Goal: Information Seeking & Learning: Learn about a topic

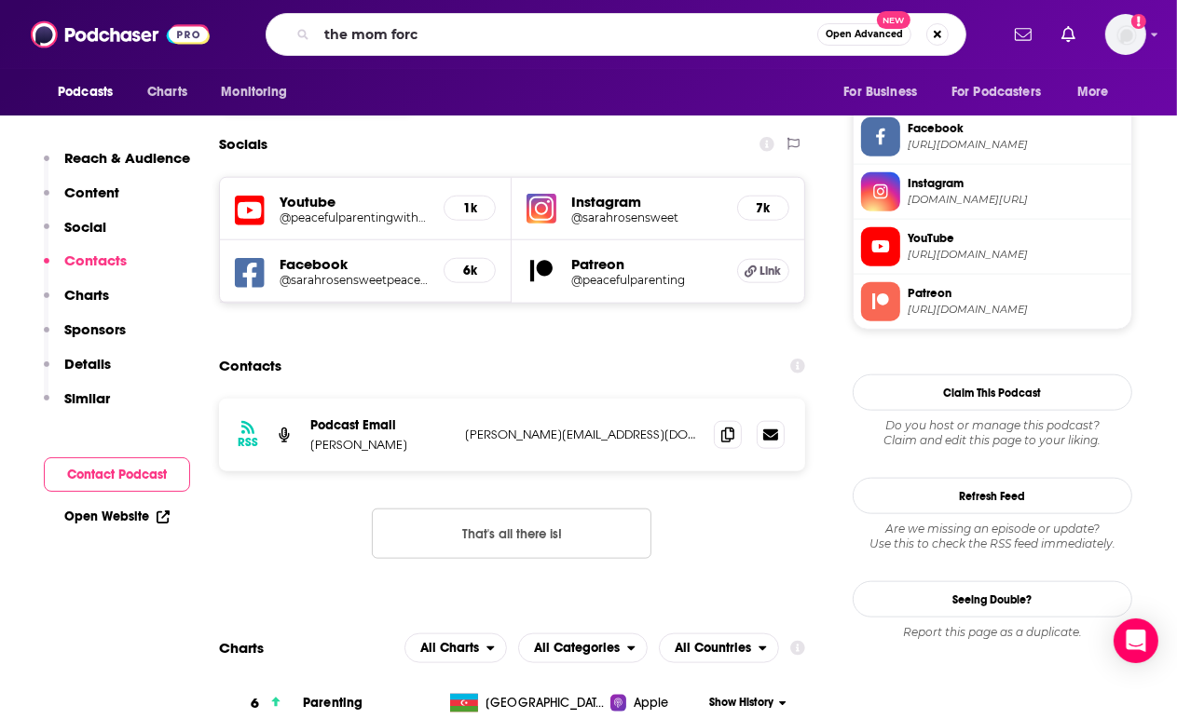
type input "the mom force"
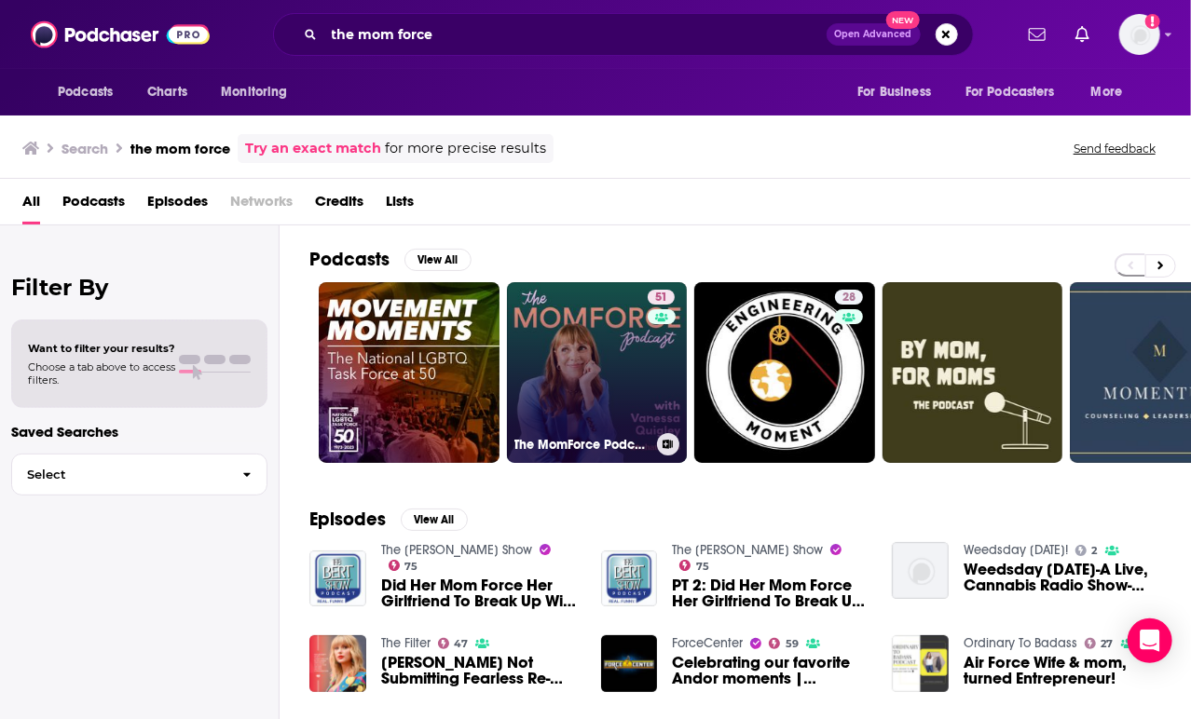
click at [597, 387] on link "51 The MomForce Podcast Hosted by Chatbooks" at bounding box center [597, 372] width 181 height 181
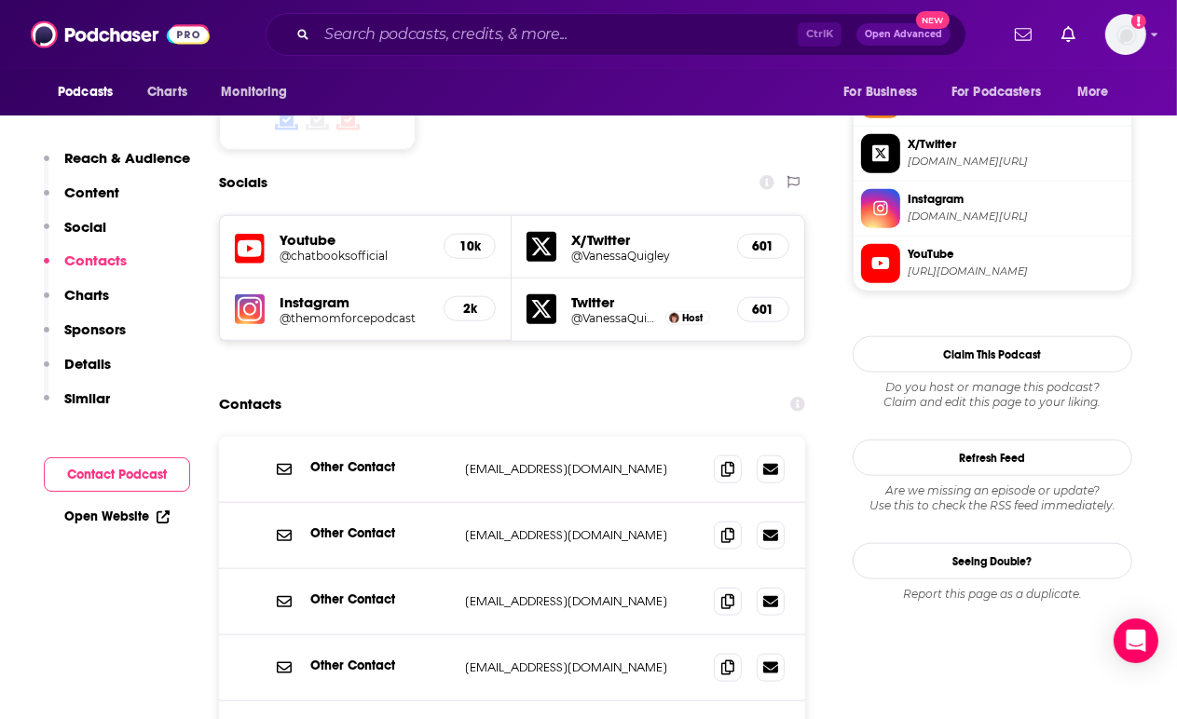
scroll to position [1609, 0]
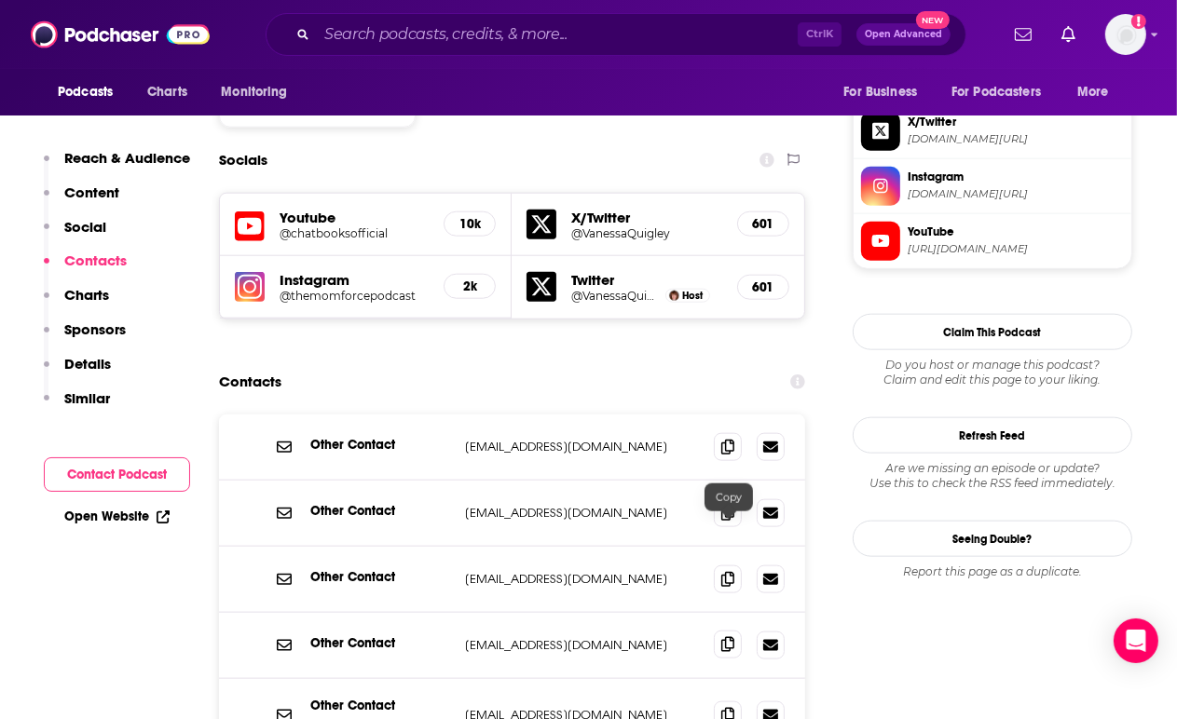
click at [729, 637] on icon at bounding box center [727, 644] width 13 height 15
click at [729, 707] on icon at bounding box center [727, 714] width 13 height 15
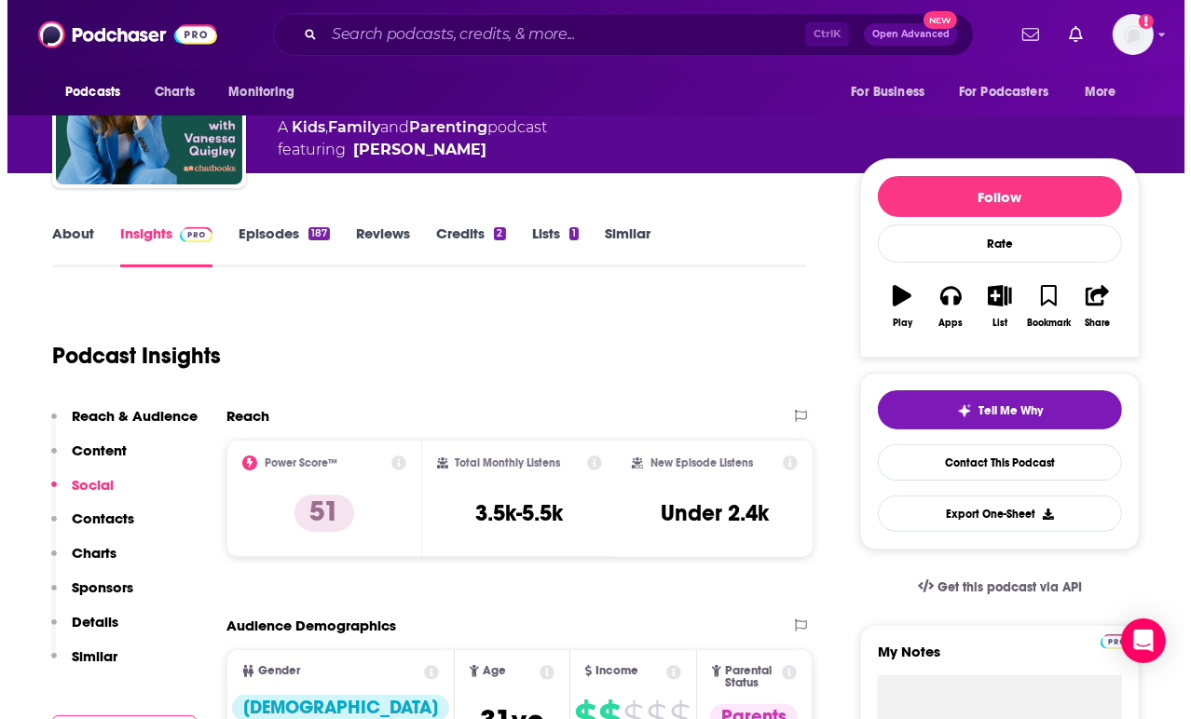
scroll to position [0, 0]
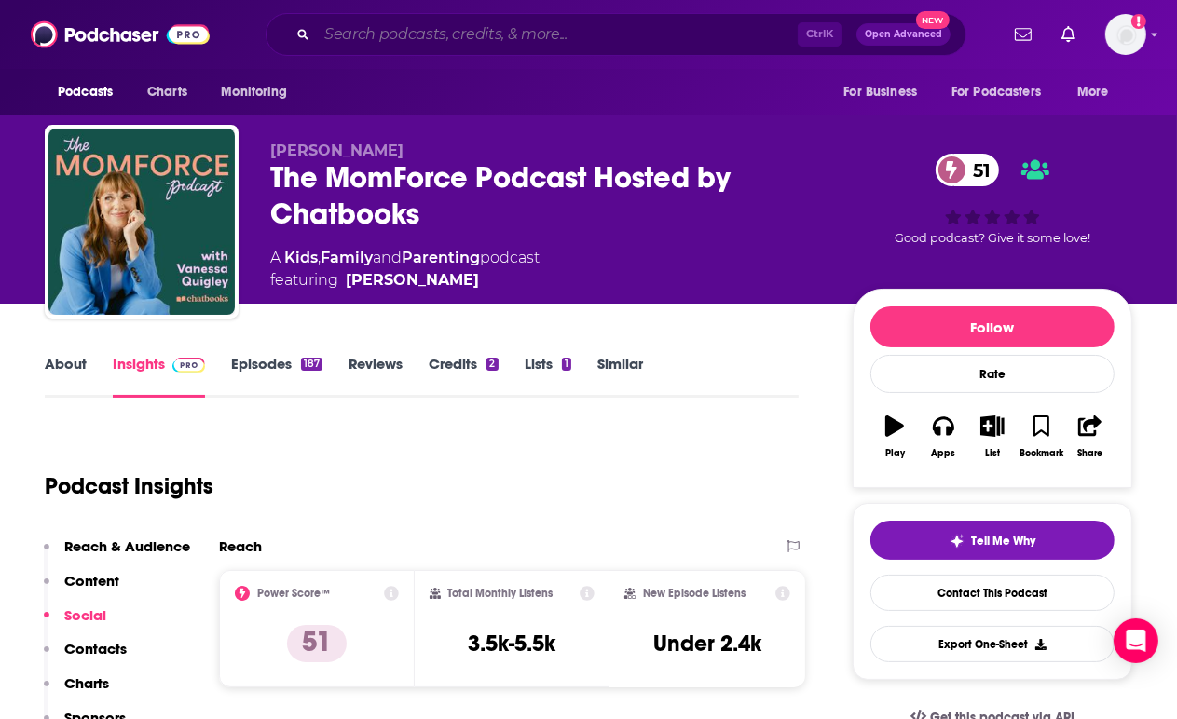
click at [490, 42] on input "Search podcasts, credits, & more..." at bounding box center [557, 35] width 481 height 30
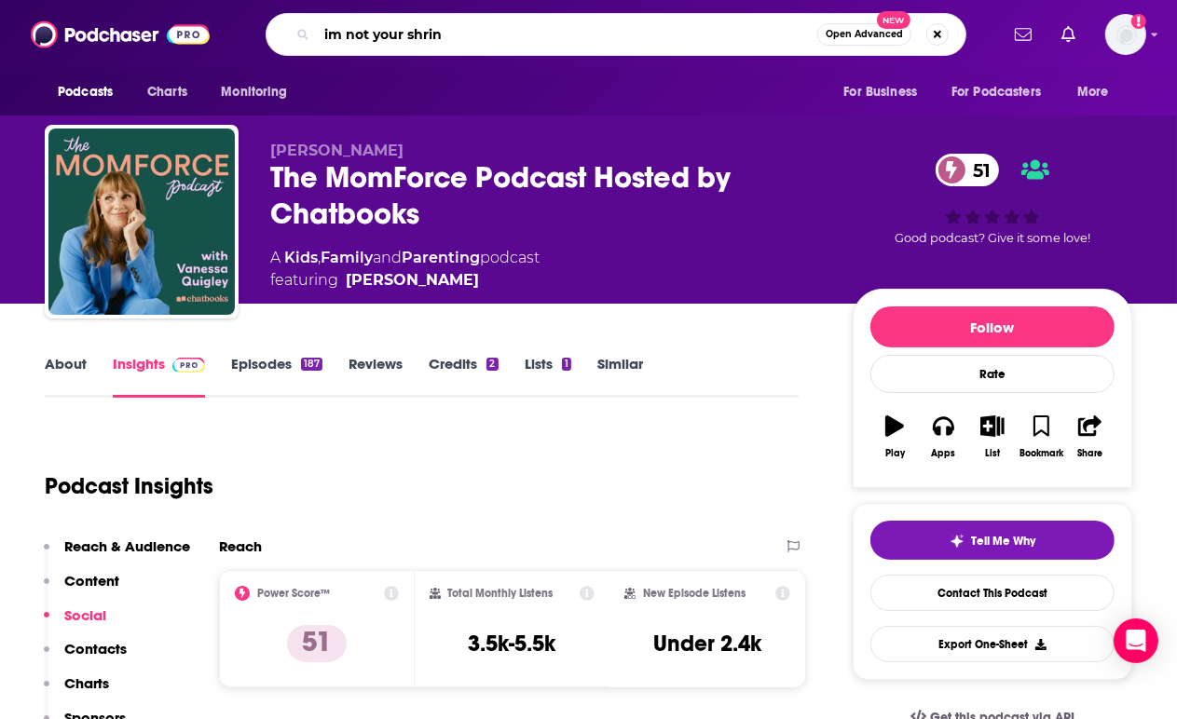
type input "im not your shrink"
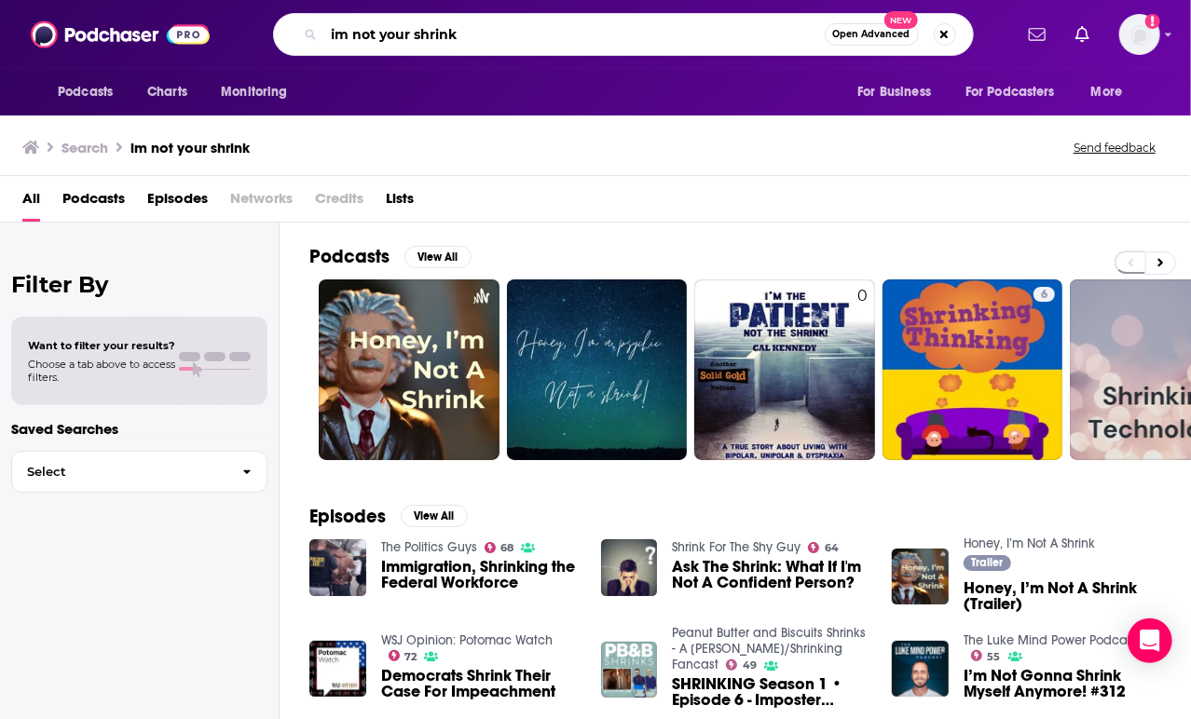
drag, startPoint x: 504, startPoint y: 39, endPoint x: 321, endPoint y: 26, distance: 183.1
click at [321, 26] on div "im not your shrink Open Advanced New" at bounding box center [623, 34] width 701 height 43
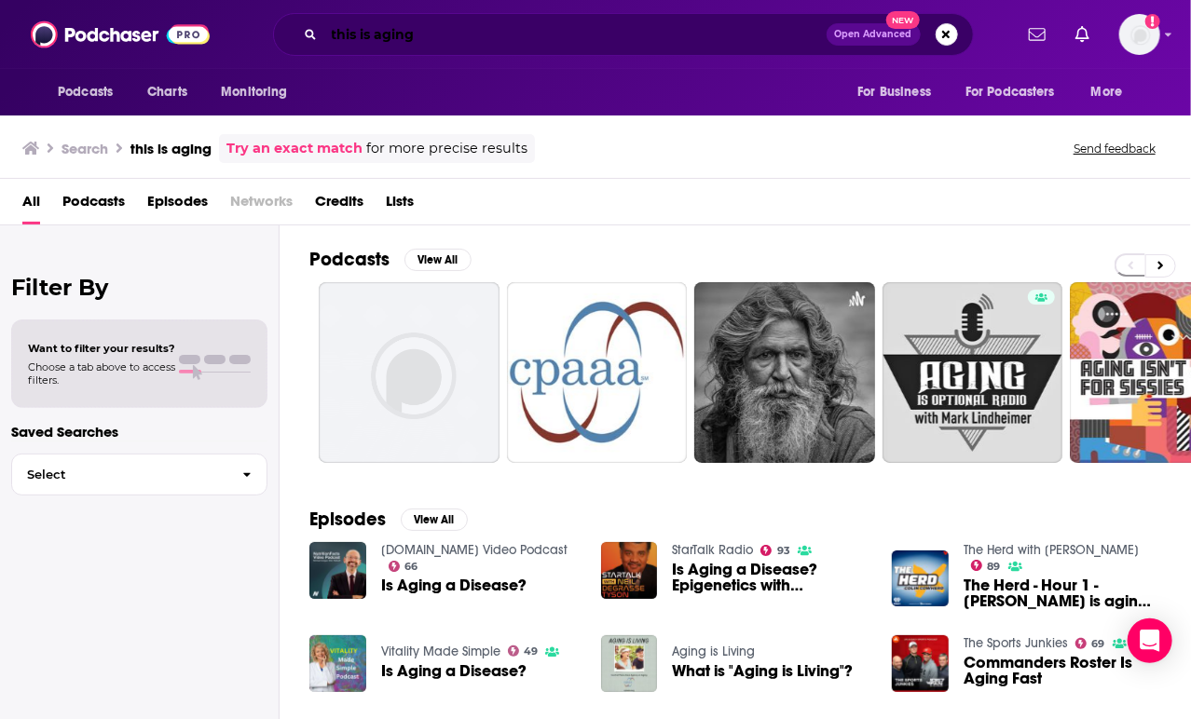
click at [477, 39] on input "this is aging" at bounding box center [575, 35] width 502 height 30
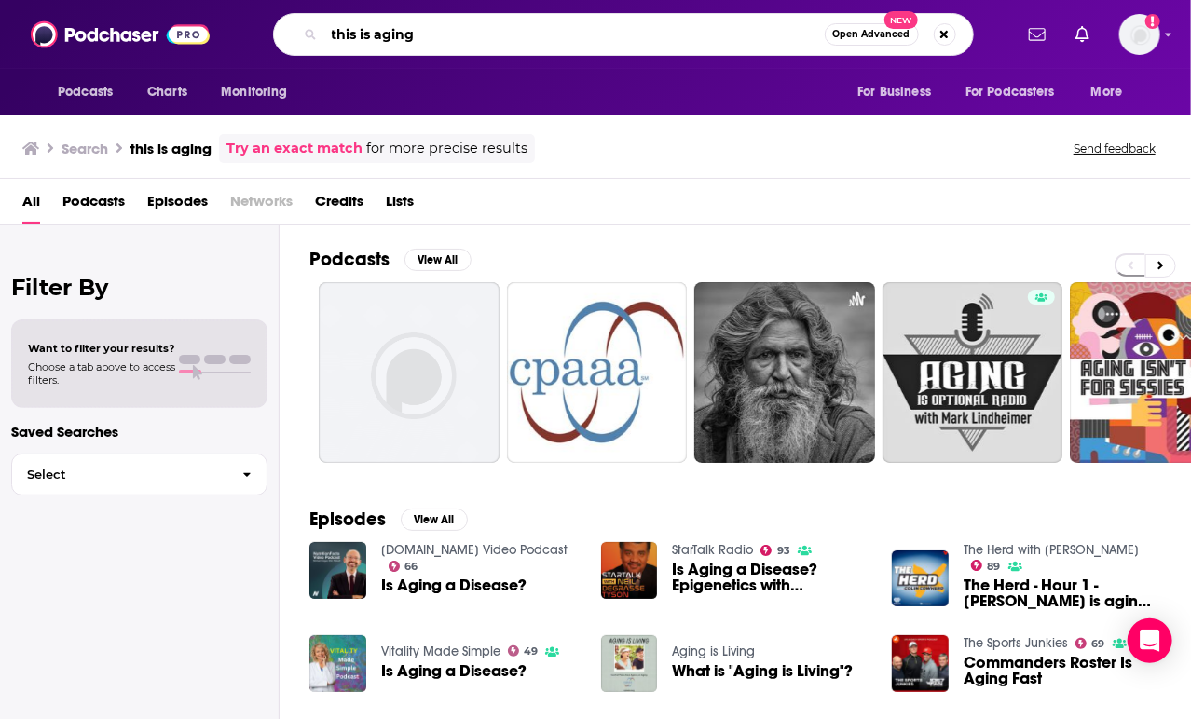
drag, startPoint x: 307, startPoint y: 34, endPoint x: 208, endPoint y: 34, distance: 99.7
click at [208, 34] on div "Podcasts Charts Monitoring this is aging Open Advanced New For Business For Pod…" at bounding box center [595, 34] width 1191 height 69
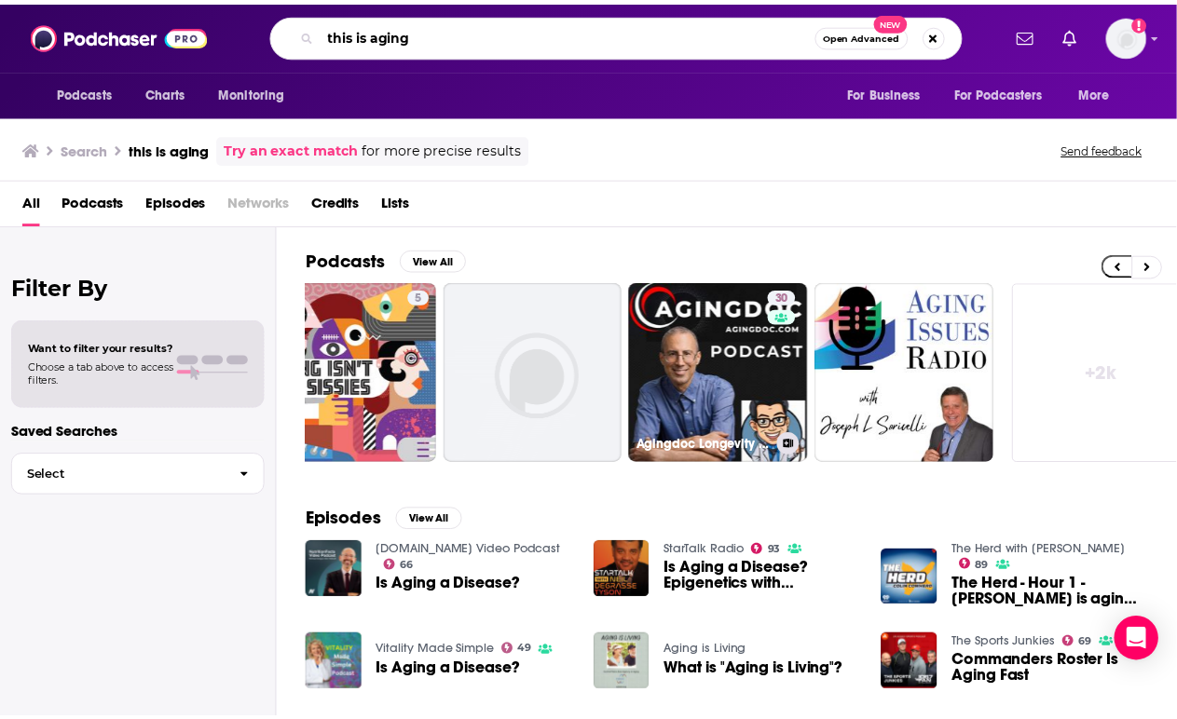
scroll to position [0, 811]
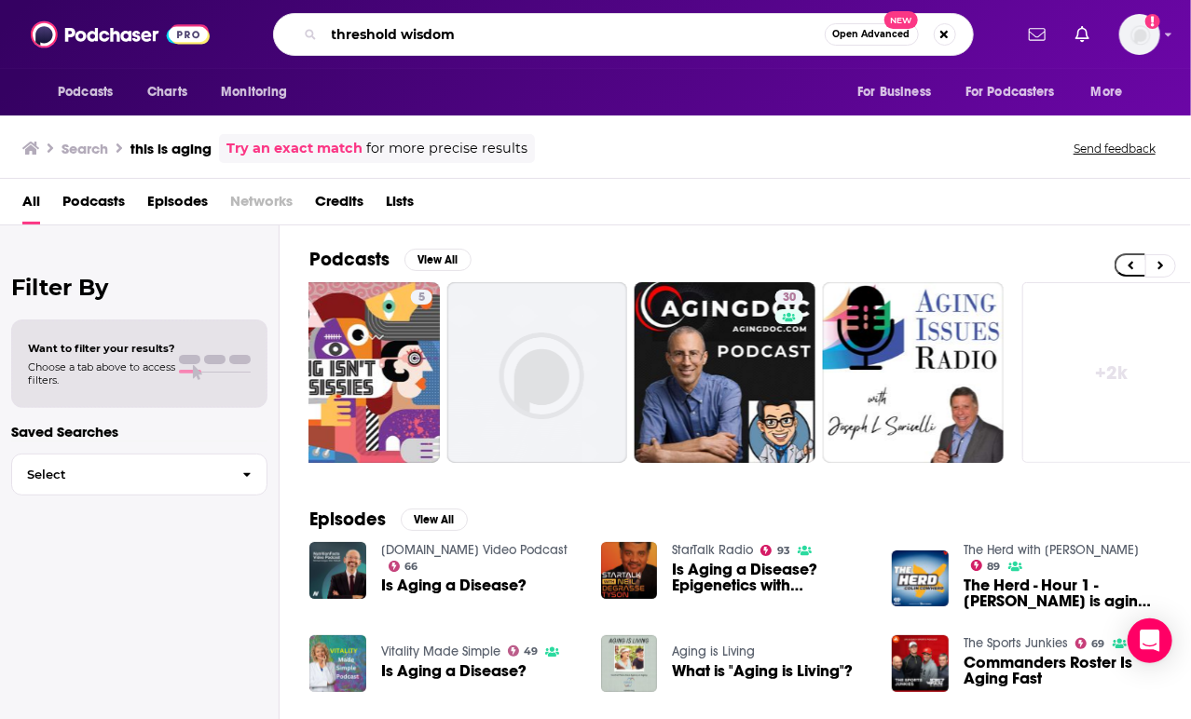
type input "threshold wisdom"
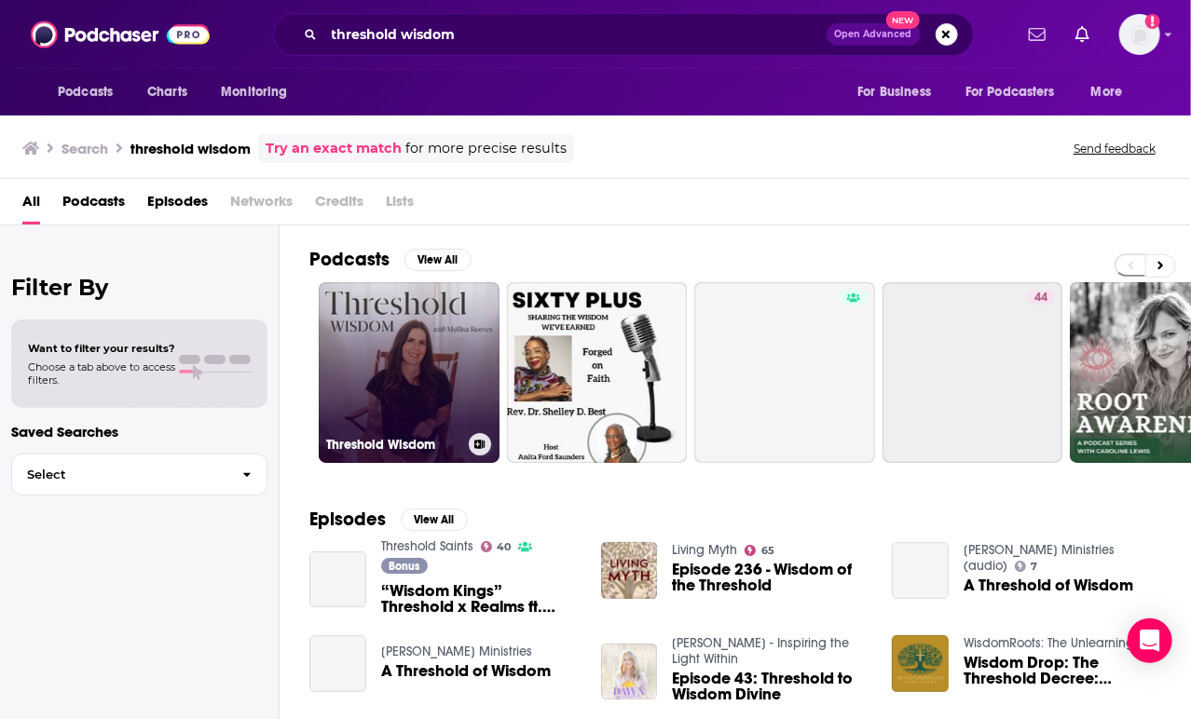
click at [438, 321] on link "Threshold Wisdom" at bounding box center [409, 372] width 181 height 181
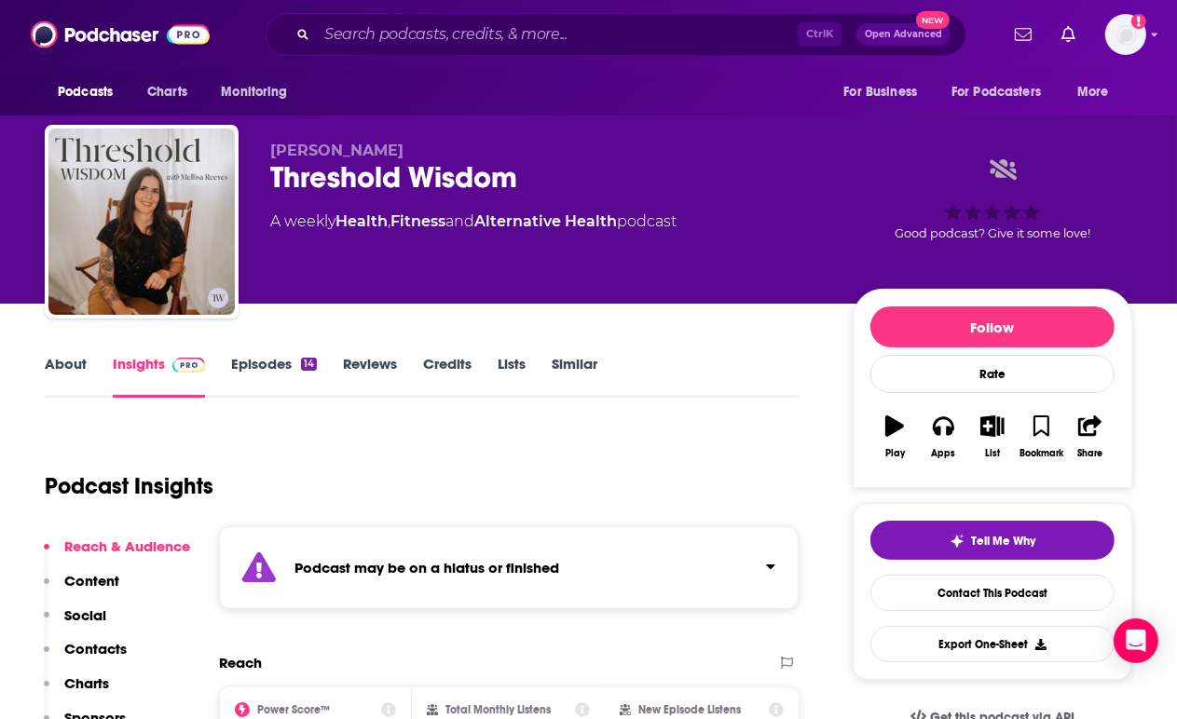
scroll to position [171, 0]
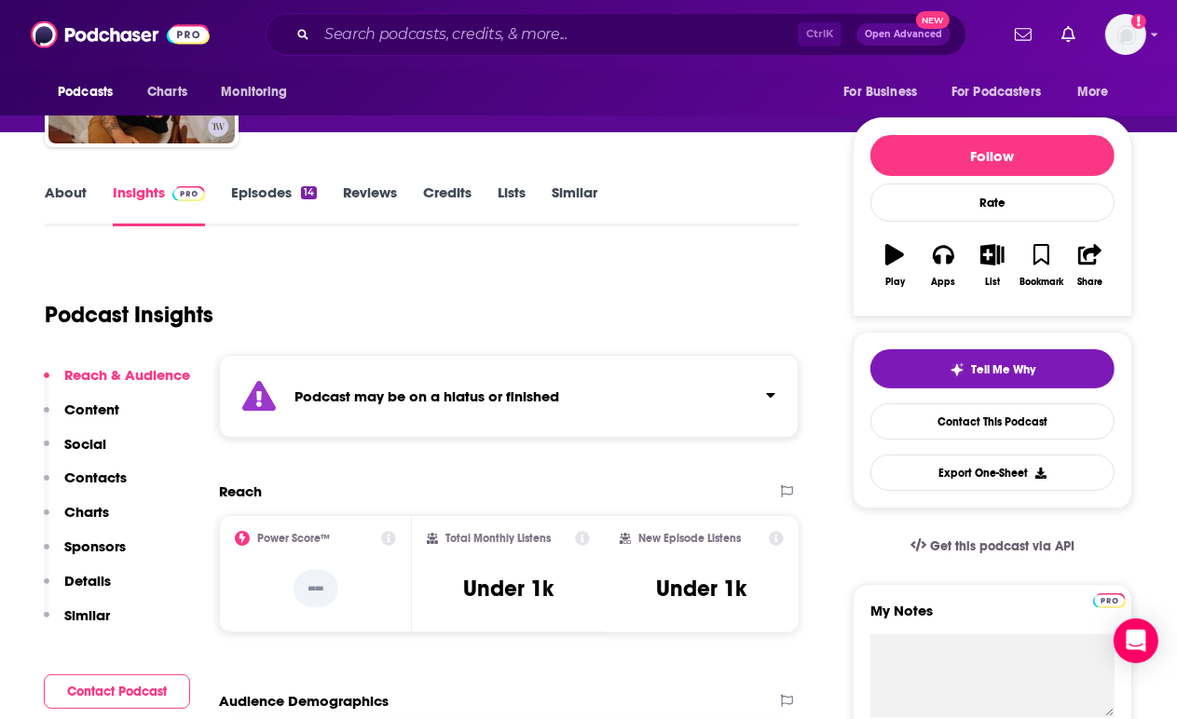
click at [425, 383] on div "Podcast may be on a hiatus or finished" at bounding box center [509, 396] width 580 height 83
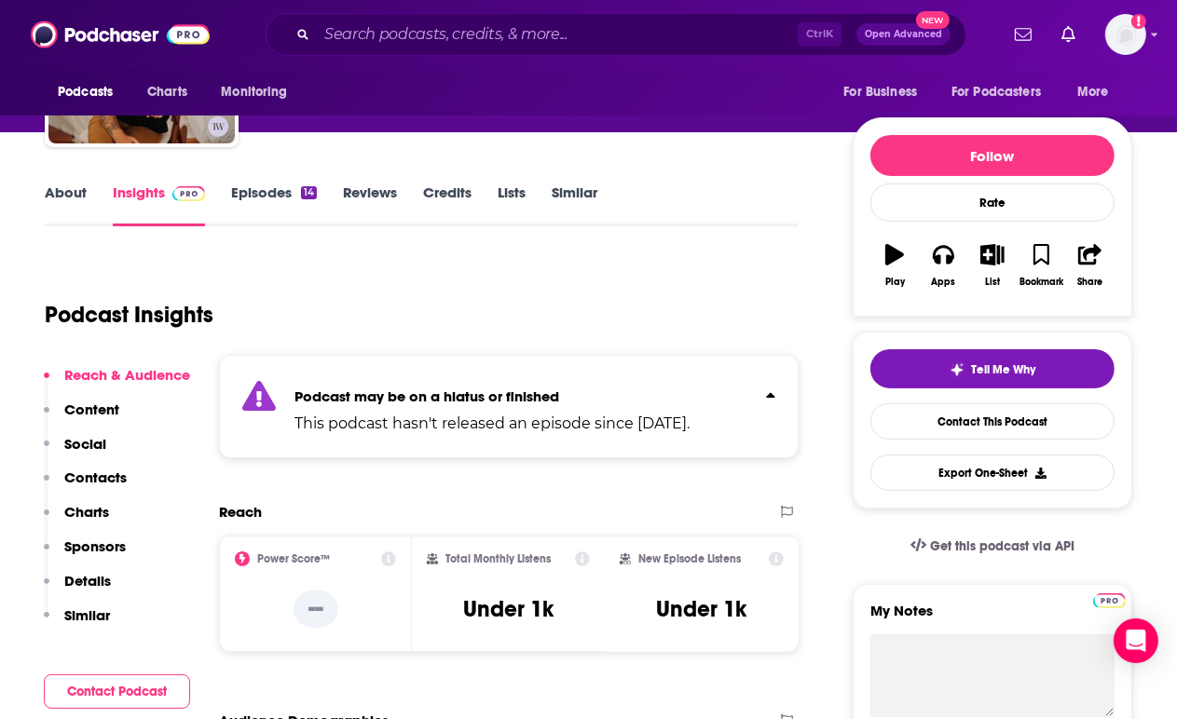
click at [463, 50] on div "Ctrl K Open Advanced New" at bounding box center [616, 34] width 701 height 43
click at [458, 44] on input "Search podcasts, credits, & more..." at bounding box center [557, 35] width 481 height 30
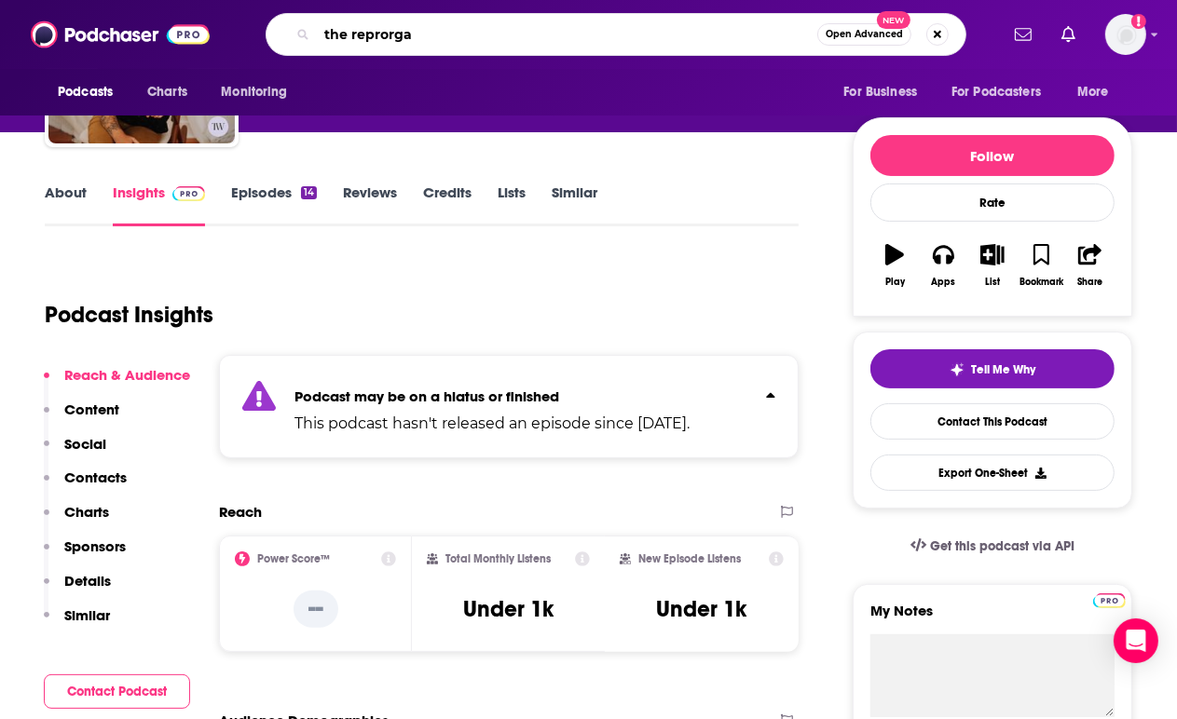
type input "the reprorgam"
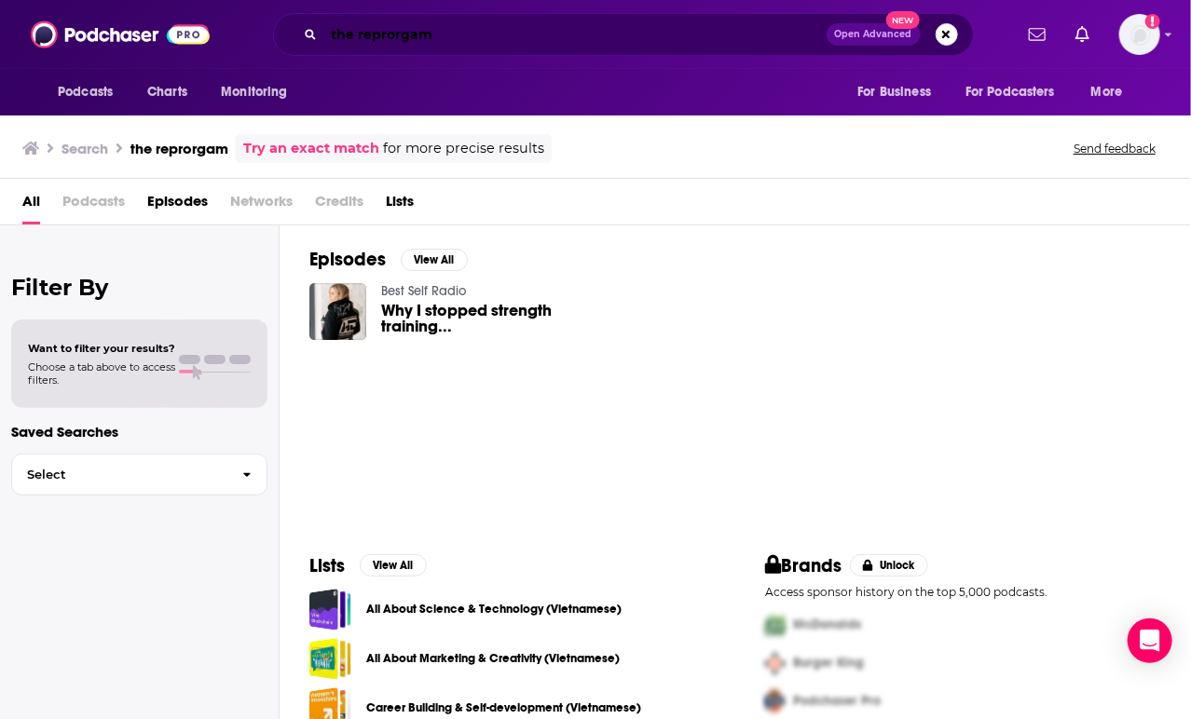
click at [451, 34] on input "the reprorgam" at bounding box center [575, 35] width 502 height 30
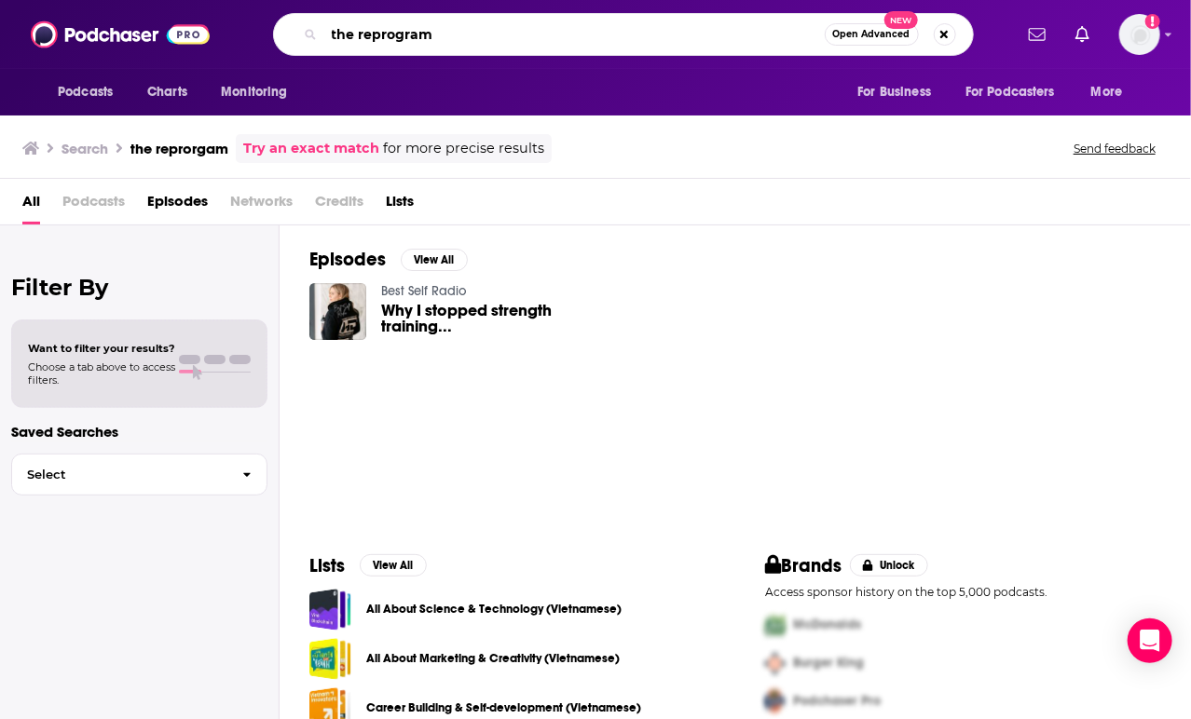
type input "the reprogram"
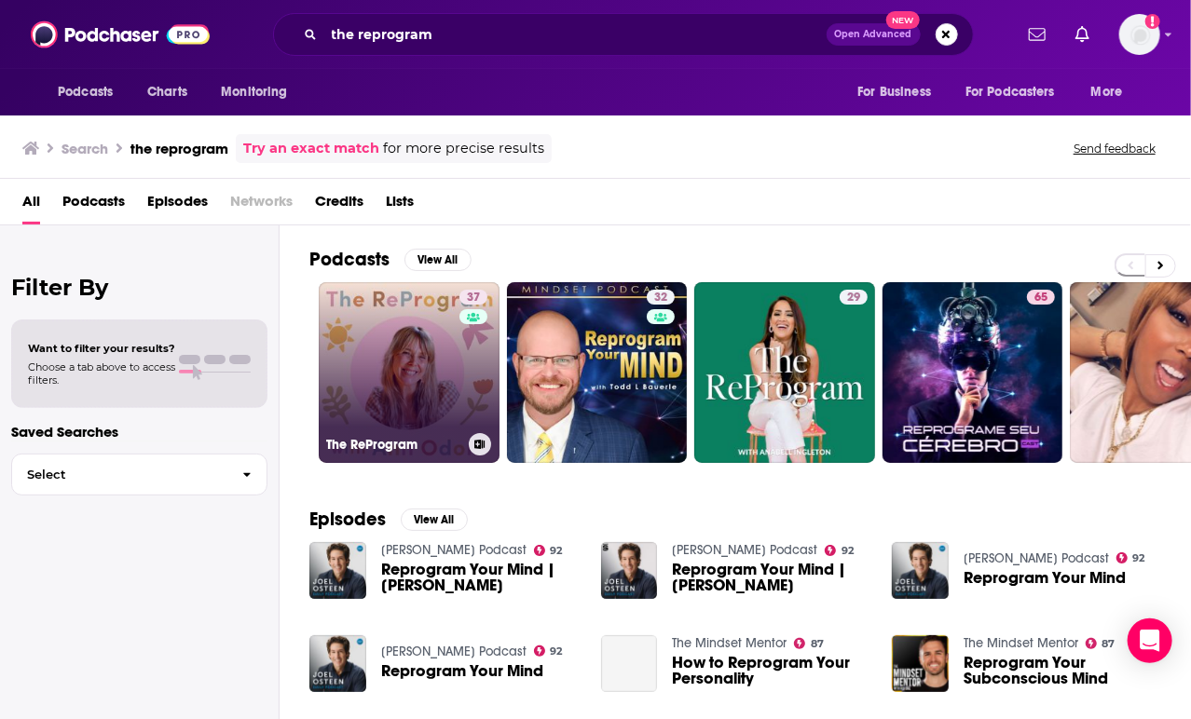
click at [427, 361] on link "37 The ReProgram" at bounding box center [409, 372] width 181 height 181
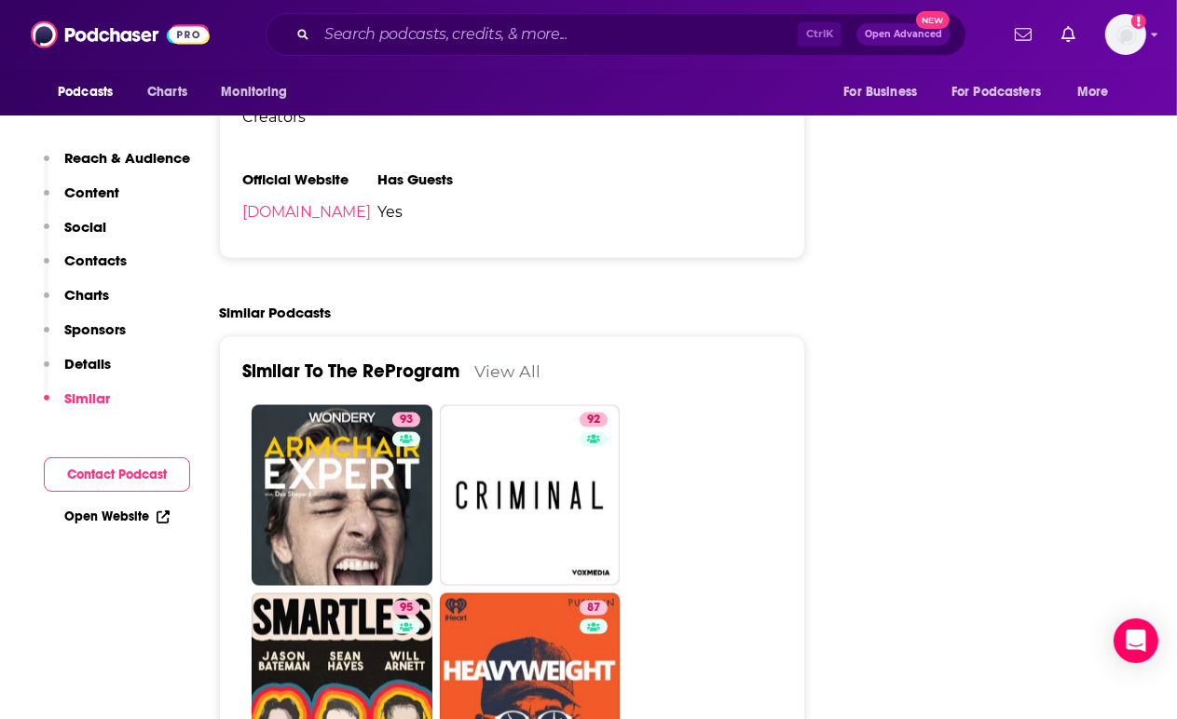
scroll to position [2027, 0]
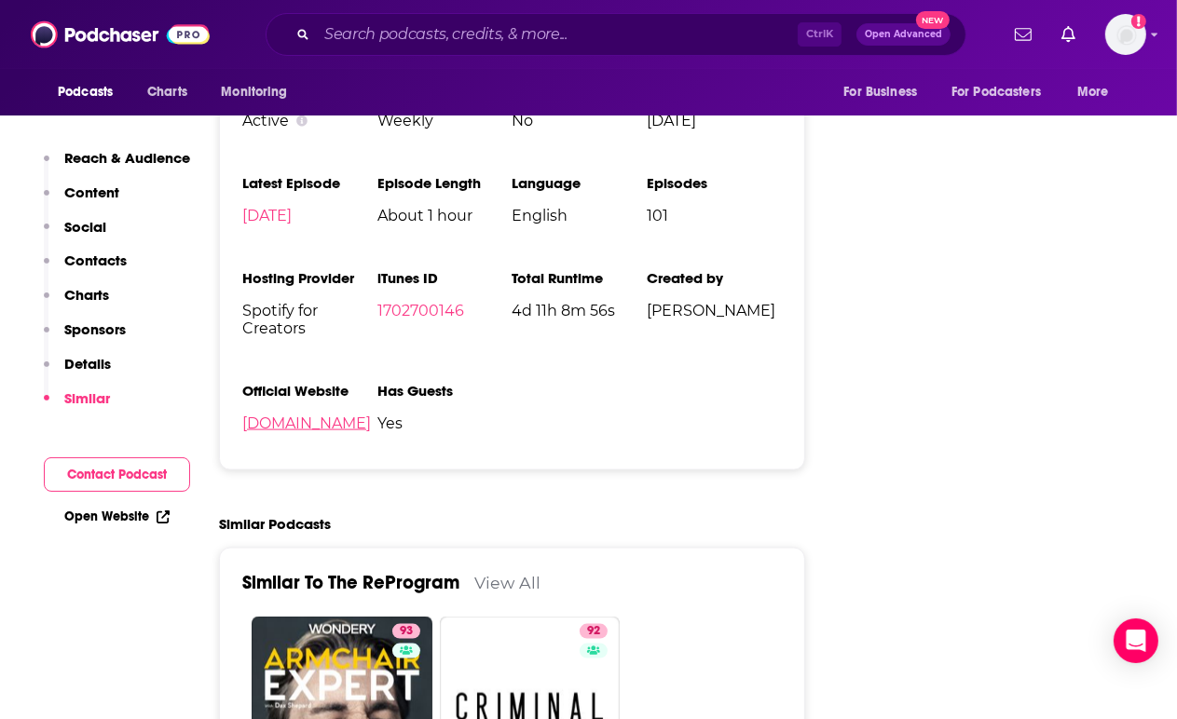
click at [303, 430] on link "[DOMAIN_NAME]" at bounding box center [306, 424] width 129 height 18
click at [466, 36] on input "Search podcasts, credits, & more..." at bounding box center [557, 35] width 481 height 30
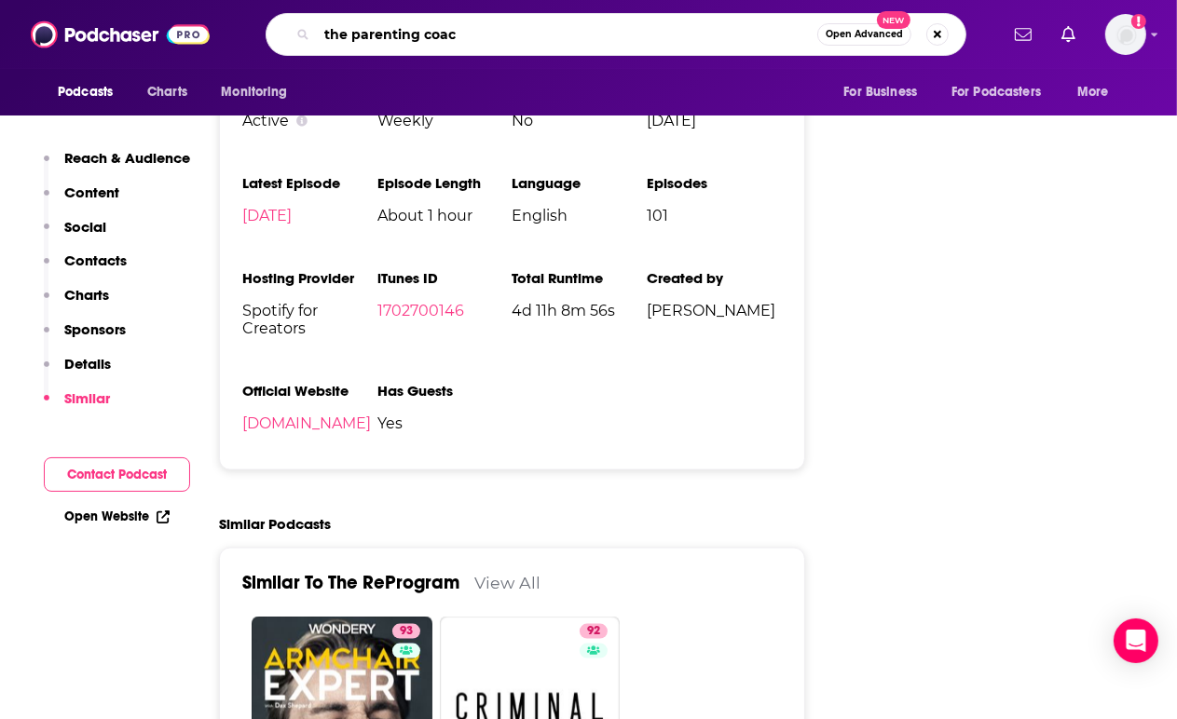
type input "the parenting coach"
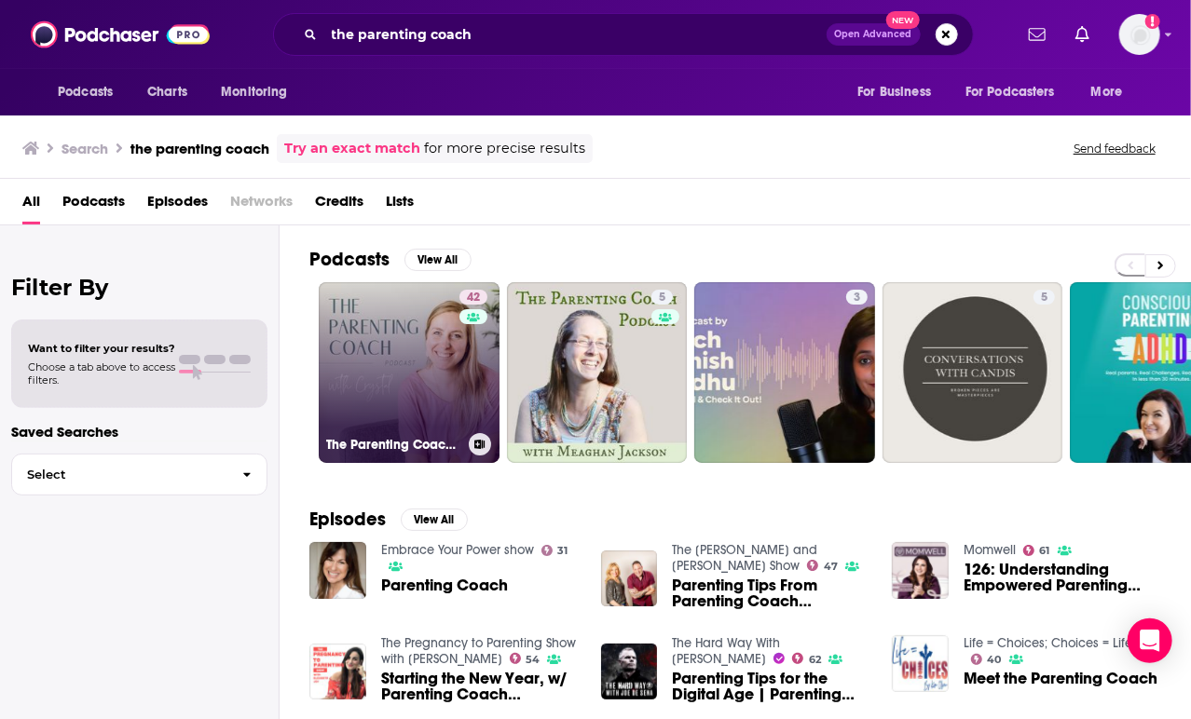
click at [415, 386] on link "42 The Parenting Coach Podcast" at bounding box center [409, 372] width 181 height 181
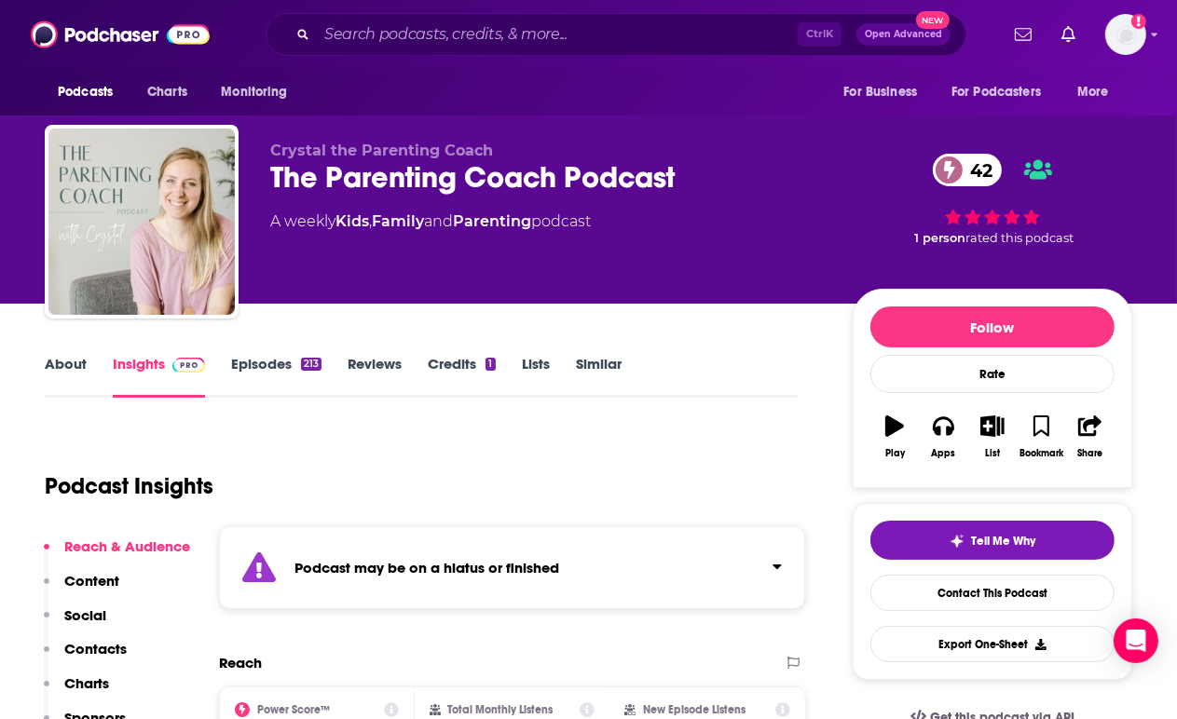
scroll to position [15, 0]
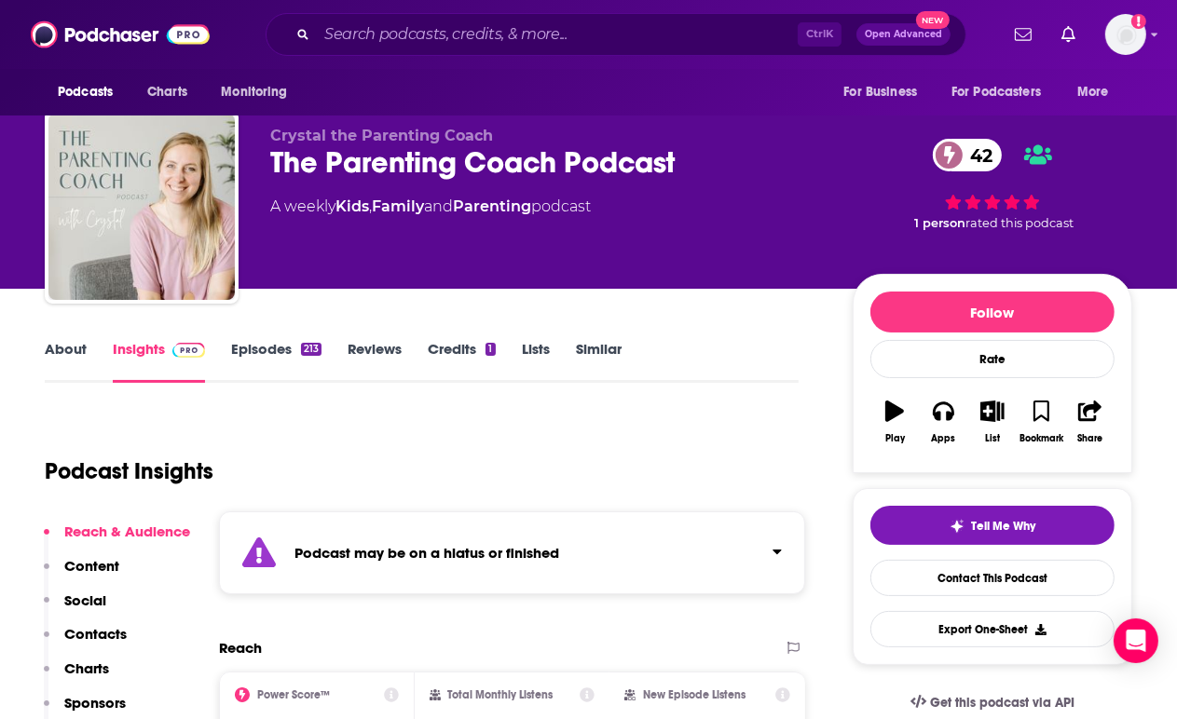
click at [440, 523] on div "Podcast may be on a hiatus or finished" at bounding box center [512, 553] width 586 height 83
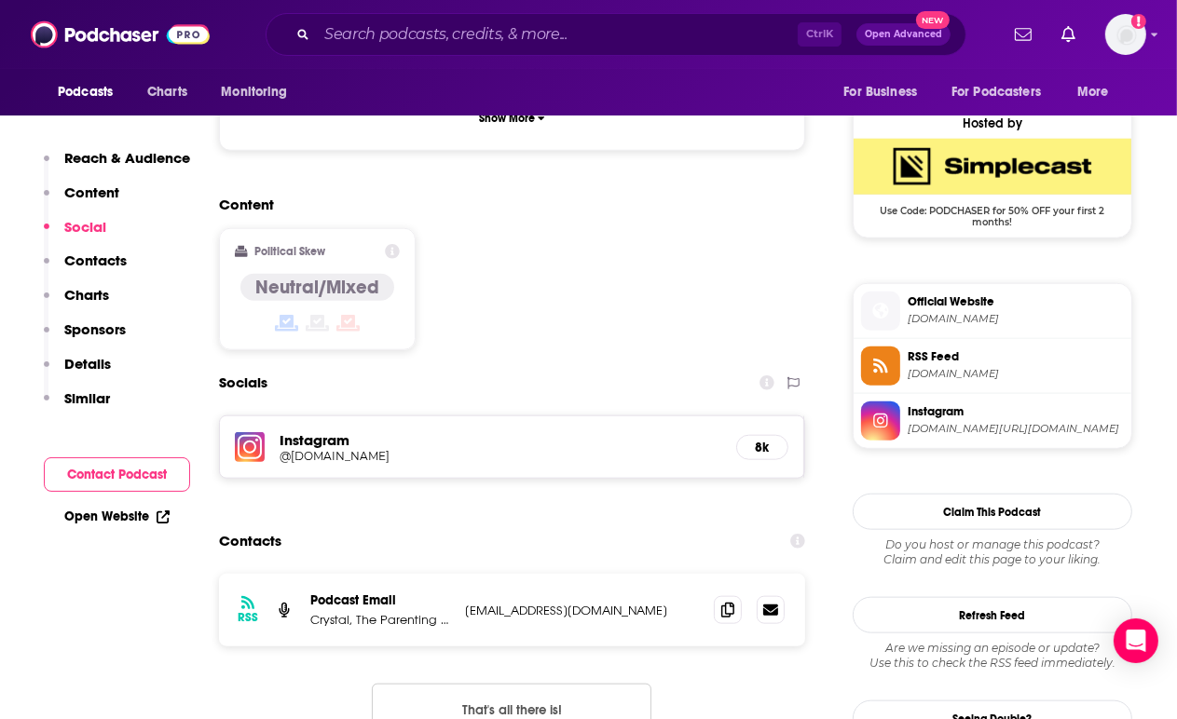
scroll to position [1481, 0]
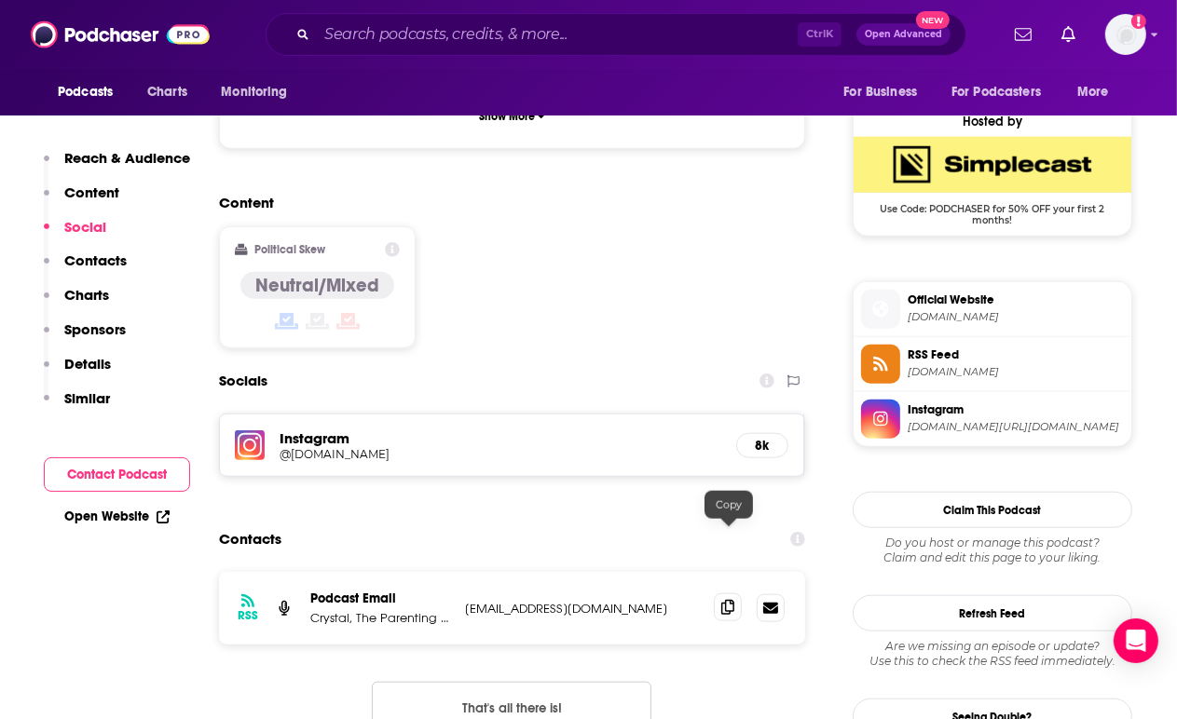
click at [730, 600] on icon at bounding box center [727, 607] width 13 height 15
click at [718, 594] on span at bounding box center [728, 608] width 28 height 28
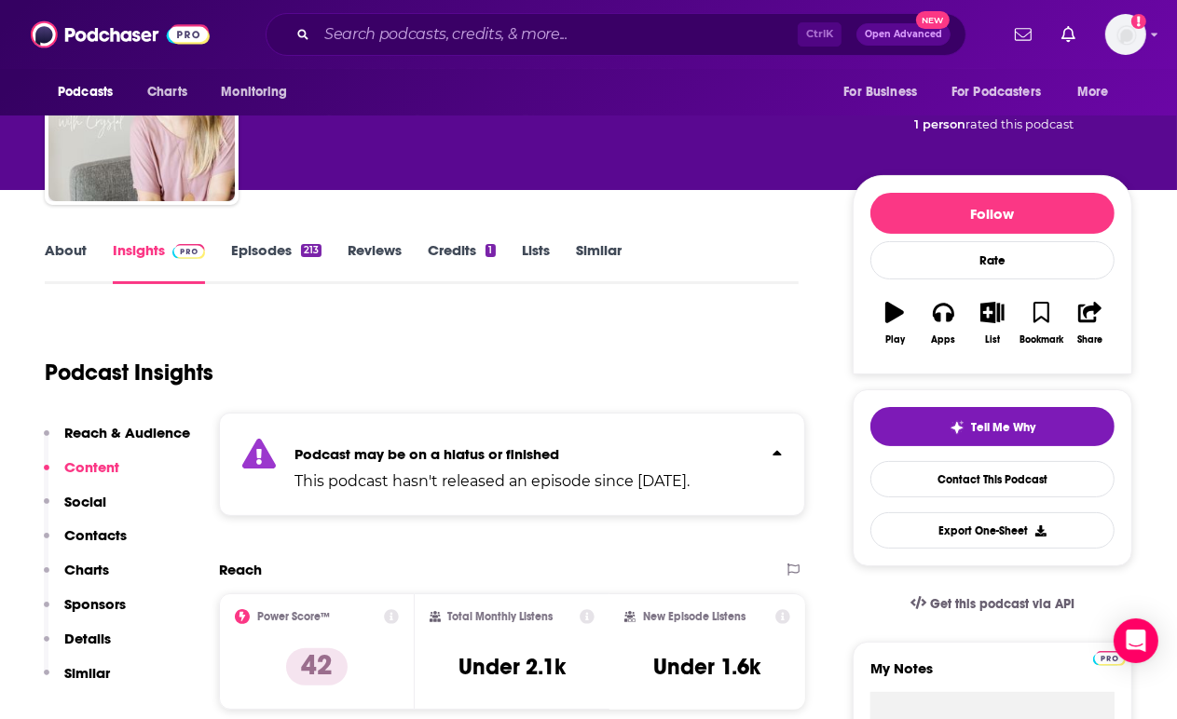
scroll to position [0, 0]
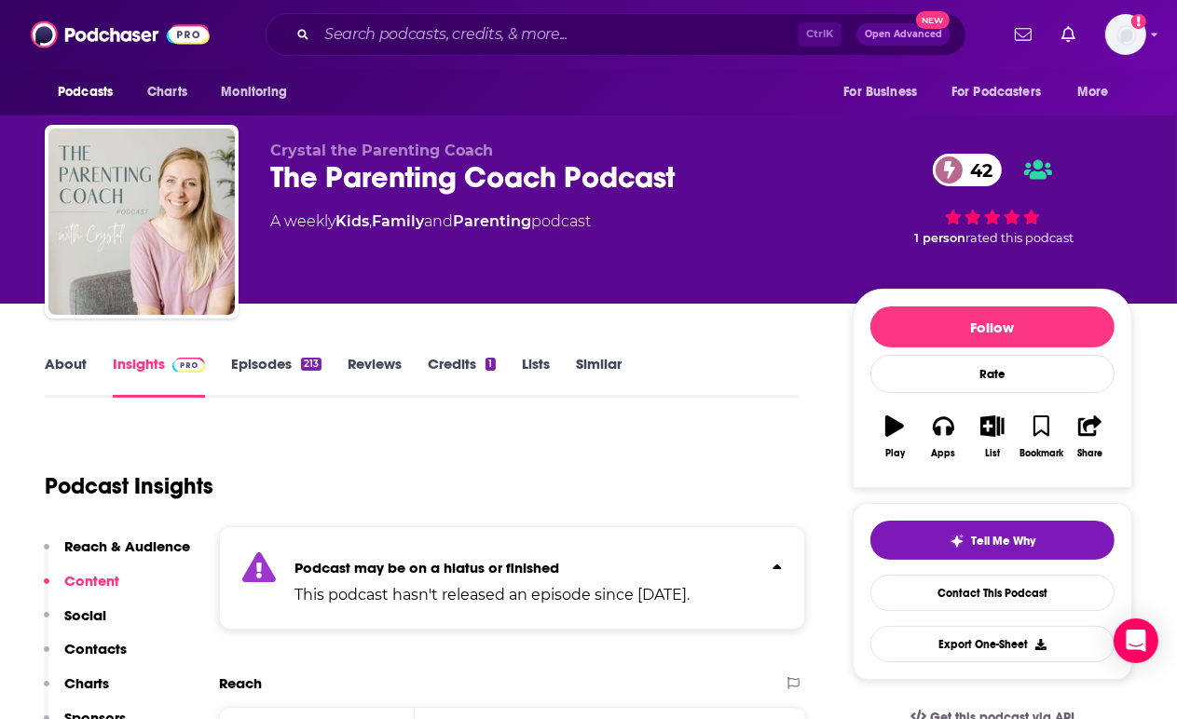
click at [457, 14] on div "Ctrl K Open Advanced New" at bounding box center [616, 34] width 701 height 43
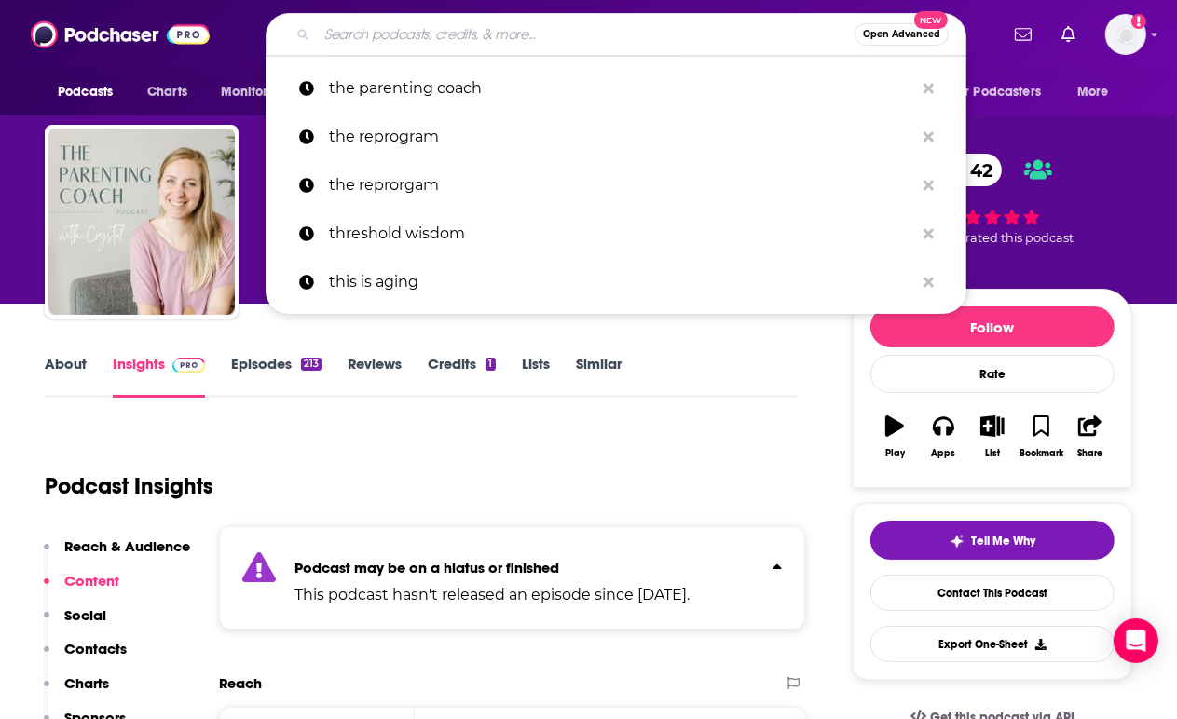
click at [455, 20] on input "Search podcasts, credits, & more..." at bounding box center [586, 35] width 538 height 30
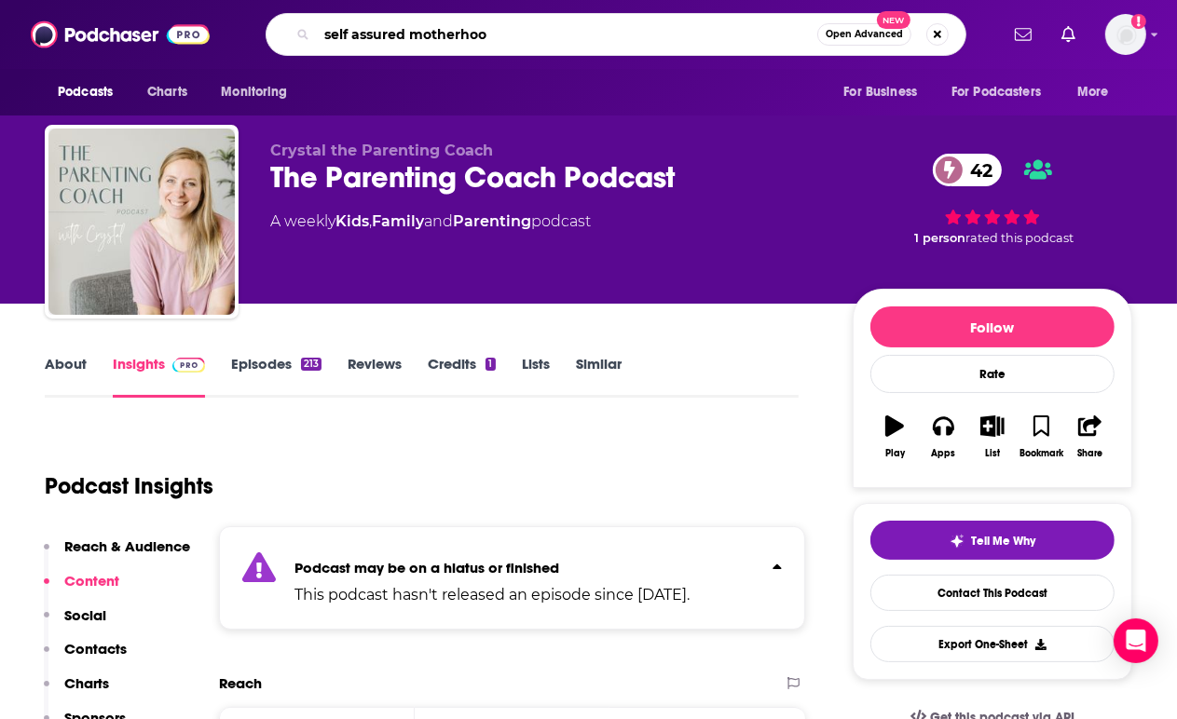
type input "self assured motherhood"
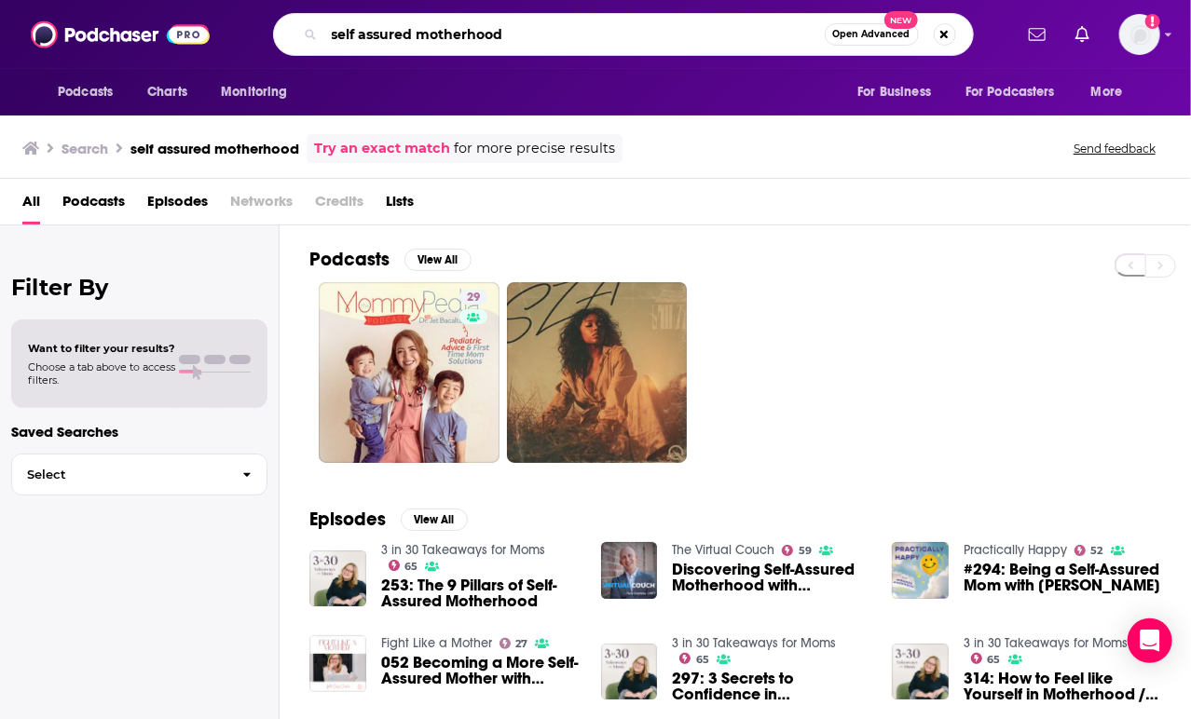
drag, startPoint x: 518, startPoint y: 22, endPoint x: 211, endPoint y: 28, distance: 307.5
click at [211, 28] on div "Podcasts Charts Monitoring self assured motherhood Open Advanced New For Busine…" at bounding box center [595, 34] width 1191 height 69
type input "[PERSON_NAME]"
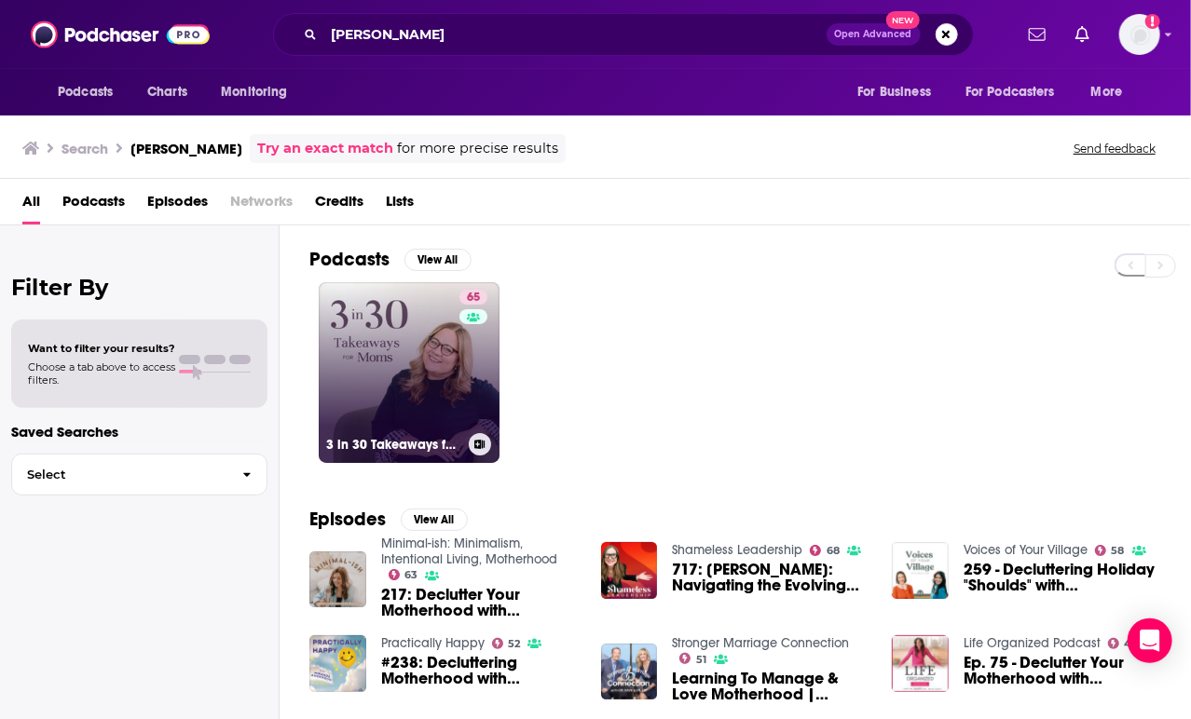
click at [372, 383] on link "65 3 in 30 Takeaways for Moms" at bounding box center [409, 372] width 181 height 181
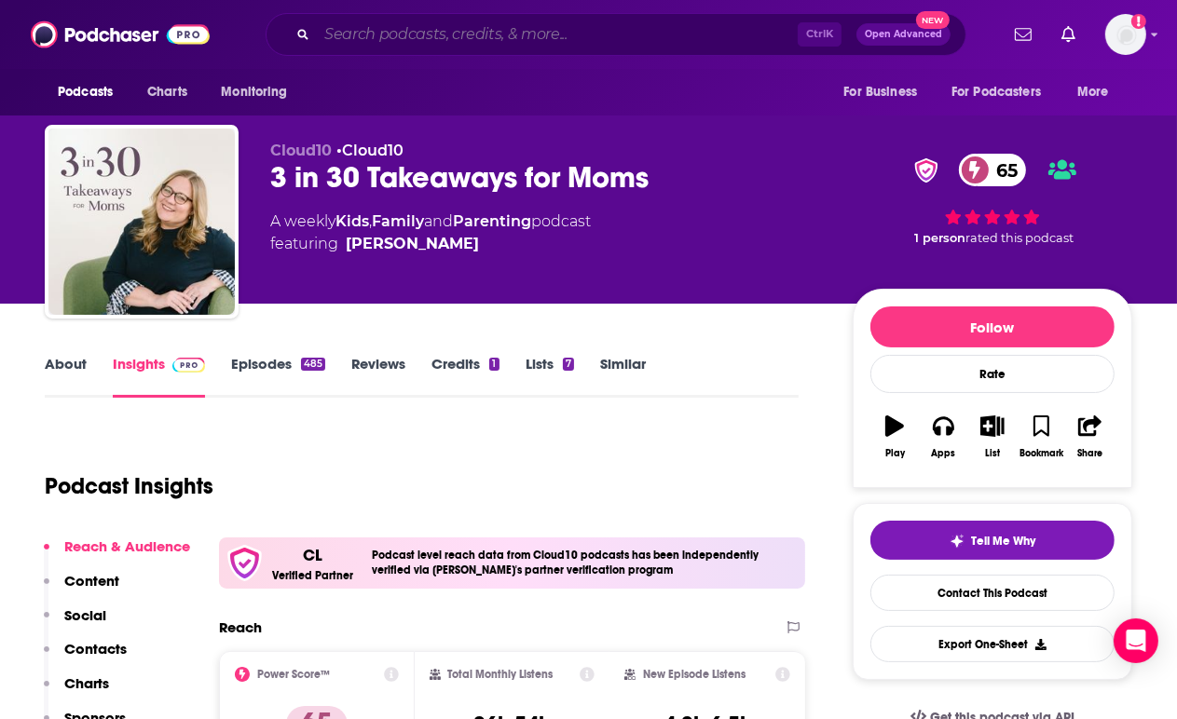
click at [521, 45] on input "Search podcasts, credits, & more..." at bounding box center [557, 35] width 481 height 30
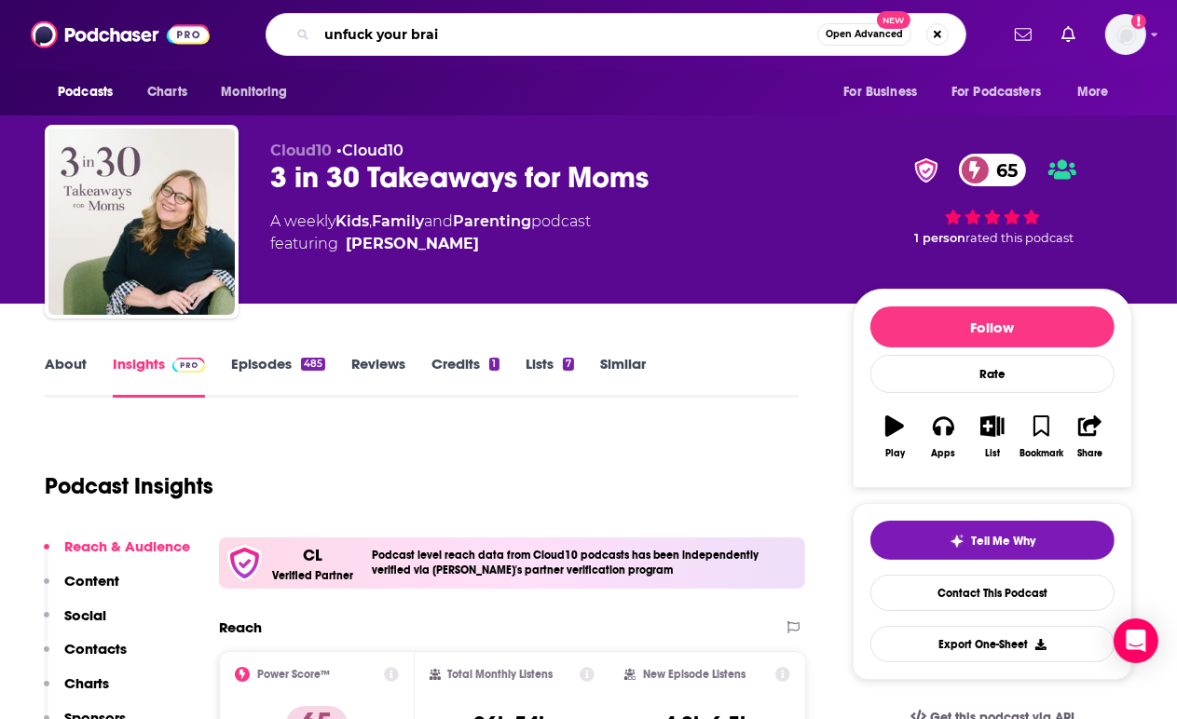
type input "unfuck your brain"
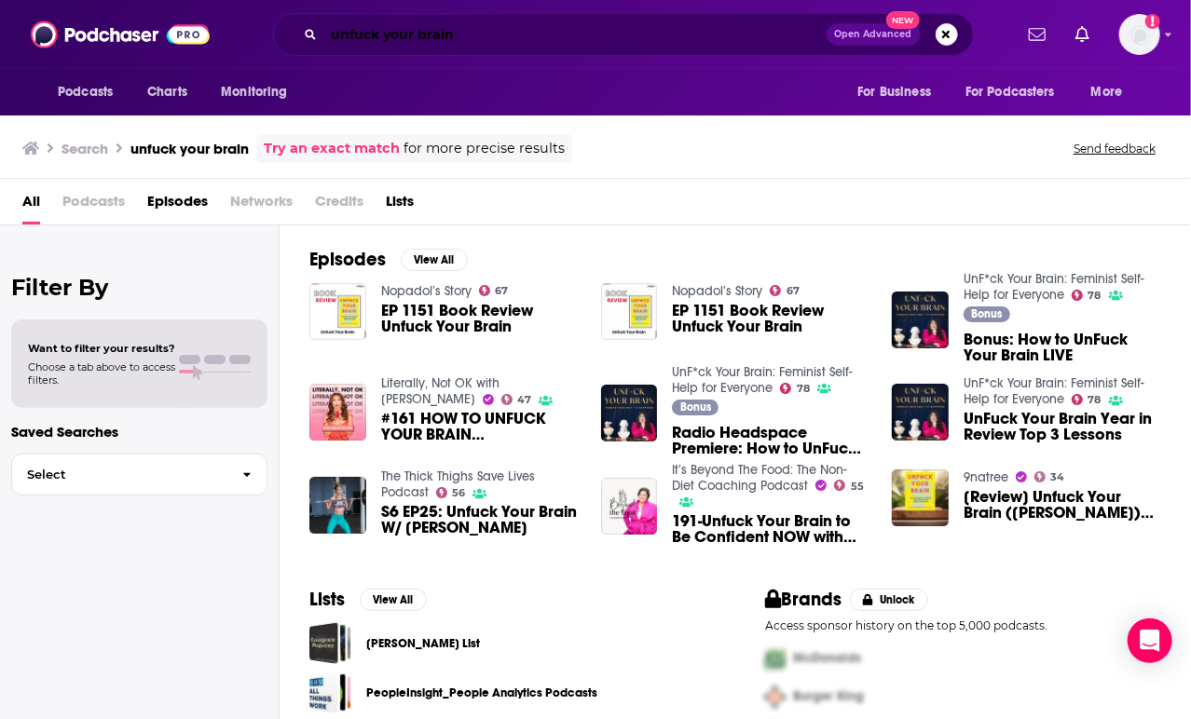
click at [359, 35] on input "unfuck your brain" at bounding box center [575, 35] width 502 height 30
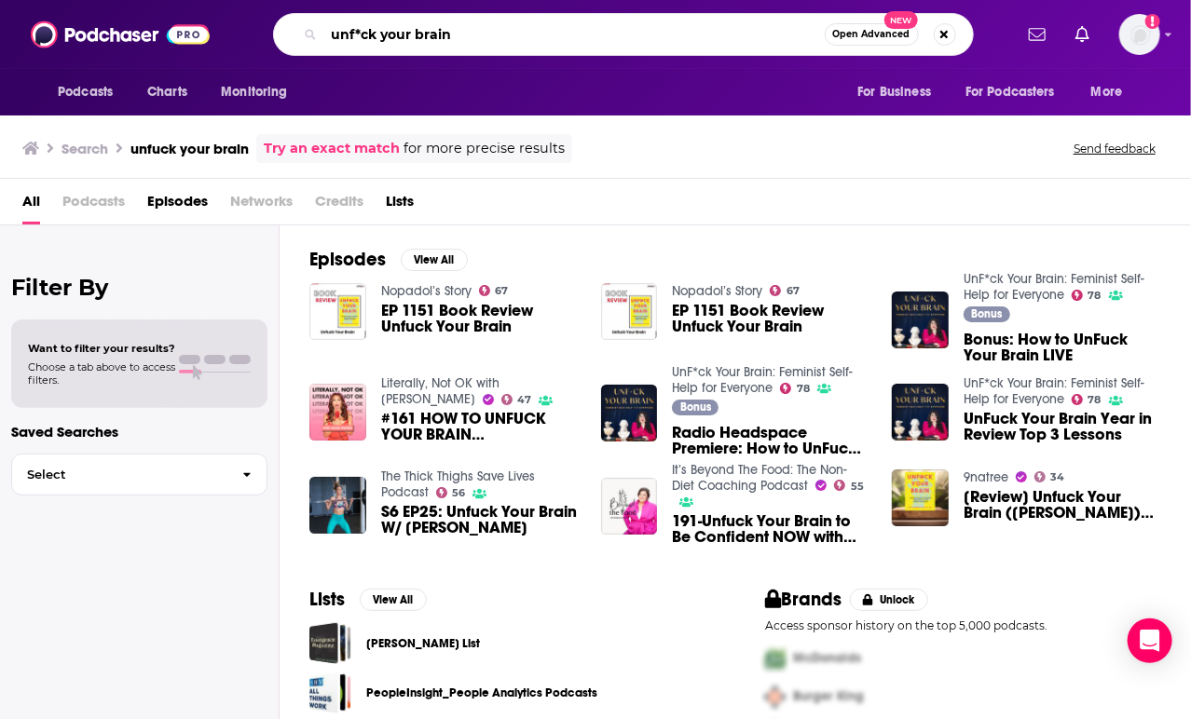
type input "unf*ck your brain"
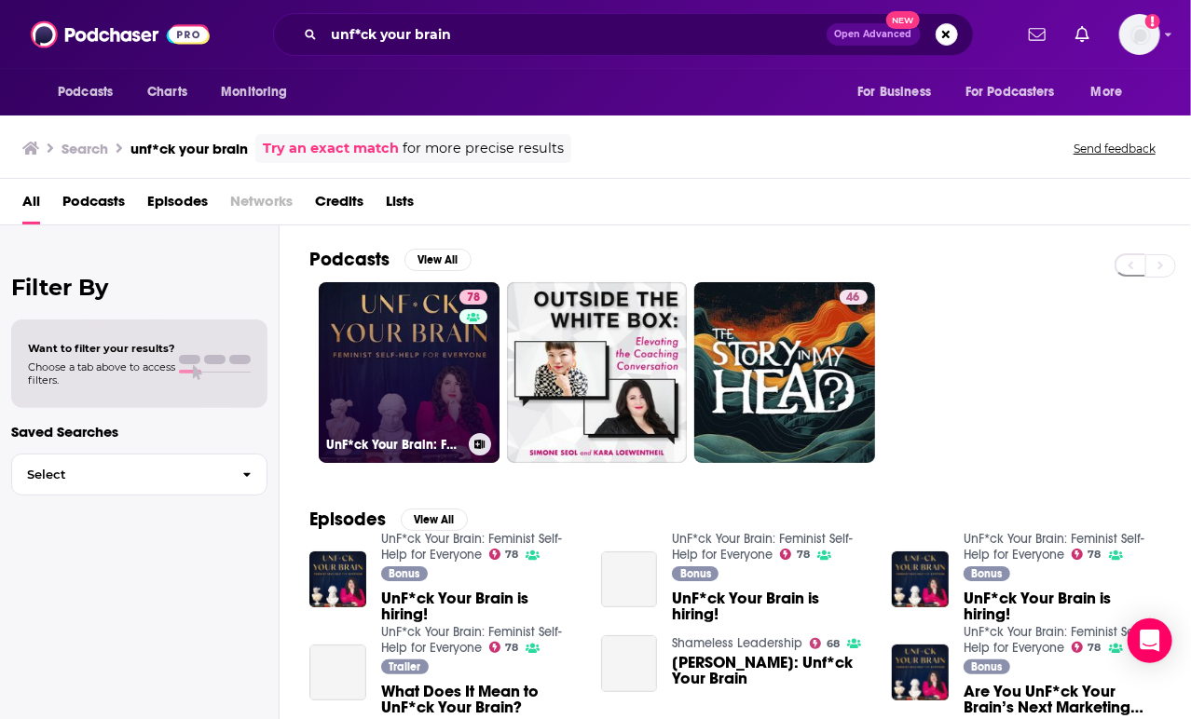
click at [439, 363] on link "78 UnF*ck Your Brain: Feminist Self-Help for Everyone" at bounding box center [409, 372] width 181 height 181
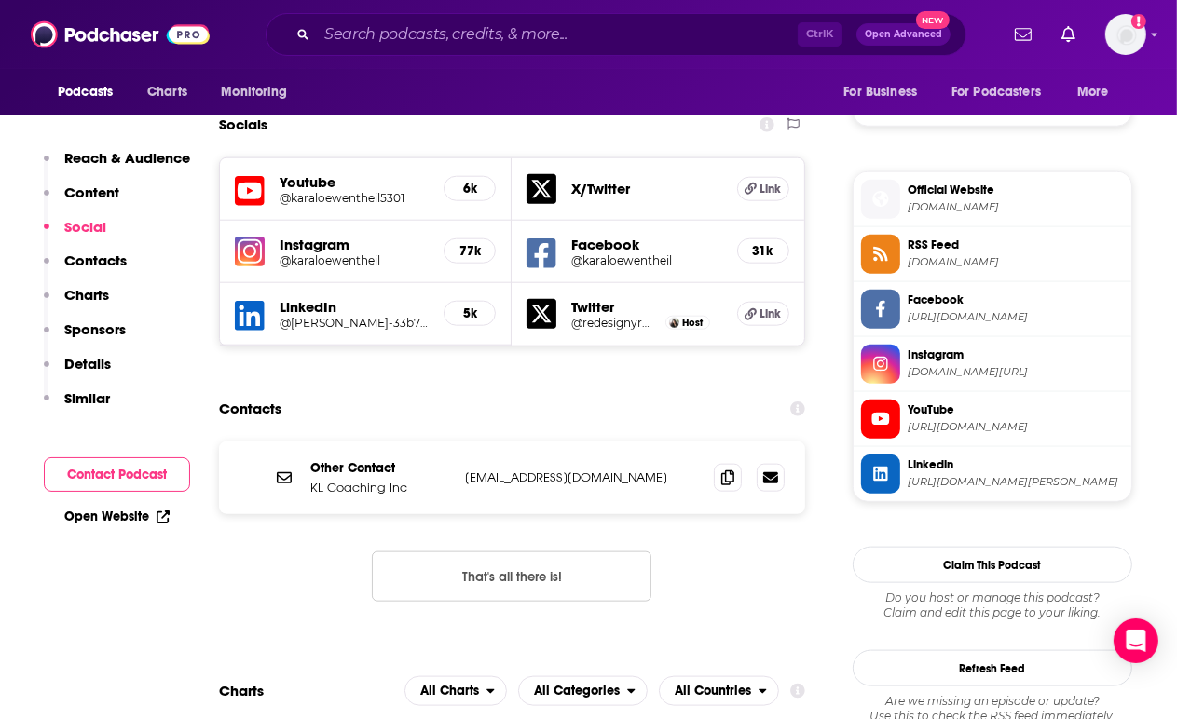
scroll to position [1582, 0]
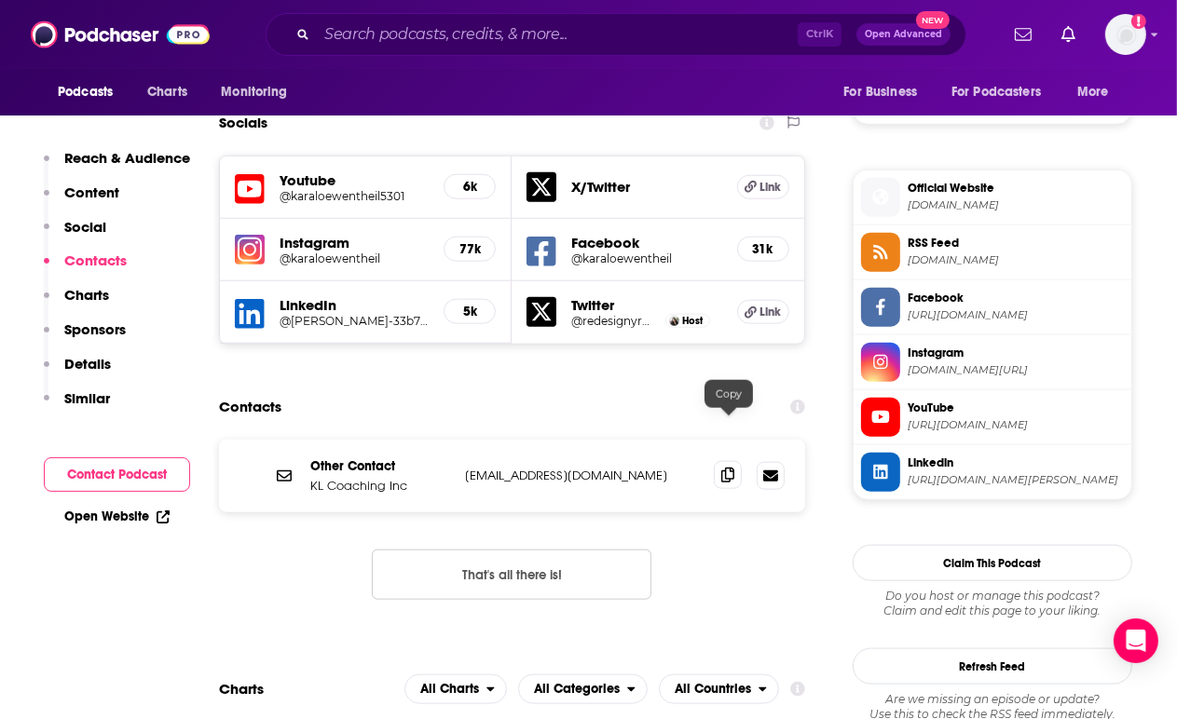
click at [733, 461] on span at bounding box center [728, 475] width 28 height 28
click at [730, 461] on span at bounding box center [728, 475] width 28 height 28
click at [728, 461] on span at bounding box center [728, 475] width 28 height 28
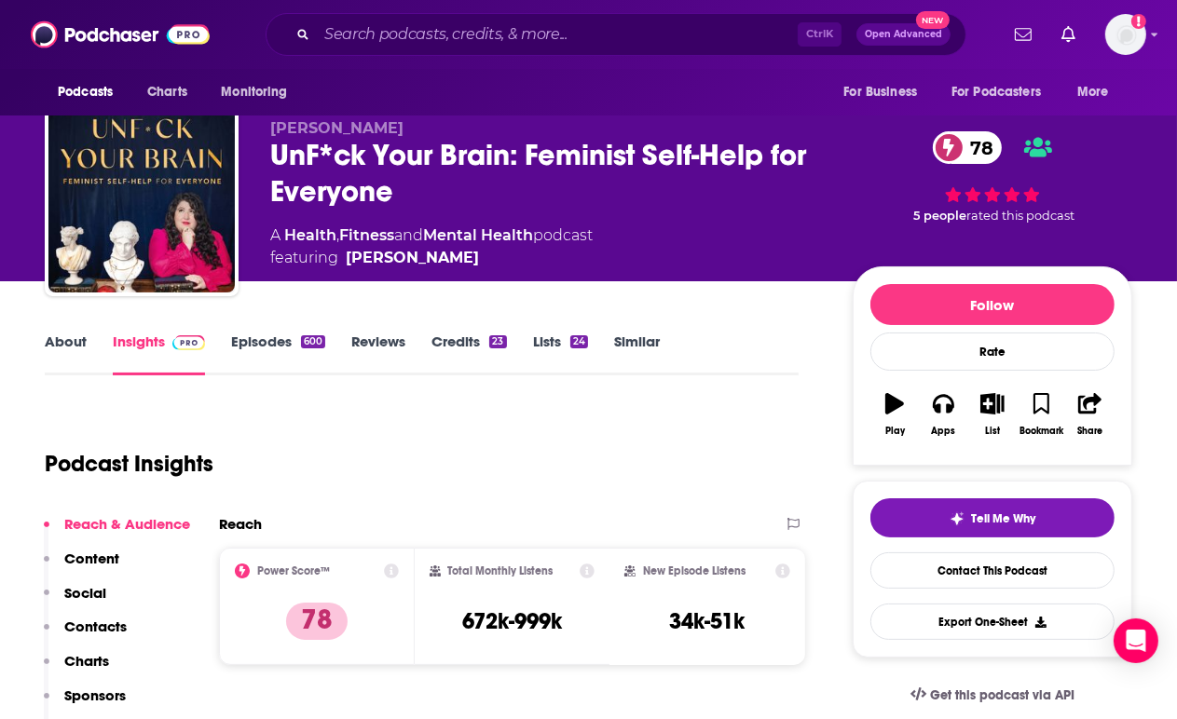
scroll to position [0, 0]
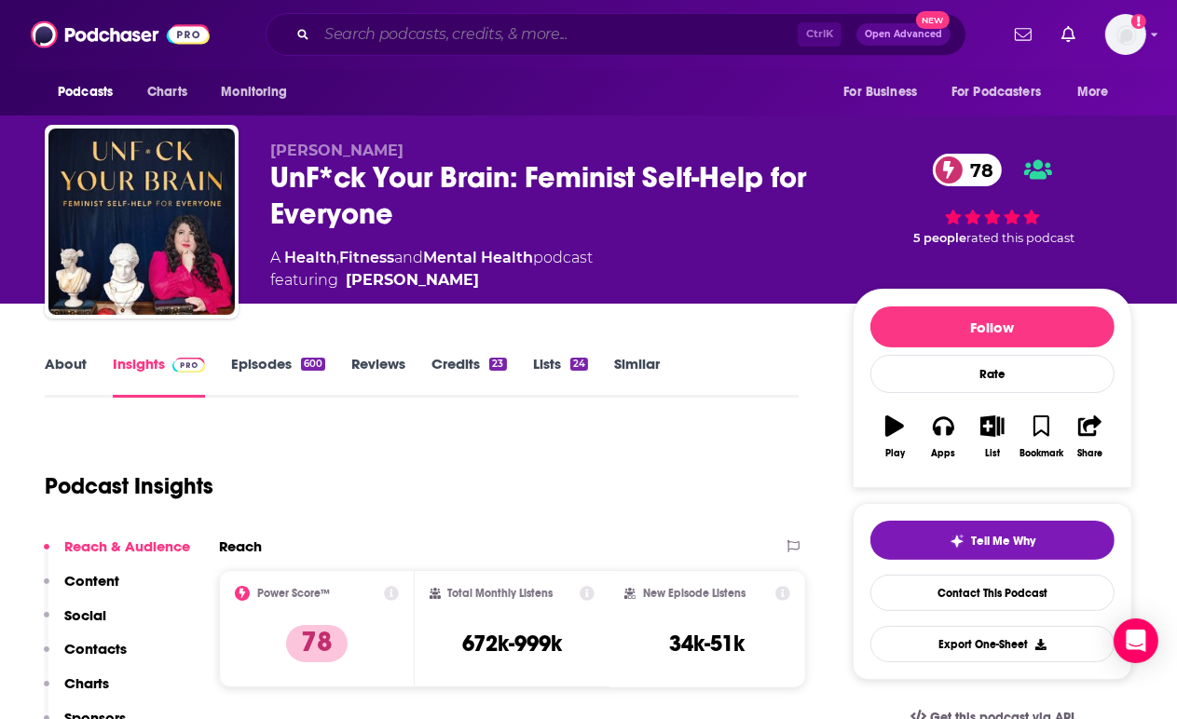
click at [444, 26] on input "Search podcasts, credits, & more..." at bounding box center [557, 35] width 481 height 30
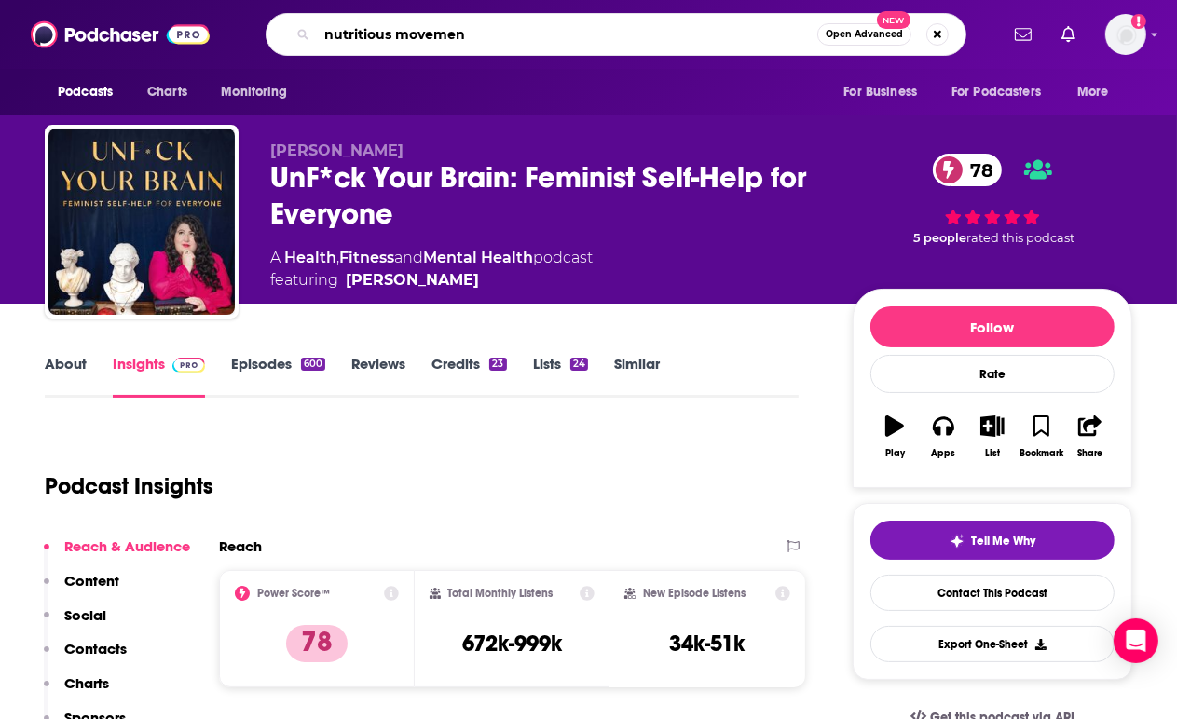
type input "nutritious movement"
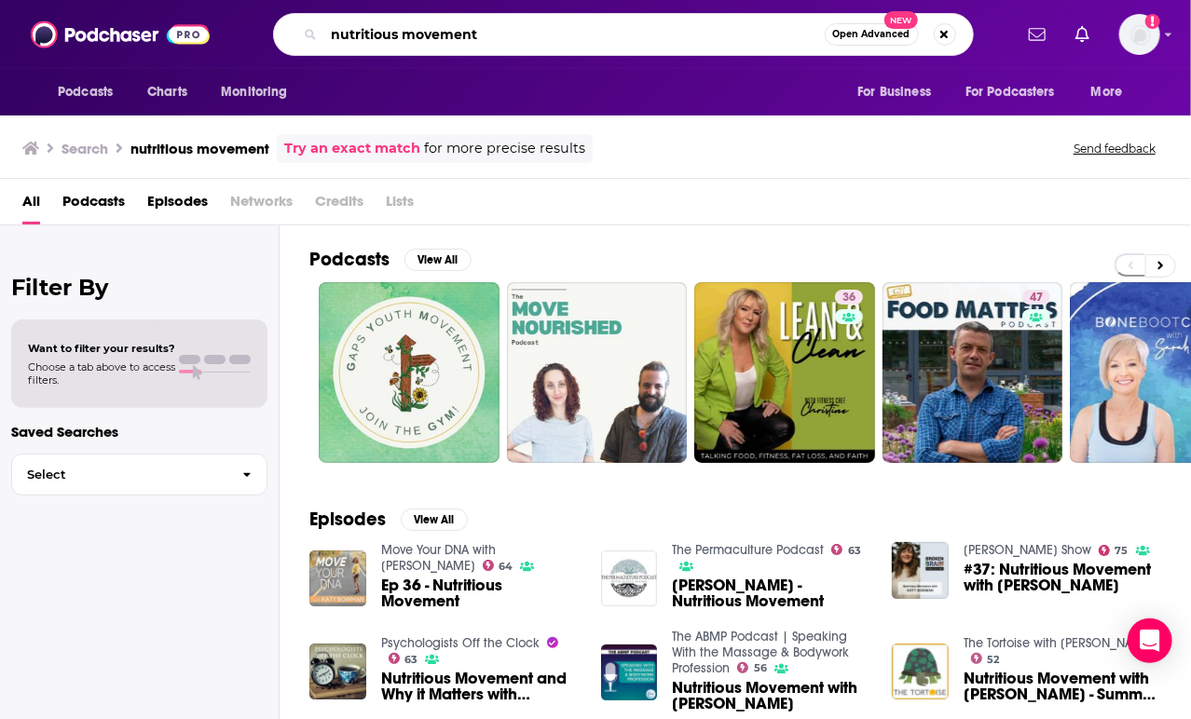
drag, startPoint x: 549, startPoint y: 25, endPoint x: 146, endPoint y: 16, distance: 402.6
click at [146, 16] on div "Podcasts Charts Monitoring nutritious movement Open Advanced New For Business F…" at bounding box center [595, 34] width 1191 height 69
type input "[PERSON_NAME]"
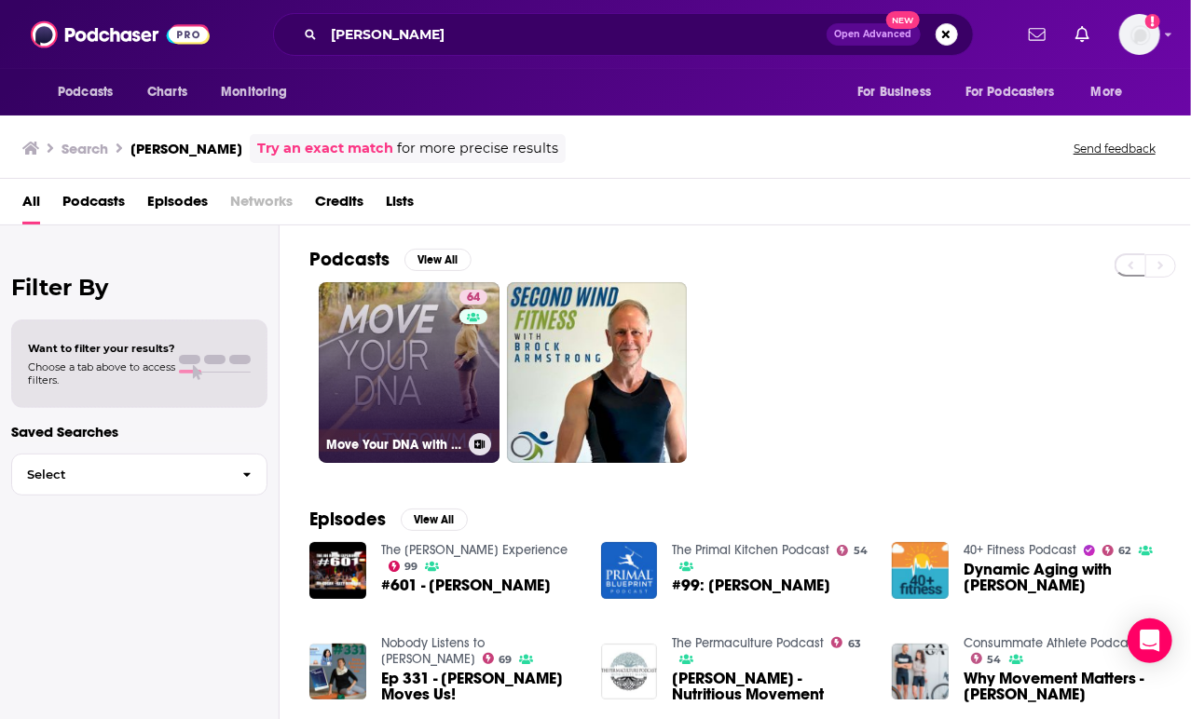
click at [438, 367] on link "64 Move Your DNA with [PERSON_NAME]" at bounding box center [409, 372] width 181 height 181
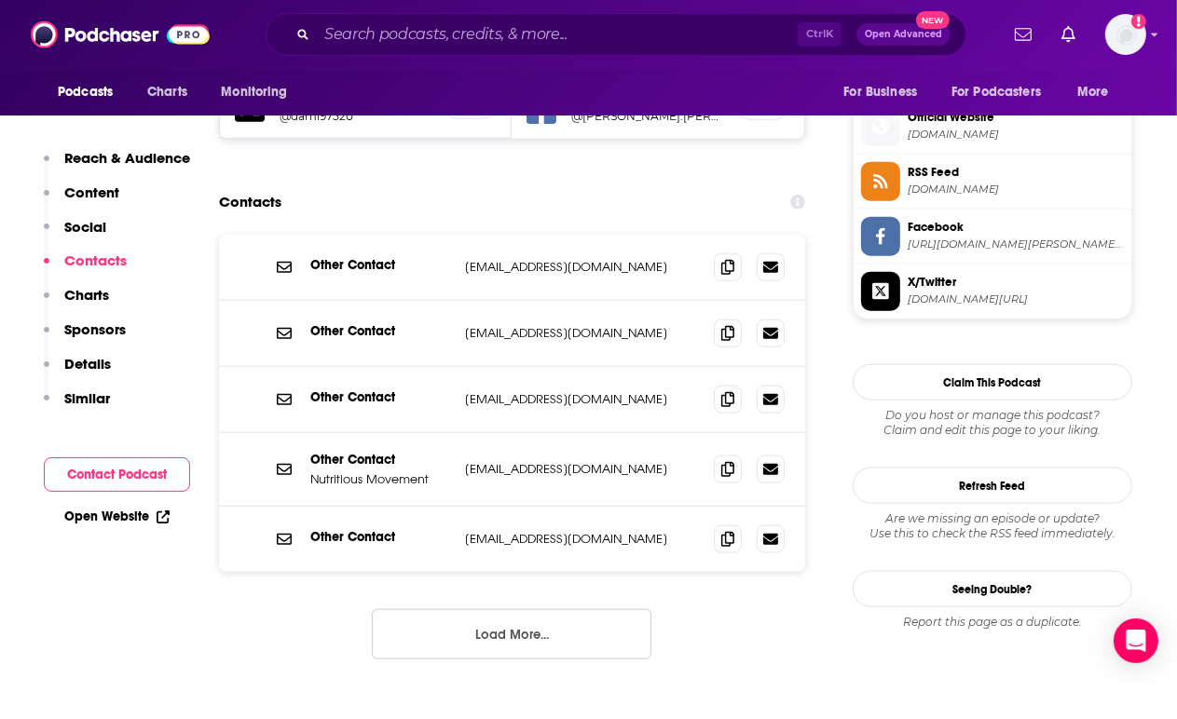
scroll to position [1654, 0]
click at [723, 460] on icon at bounding box center [727, 467] width 13 height 15
click at [730, 324] on icon at bounding box center [727, 331] width 13 height 15
click at [721, 252] on span at bounding box center [728, 266] width 28 height 28
click at [725, 460] on icon at bounding box center [727, 467] width 13 height 15
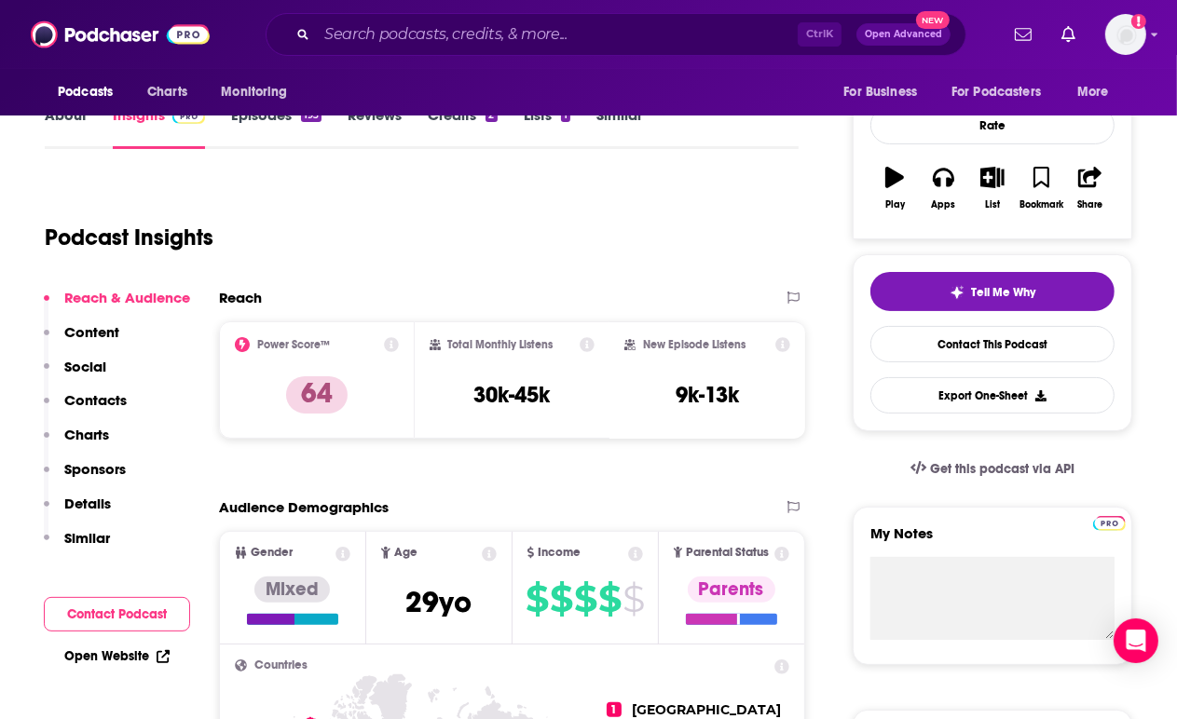
scroll to position [0, 0]
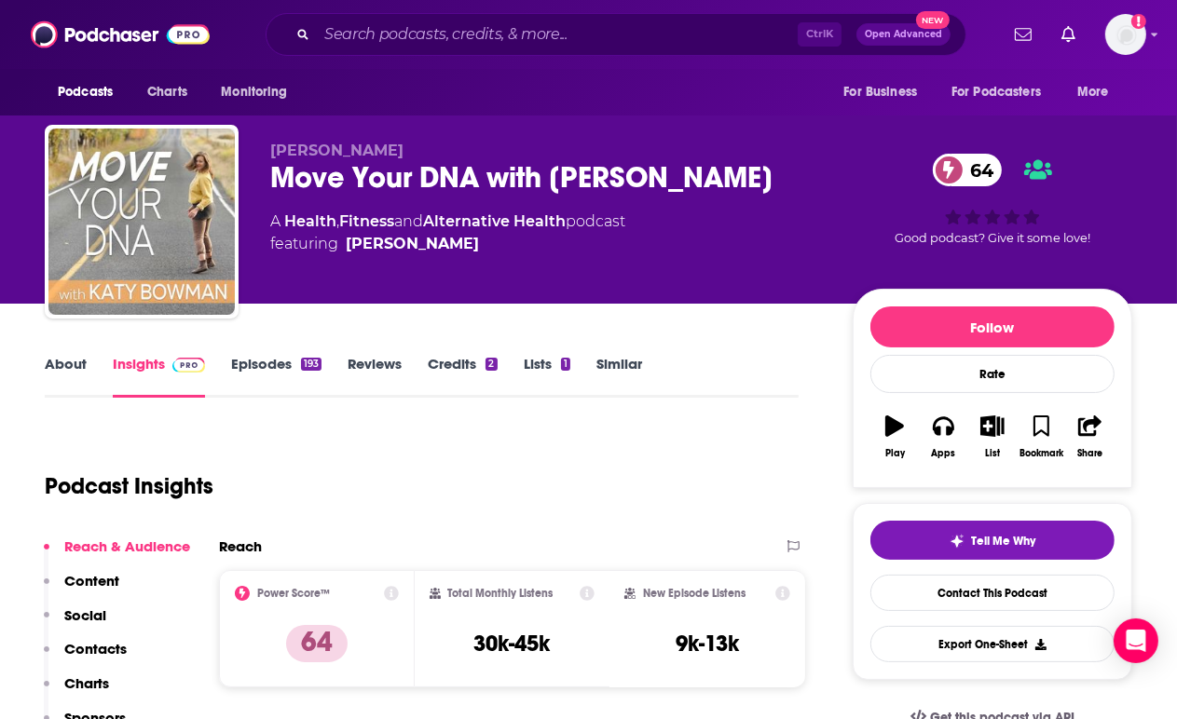
click at [482, 18] on div "Ctrl K Open Advanced New" at bounding box center [616, 34] width 701 height 43
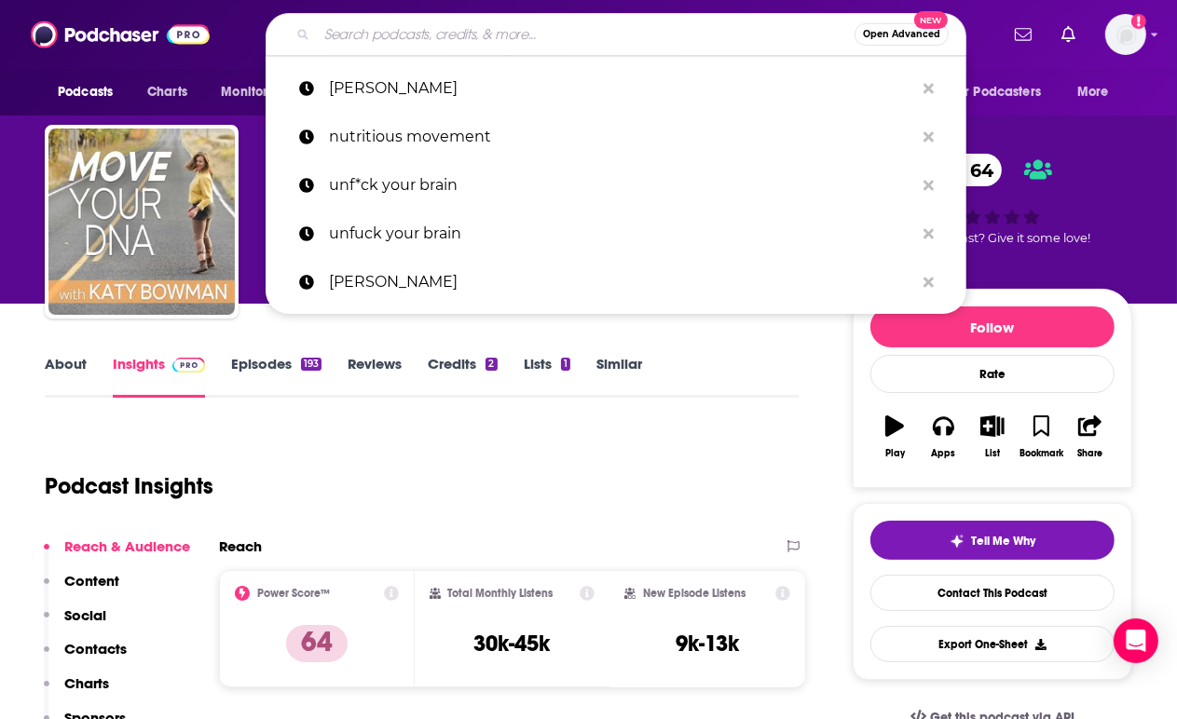
click at [477, 30] on input "Search podcasts, credits, & more..." at bounding box center [586, 35] width 538 height 30
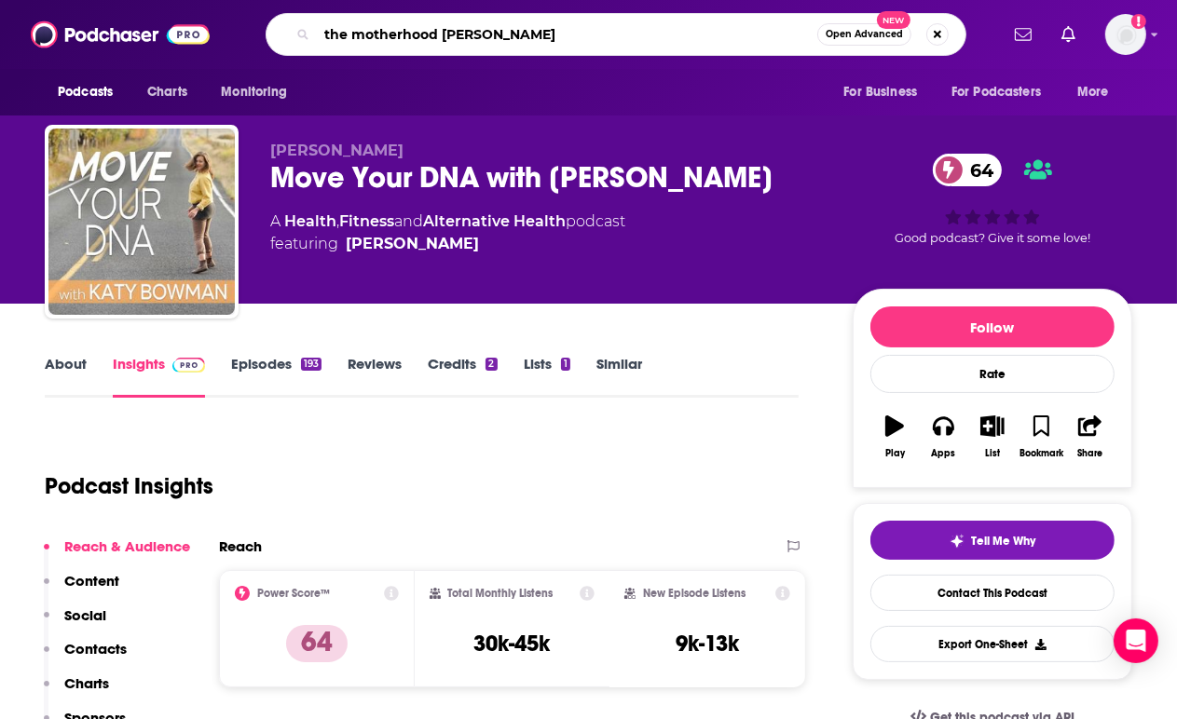
type input "the motherhood mentor"
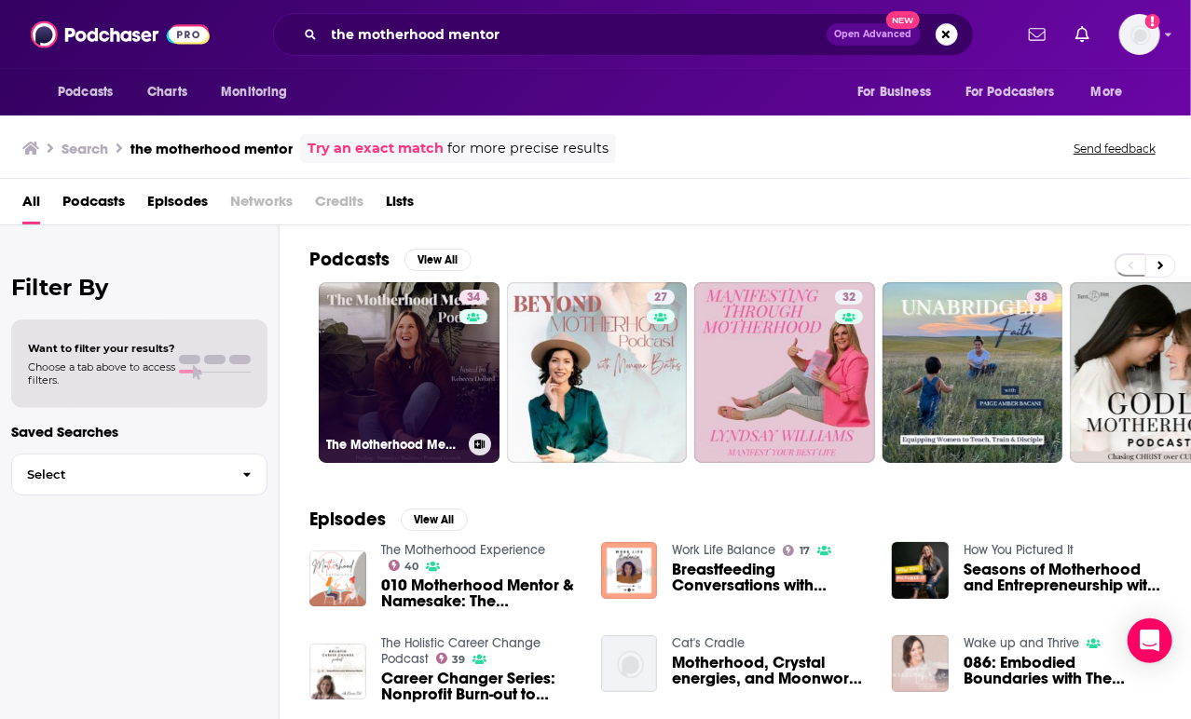
click at [420, 305] on link "34 The Motherhood Mentor" at bounding box center [409, 372] width 181 height 181
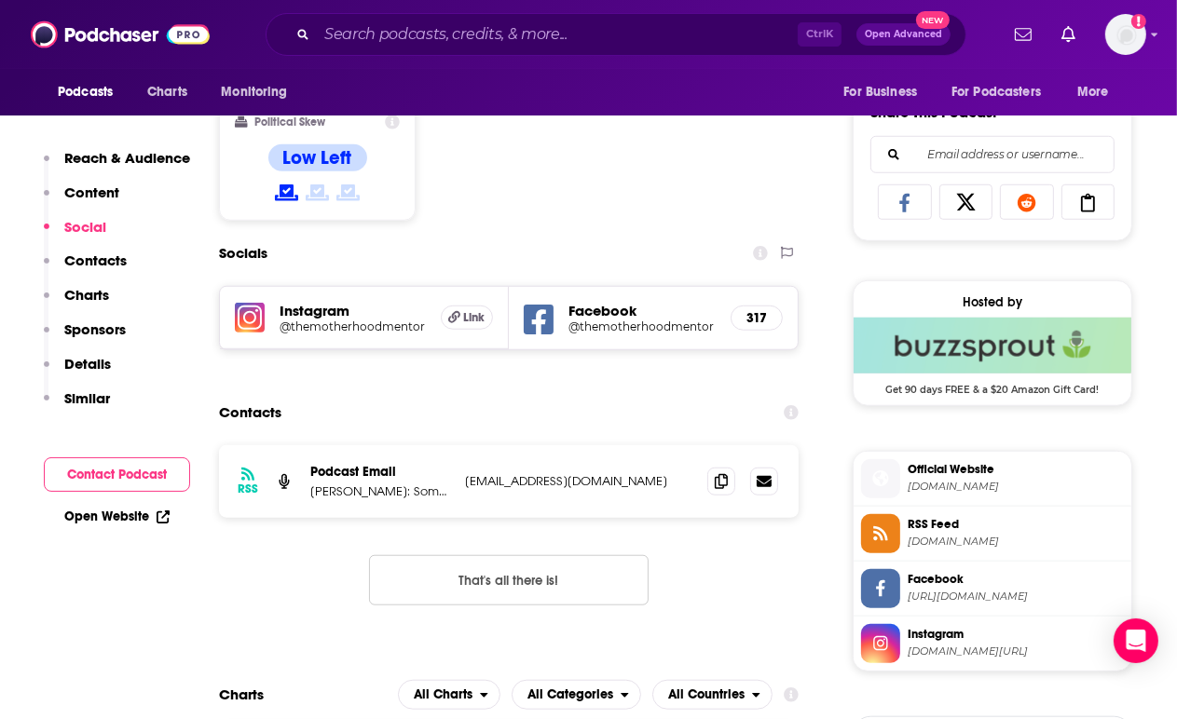
scroll to position [1178, 0]
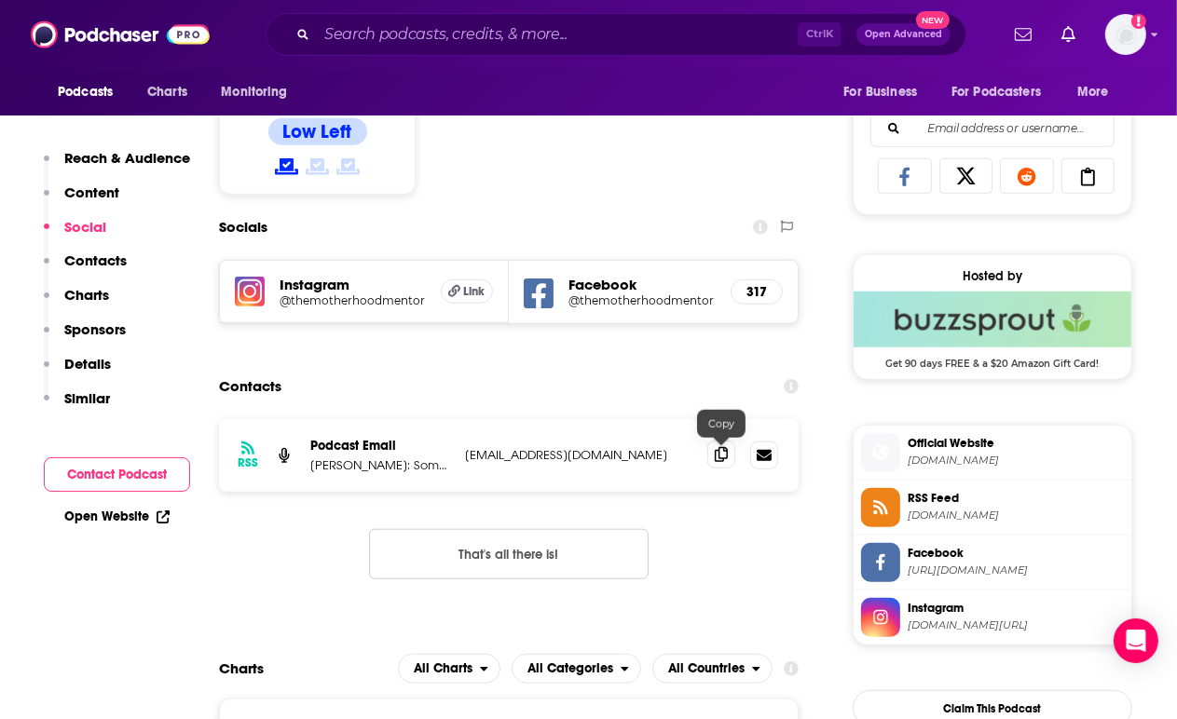
click at [716, 461] on icon at bounding box center [721, 454] width 13 height 15
click at [720, 461] on icon at bounding box center [721, 454] width 13 height 15
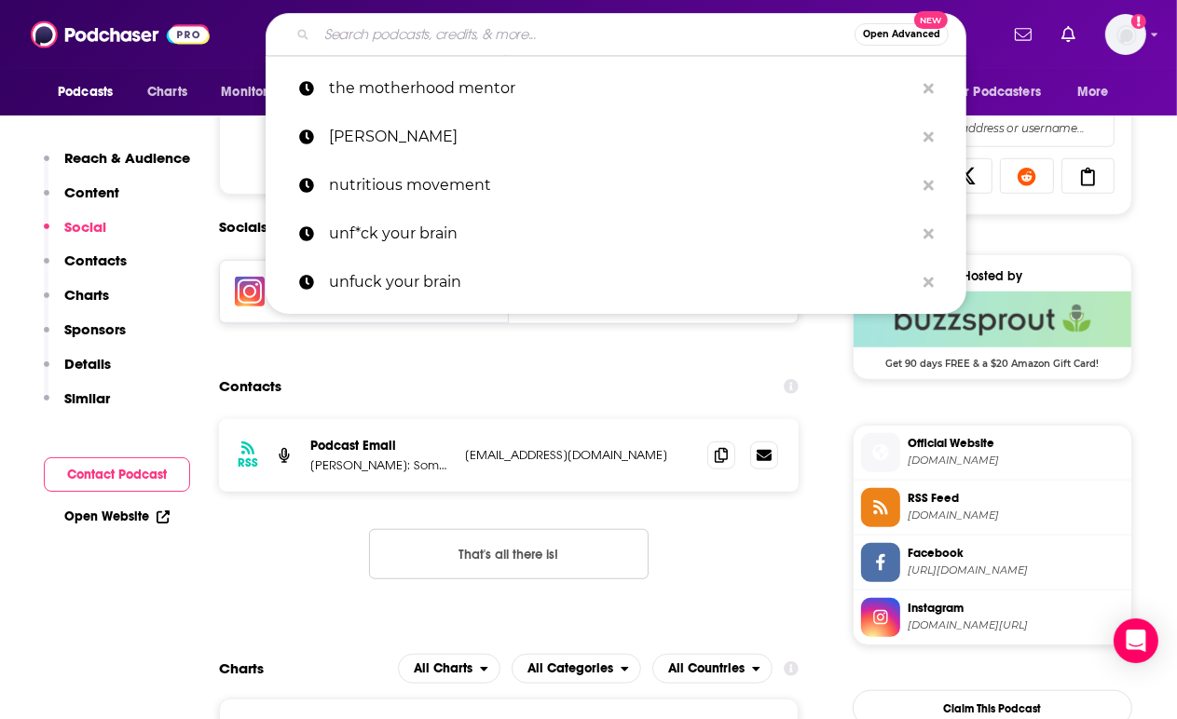
click at [470, 30] on input "Search podcasts, credits, & more..." at bounding box center [586, 35] width 538 height 30
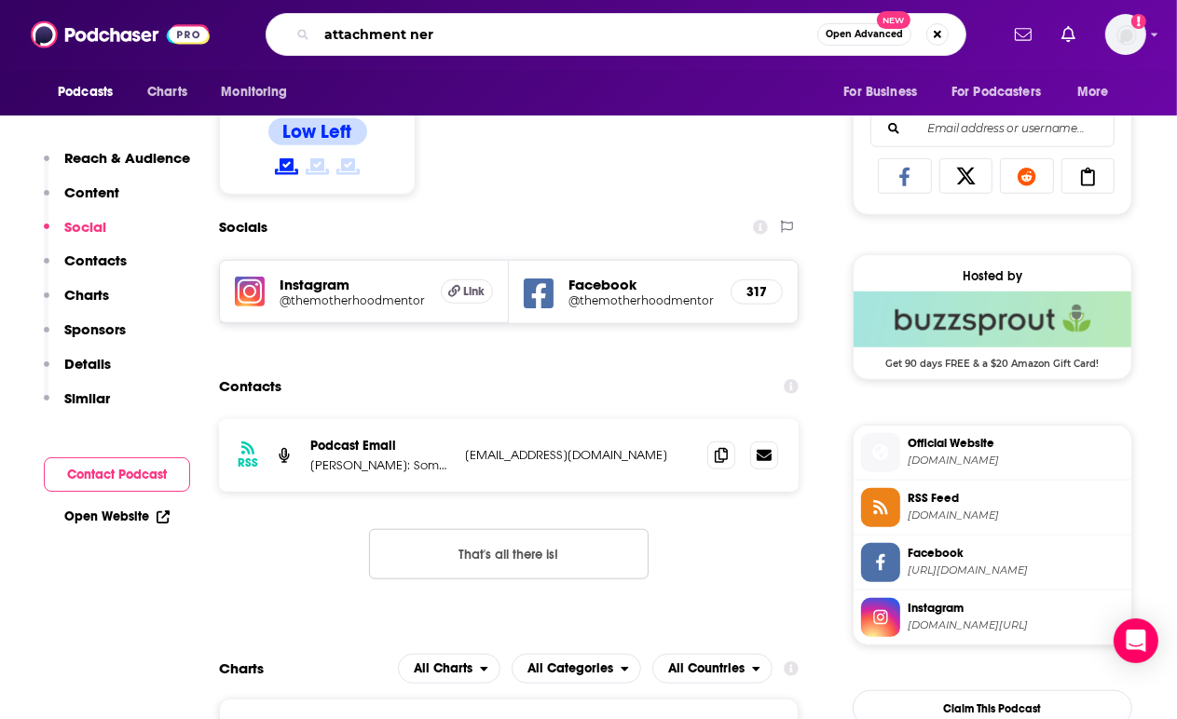
type input "attachment nerd"
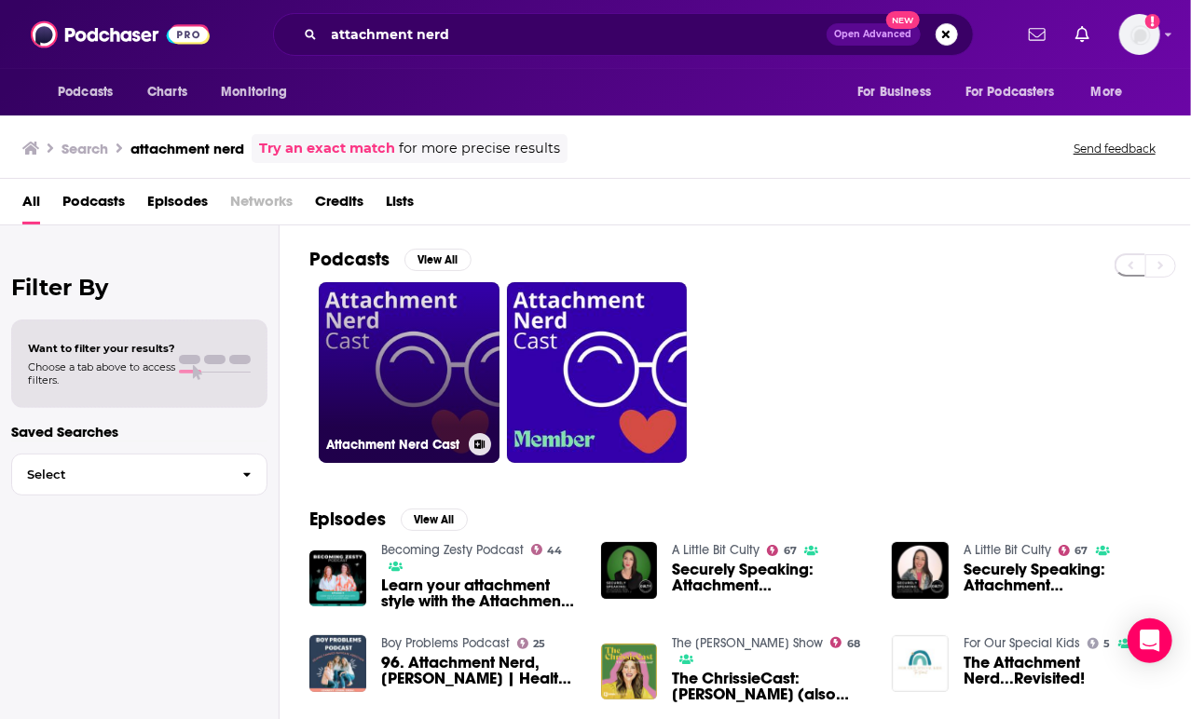
click at [413, 326] on link "Attachment Nerd Cast" at bounding box center [409, 372] width 181 height 181
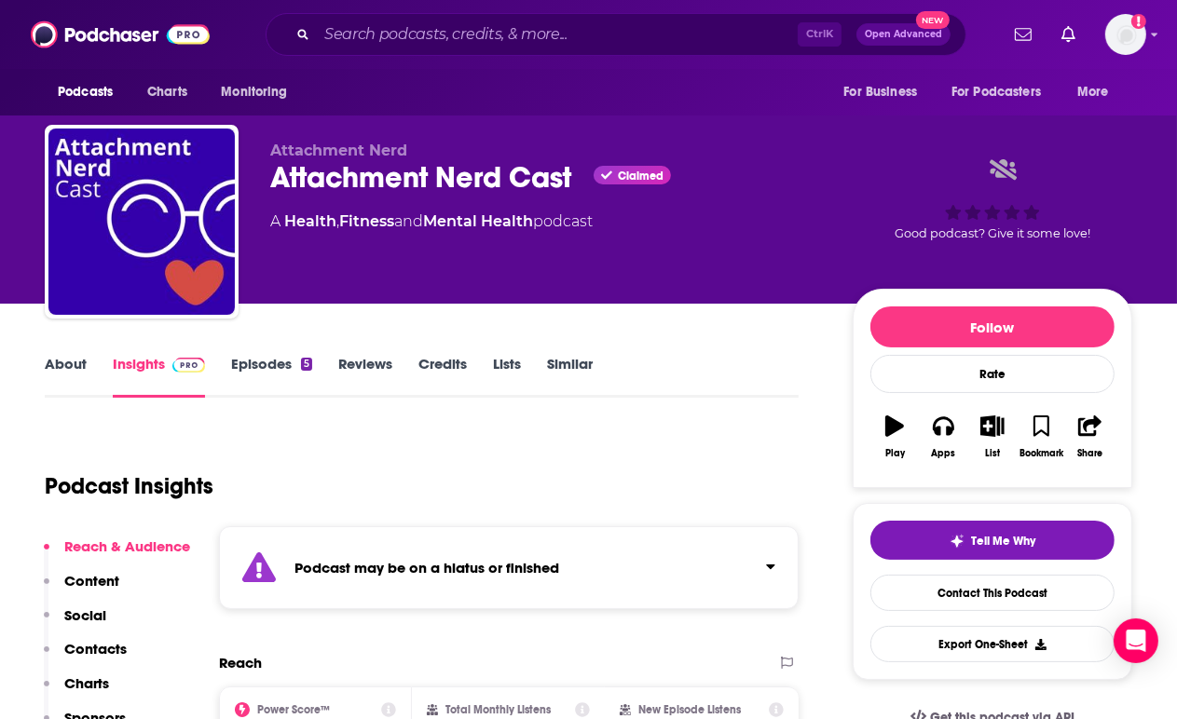
scroll to position [26, 0]
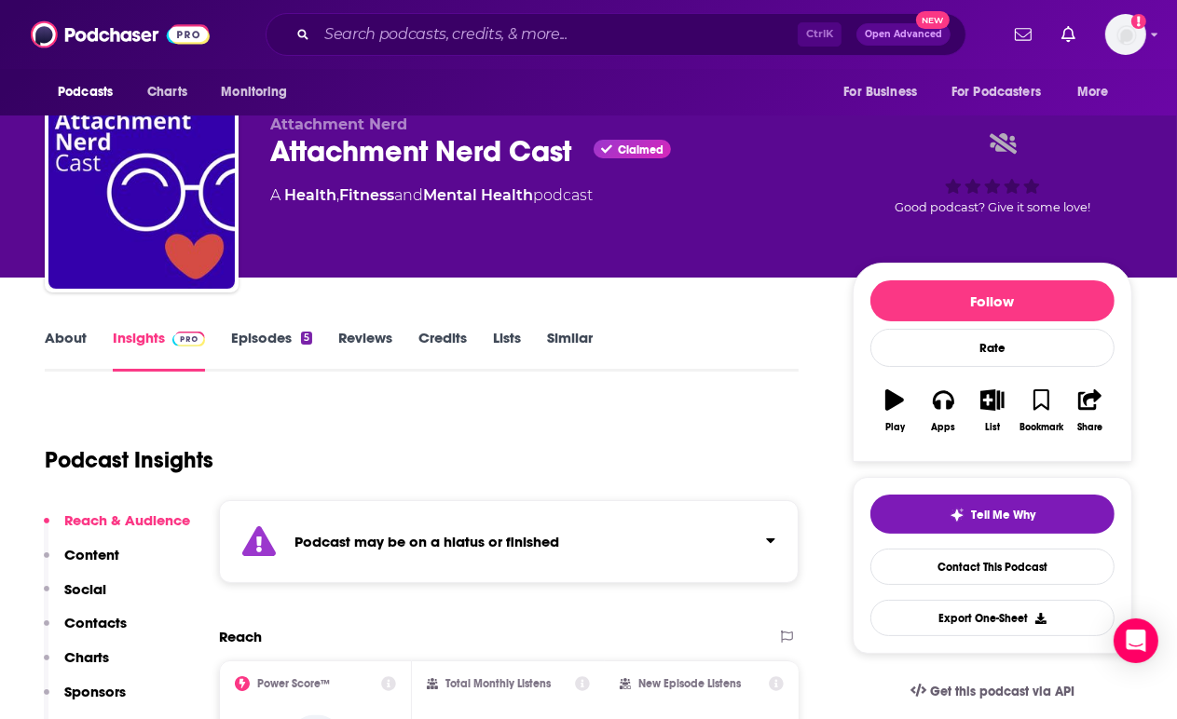
click at [79, 338] on link "About" at bounding box center [66, 350] width 42 height 43
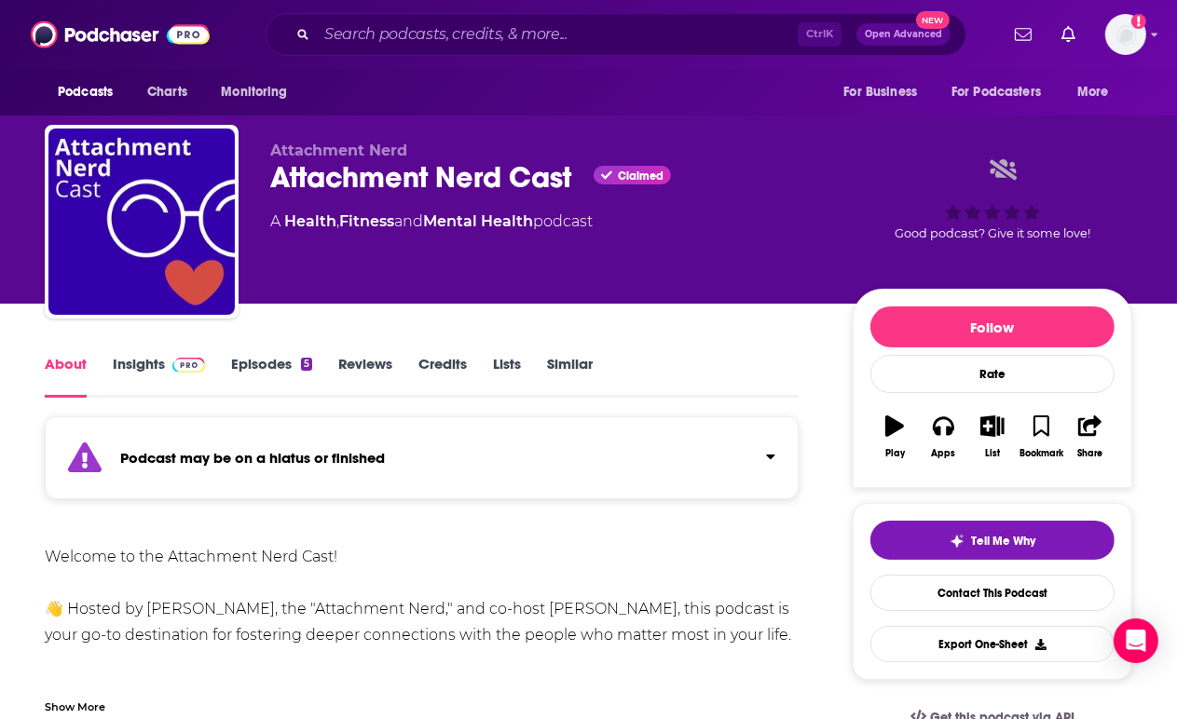
click at [150, 370] on link "Insights" at bounding box center [159, 376] width 92 height 43
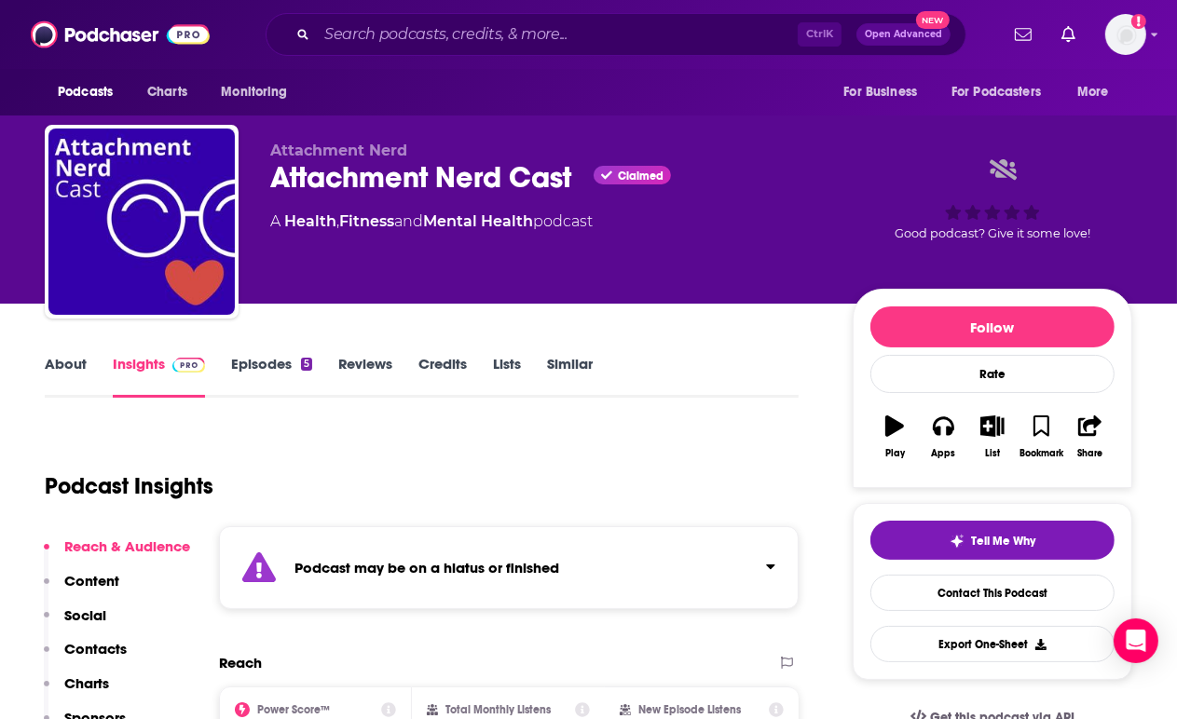
scroll to position [82, 0]
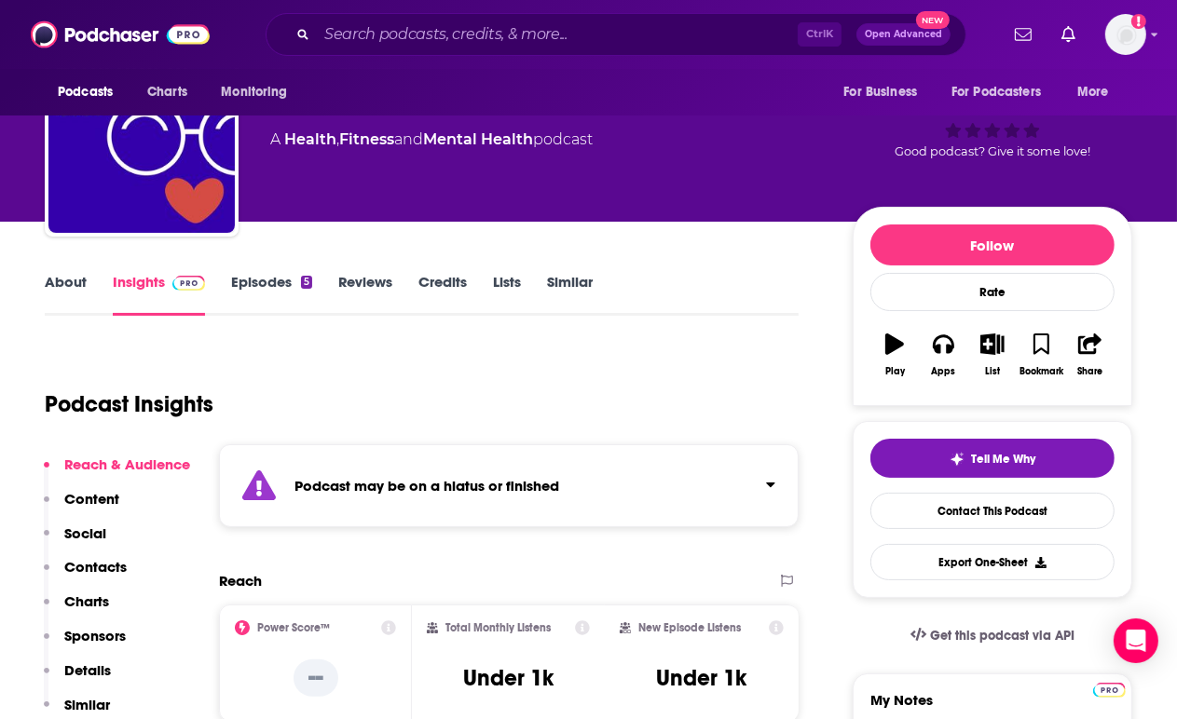
click at [506, 487] on strong "Podcast may be on a hiatus or finished" at bounding box center [426, 486] width 265 height 18
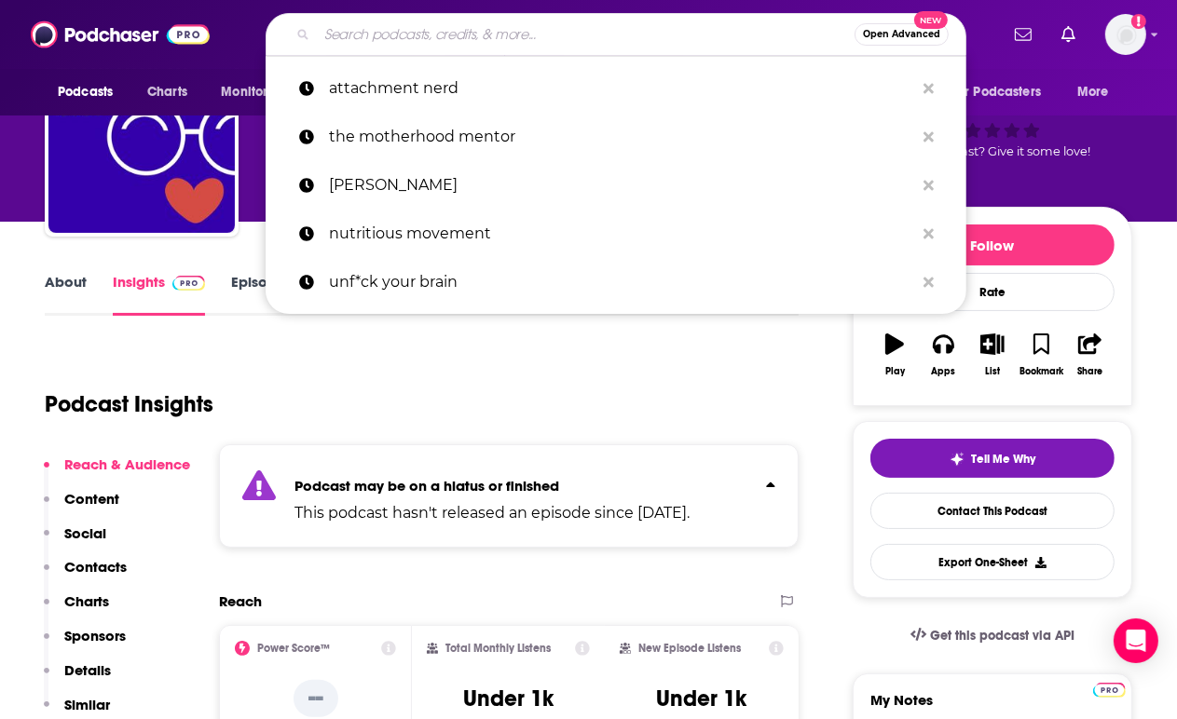
click at [461, 34] on input "Search podcasts, credits, & more..." at bounding box center [586, 35] width 538 height 30
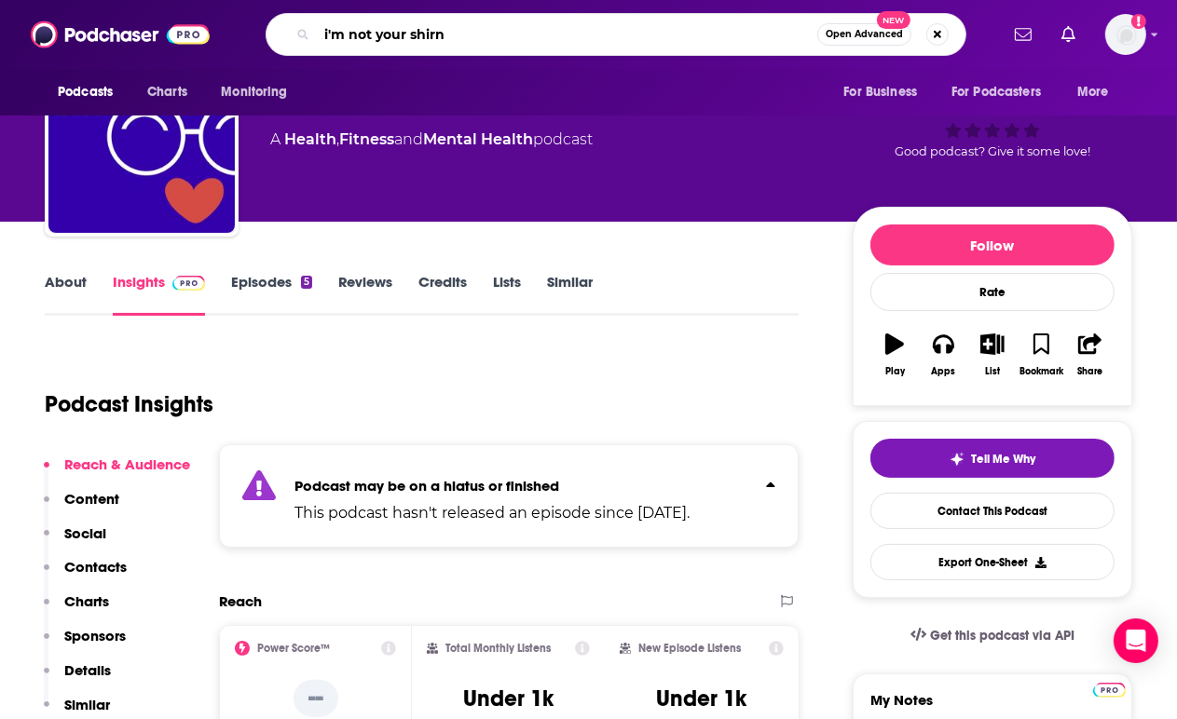
type input "i'm not your shirnk"
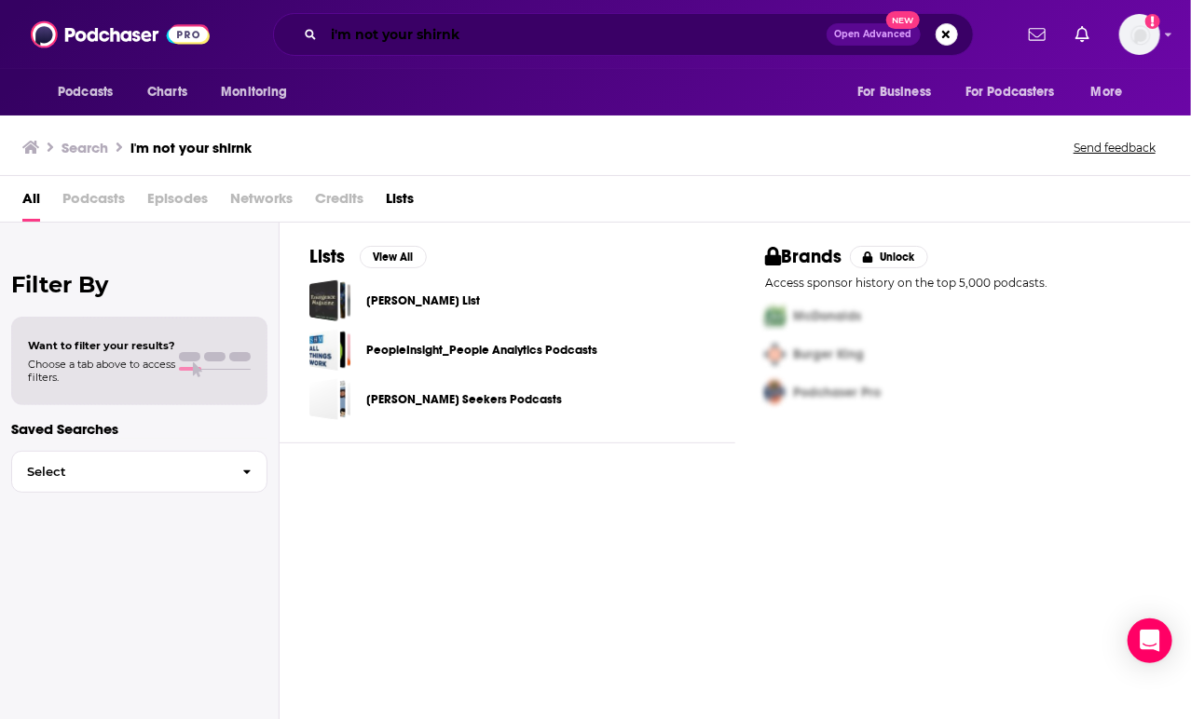
click at [461, 34] on input "i'm not your shirnk" at bounding box center [575, 35] width 502 height 30
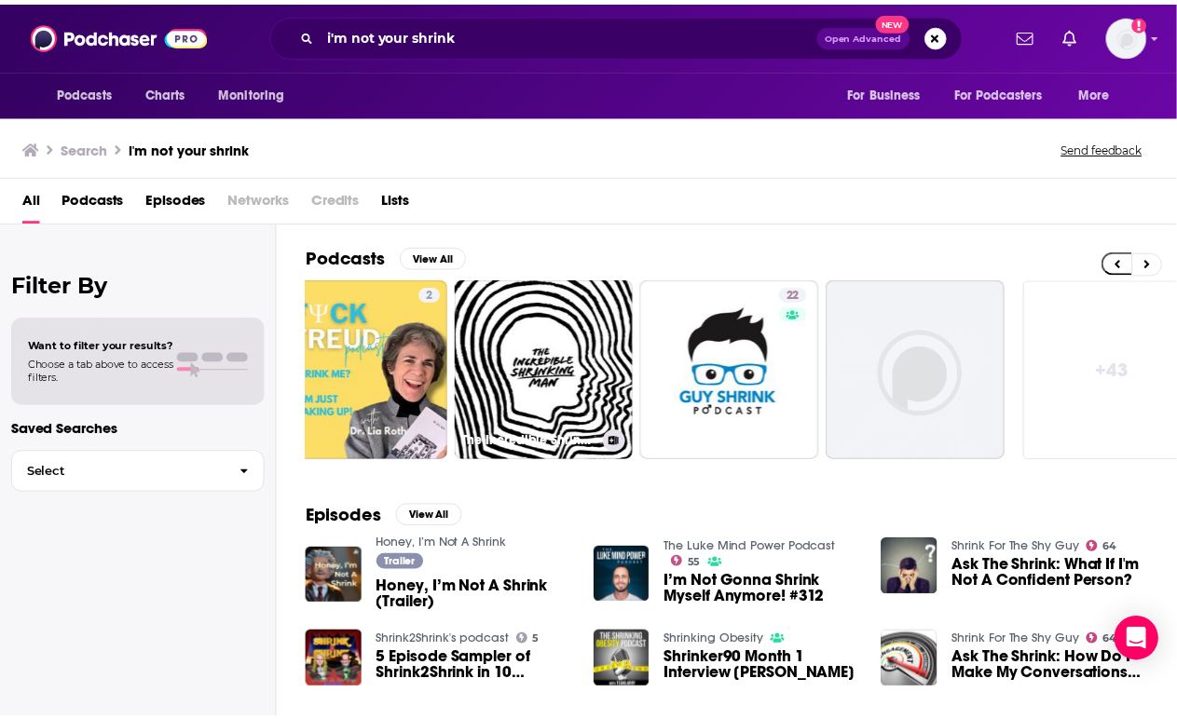
scroll to position [0, 798]
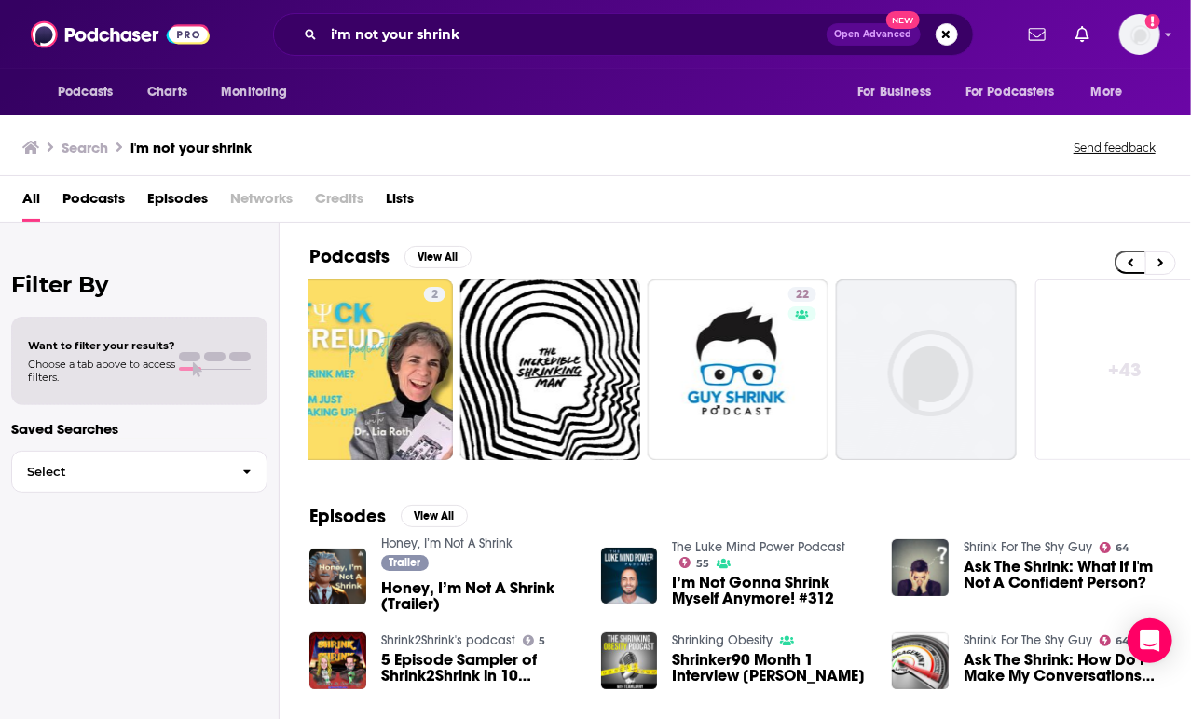
click at [525, 7] on div "Podcasts Charts Monitoring i'm not your shrink Open Advanced New For Business F…" at bounding box center [595, 34] width 1191 height 69
click at [525, 11] on div "Podcasts Charts Monitoring i'm not your shrink Open Advanced New For Business F…" at bounding box center [595, 34] width 1191 height 69
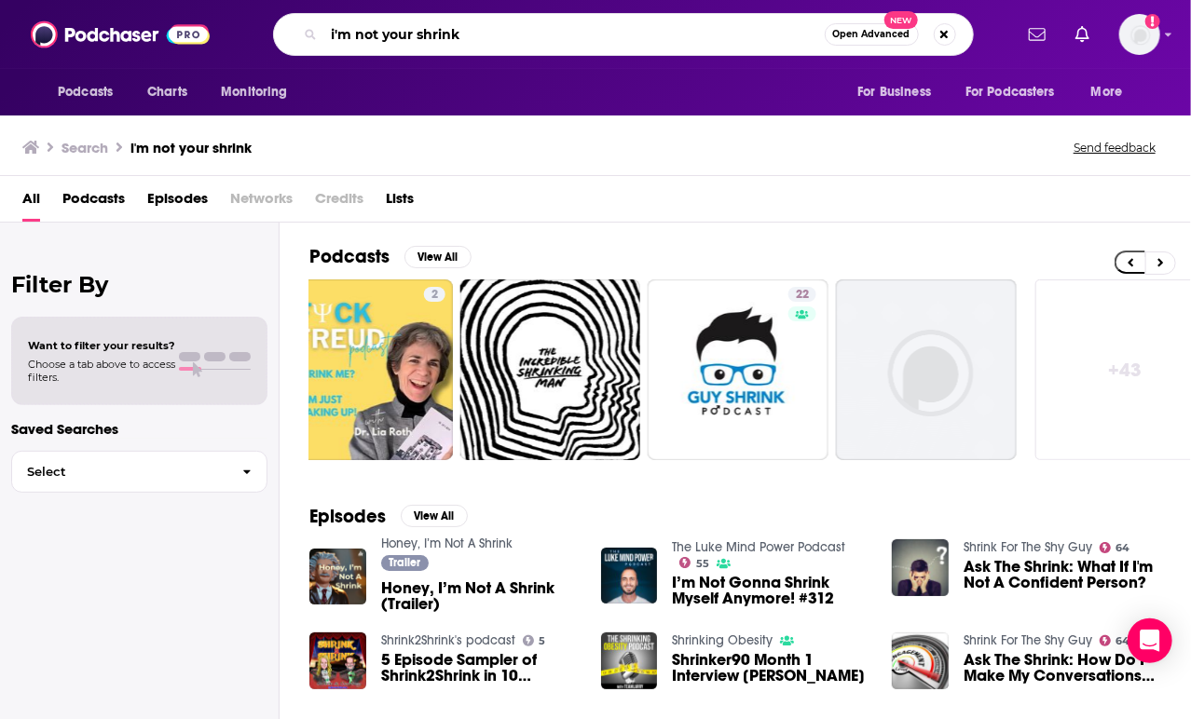
click at [522, 20] on input "i'm not your shrink" at bounding box center [574, 35] width 500 height 30
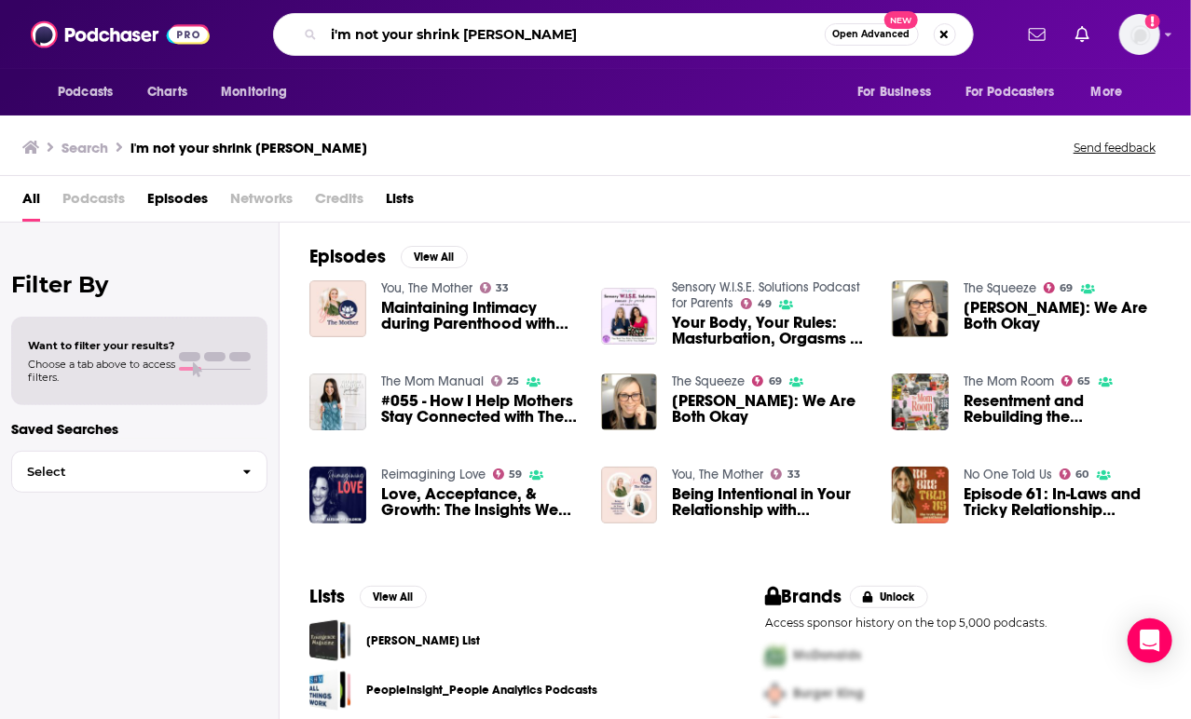
drag, startPoint x: 546, startPoint y: 29, endPoint x: 108, endPoint y: 15, distance: 438.1
click at [108, 15] on div "Podcasts Charts Monitoring i'm not your shrink [PERSON_NAME] Open Advanced New …" at bounding box center [595, 34] width 1191 height 69
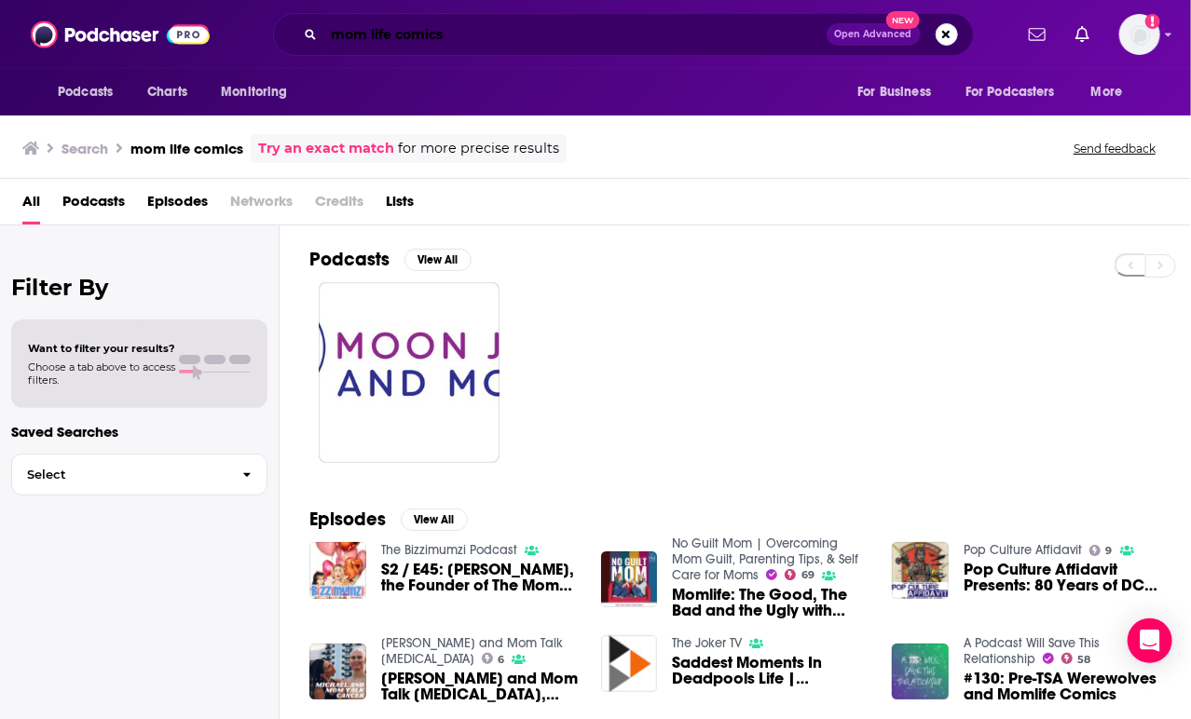
click at [537, 27] on input "mom life comics" at bounding box center [575, 35] width 502 height 30
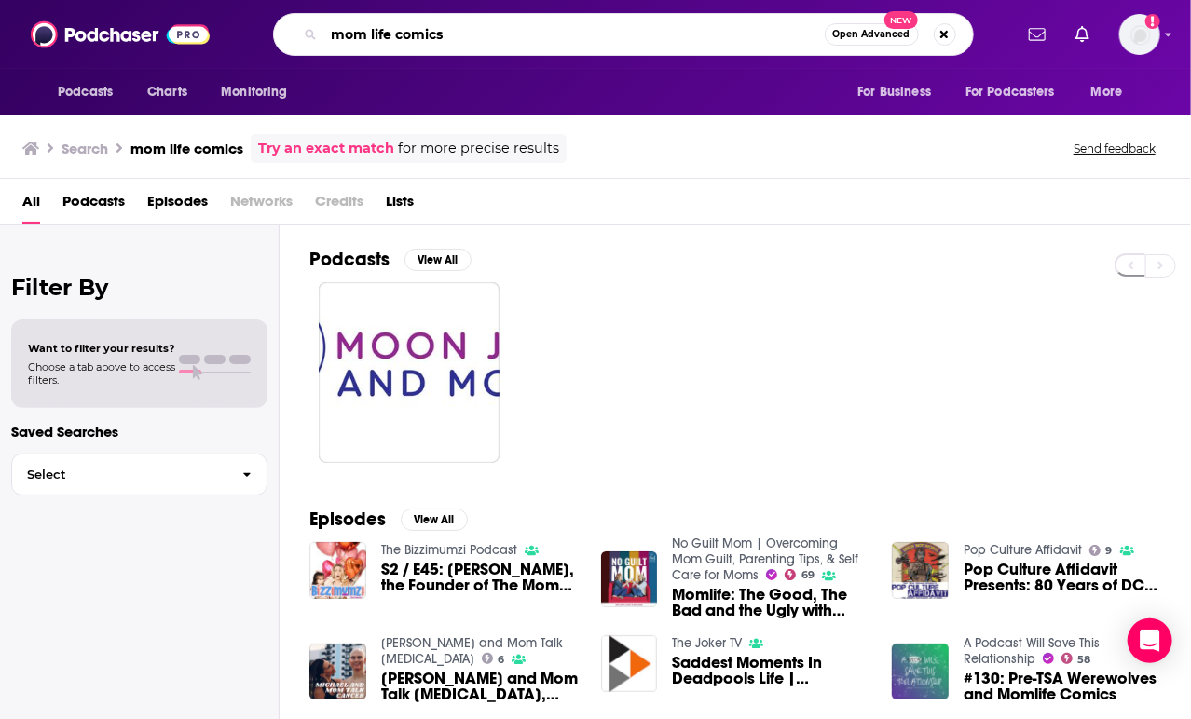
click at [537, 27] on input "mom life comics" at bounding box center [574, 35] width 500 height 30
type input "m"
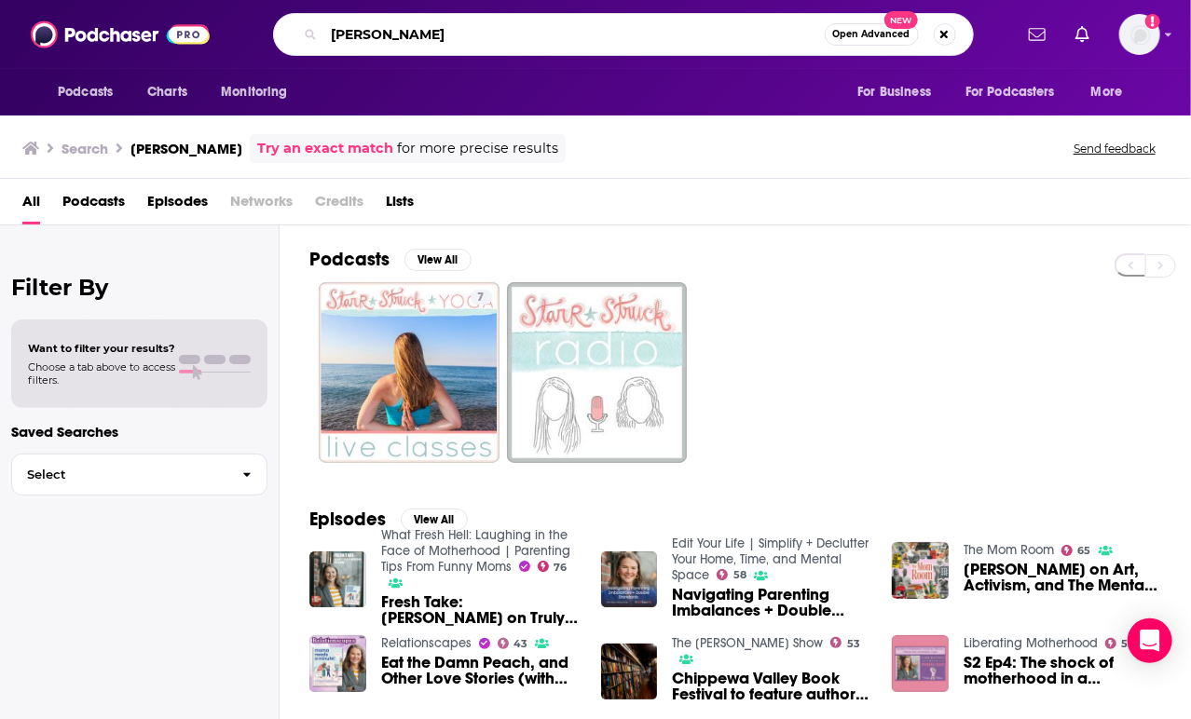
drag, startPoint x: 523, startPoint y: 48, endPoint x: 311, endPoint y: 59, distance: 211.7
click at [311, 59] on div "Podcasts Charts Monitoring [PERSON_NAME] Open Advanced New For Business For Pod…" at bounding box center [595, 34] width 1191 height 69
type input "raising elite competitors"
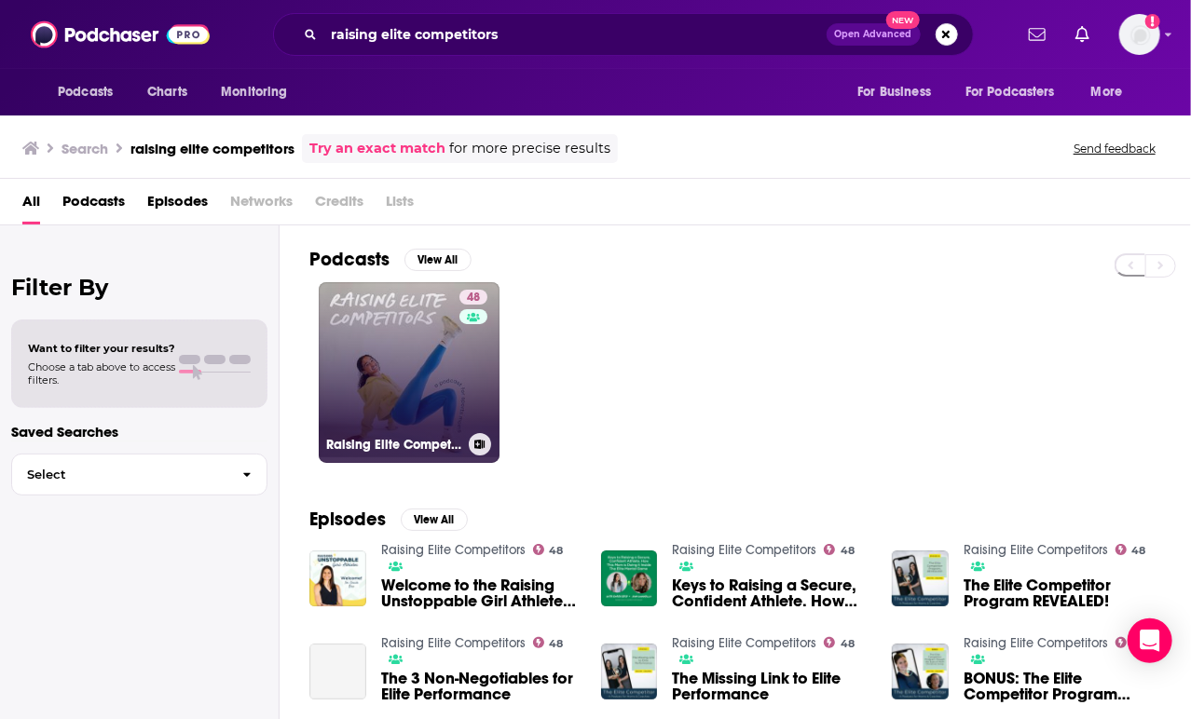
click at [418, 310] on link "48 Raising Elite Competitors" at bounding box center [409, 372] width 181 height 181
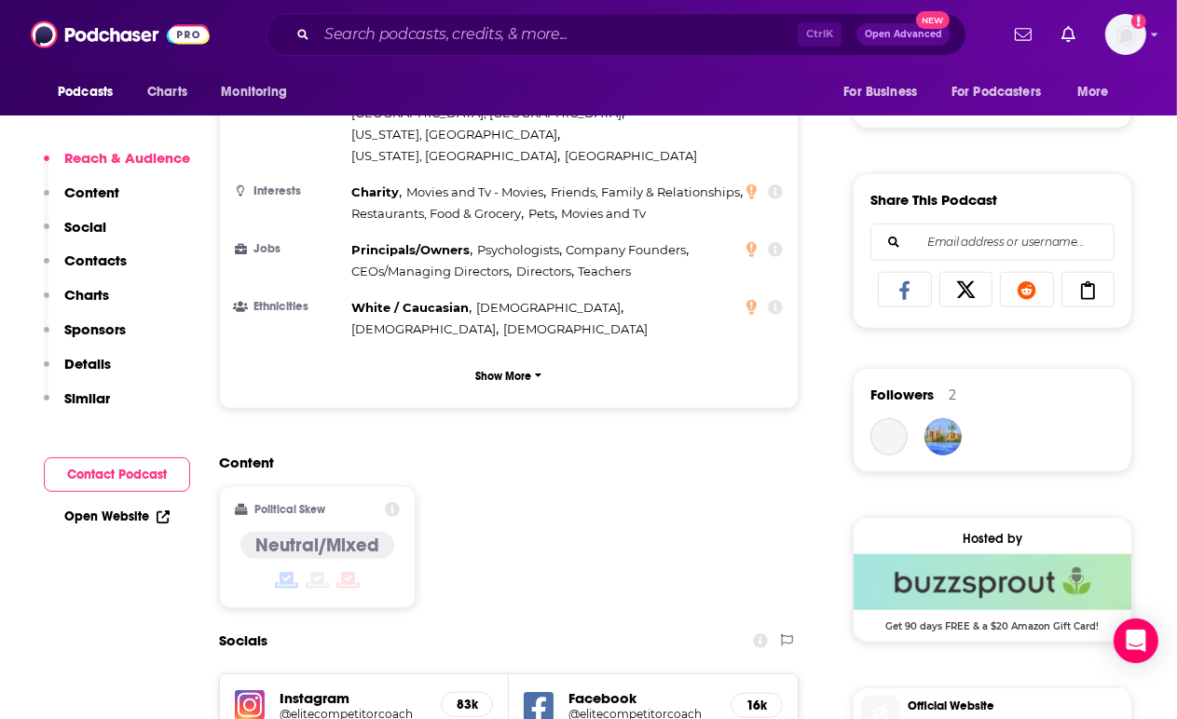
scroll to position [1571, 0]
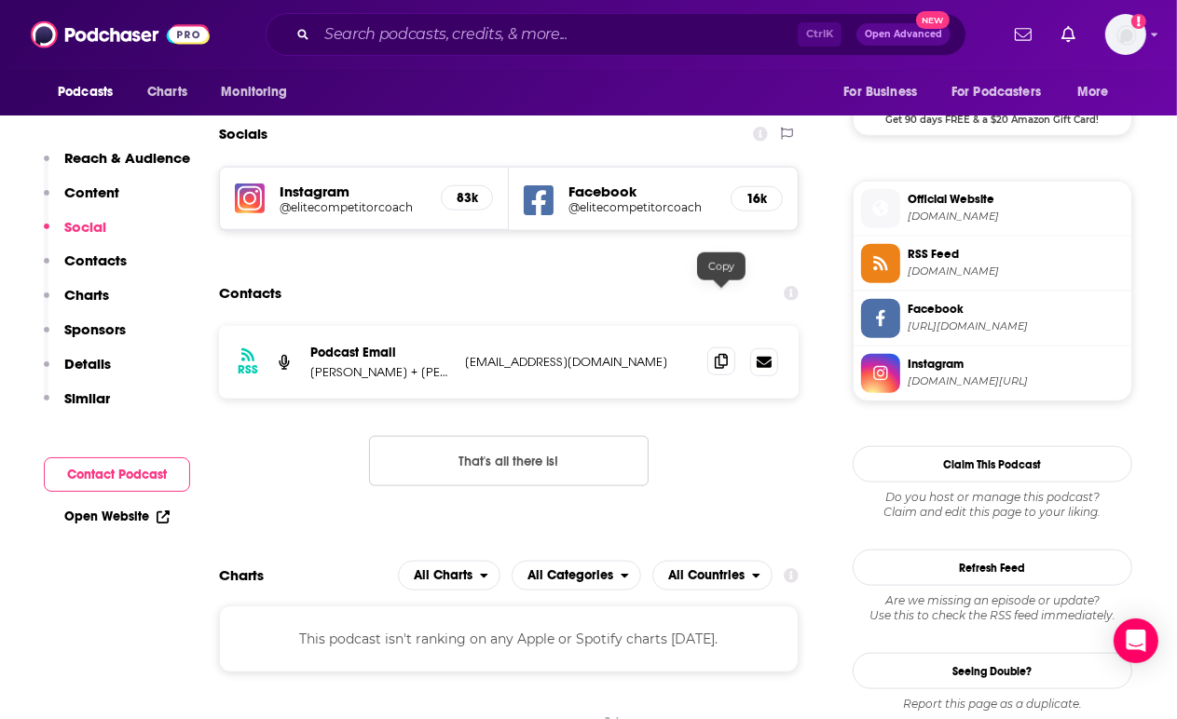
click at [715, 354] on icon at bounding box center [721, 361] width 13 height 15
click at [718, 354] on icon at bounding box center [721, 361] width 13 height 15
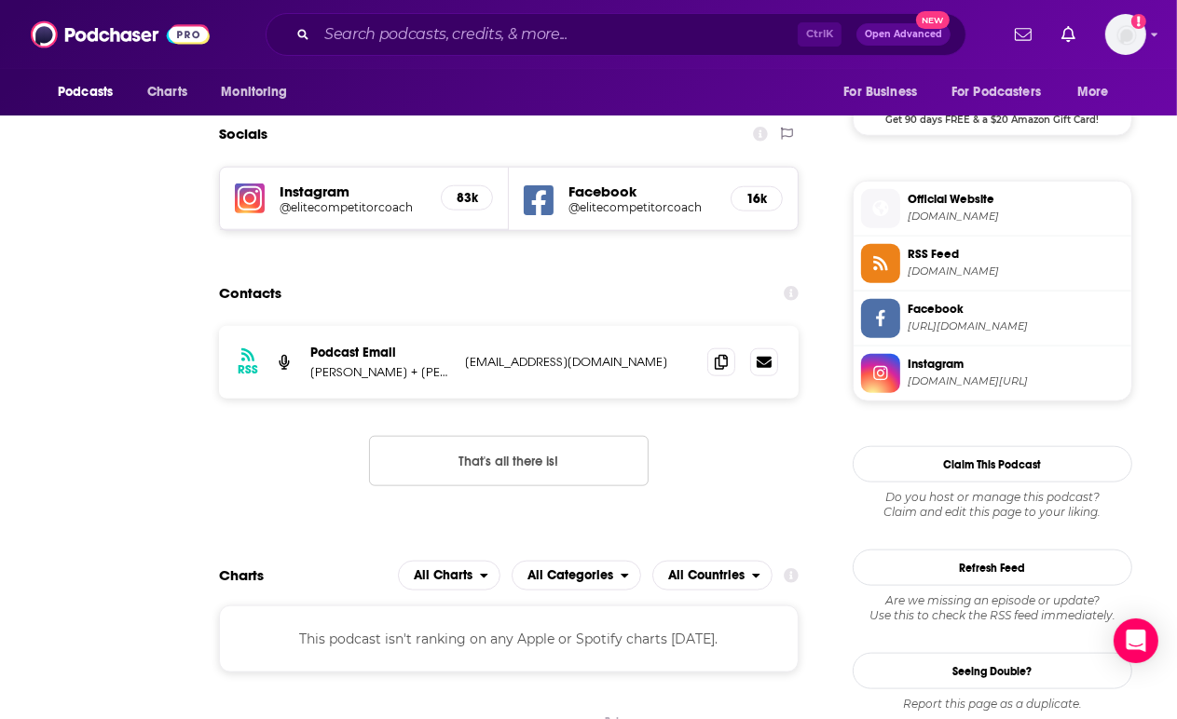
scroll to position [0, 0]
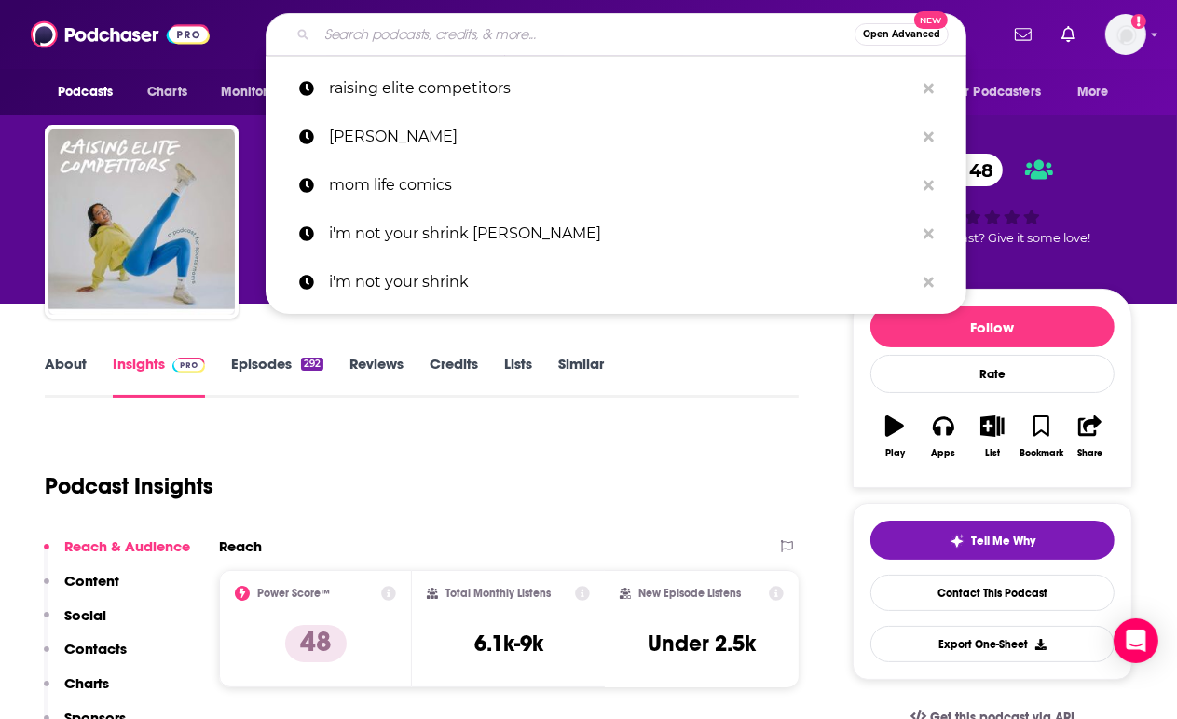
click at [451, 36] on input "Search podcasts, credits, & more..." at bounding box center [586, 35] width 538 height 30
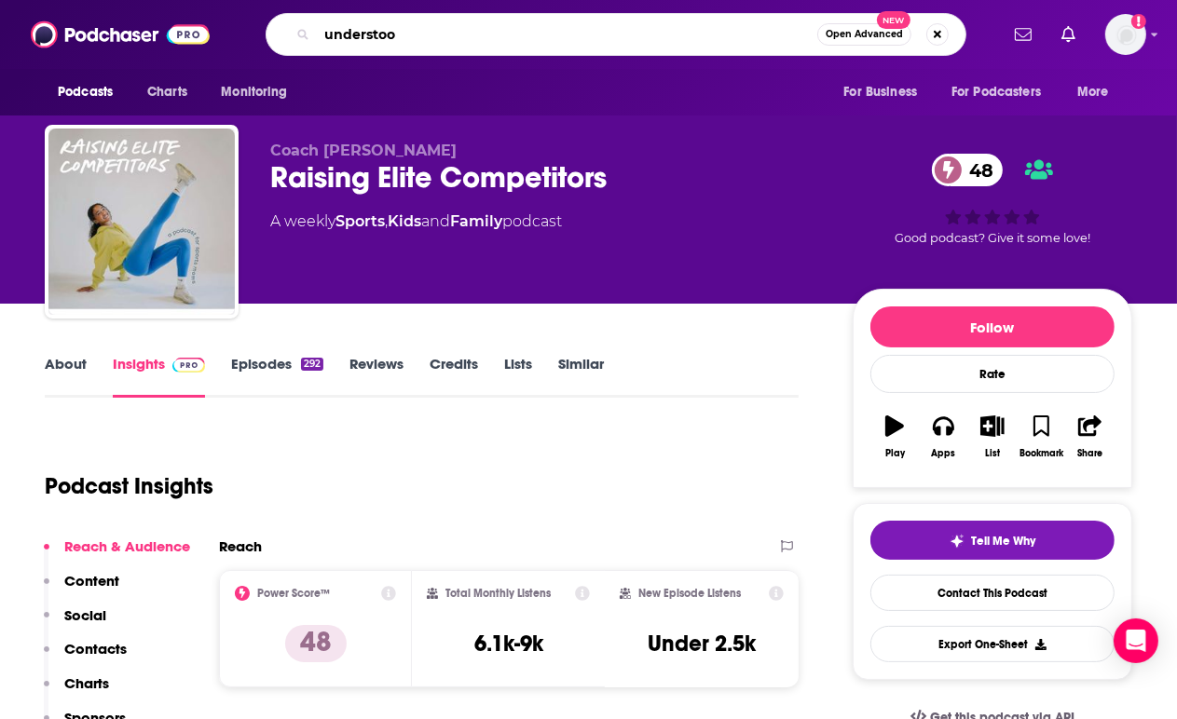
type input "understood"
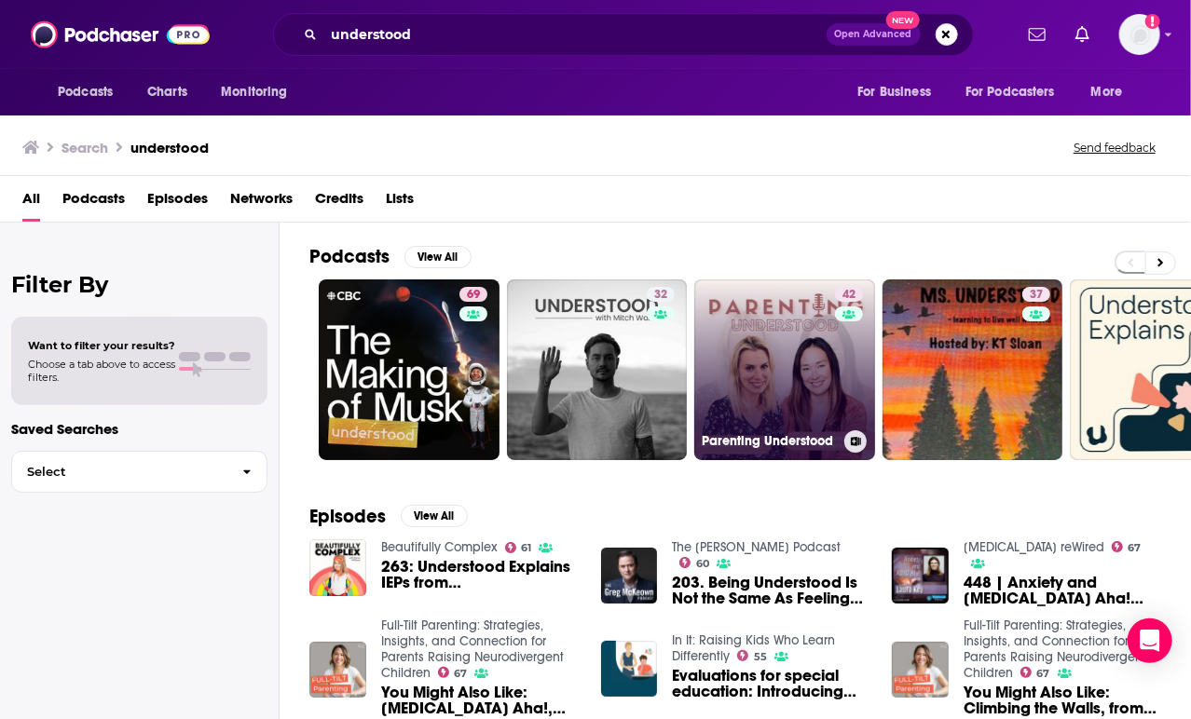
click at [743, 337] on link "42 Parenting Understood" at bounding box center [784, 370] width 181 height 181
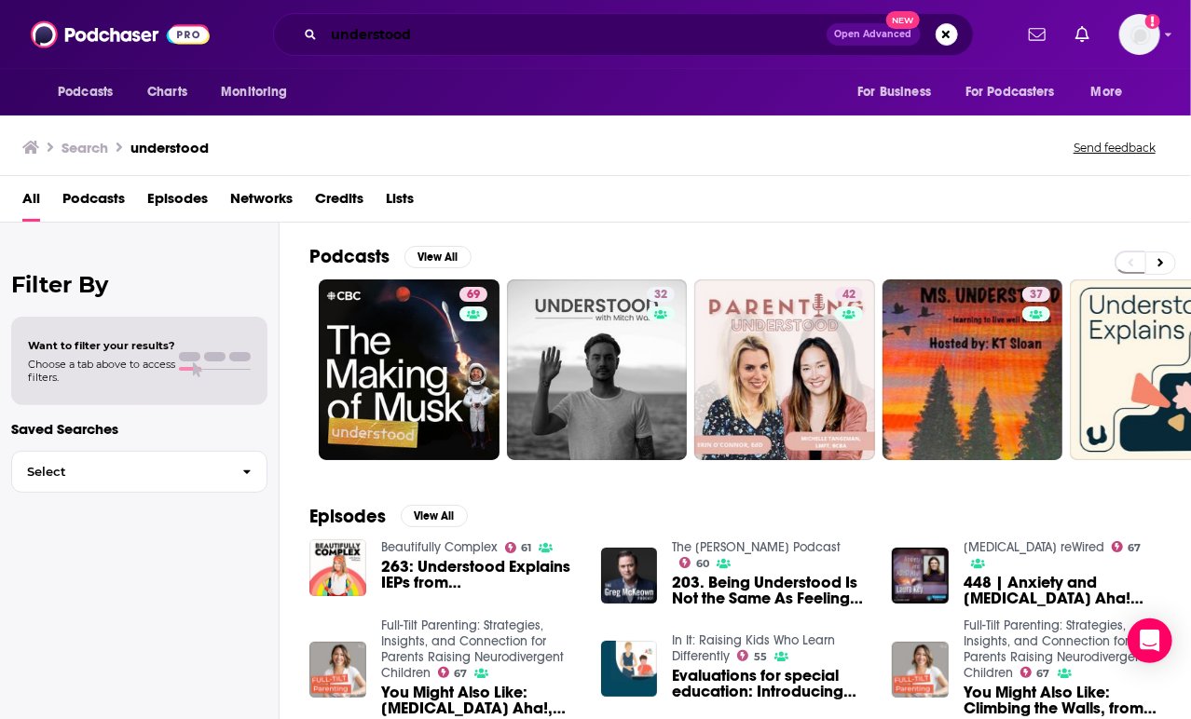
click at [498, 44] on input "understood" at bounding box center [575, 35] width 502 height 30
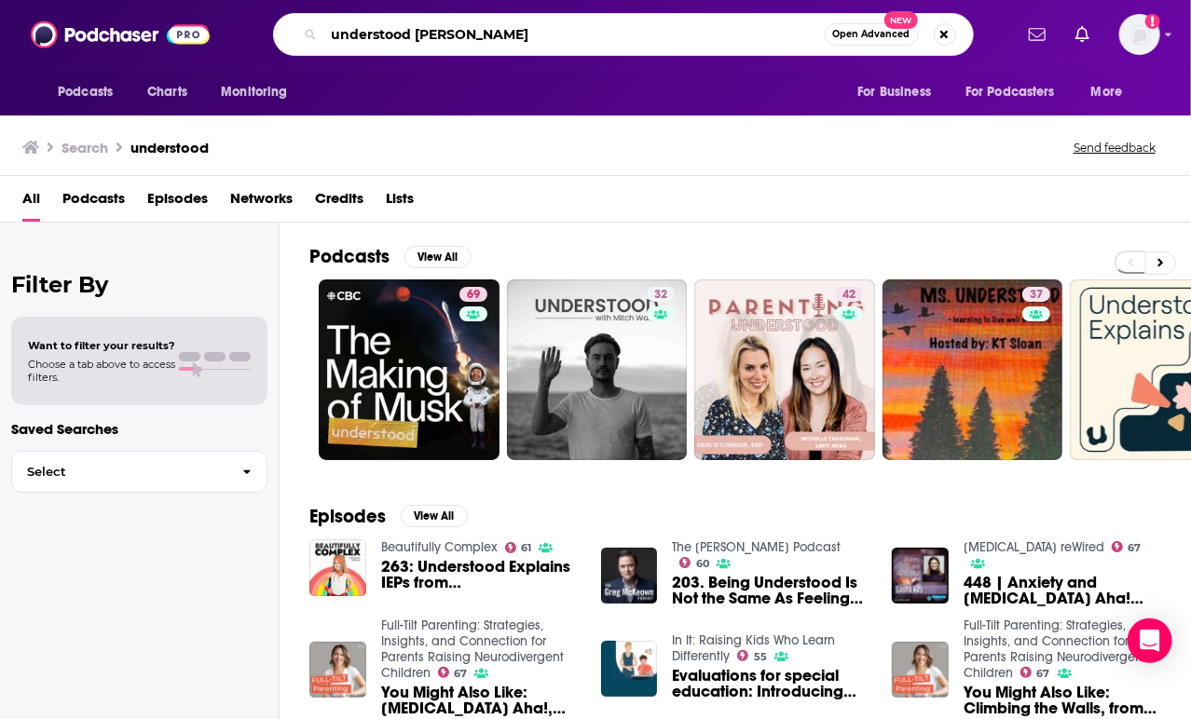
type input "understood [PERSON_NAME]"
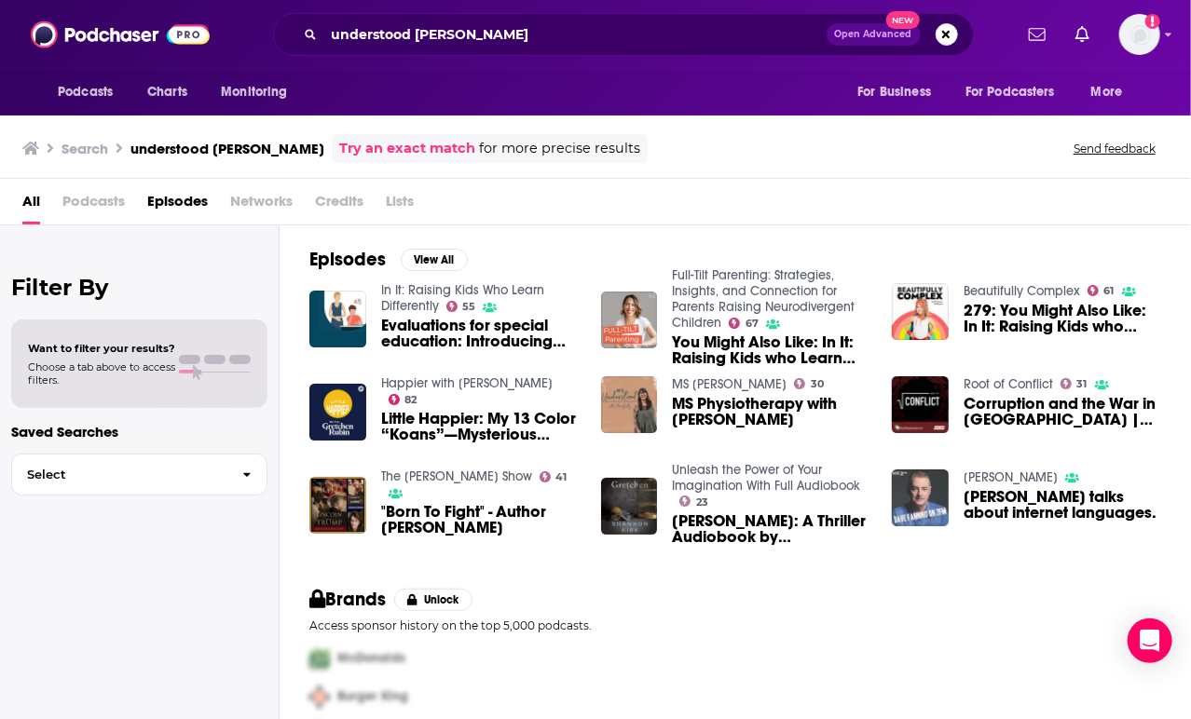
click at [408, 291] on link "In It: Raising Kids Who Learn Differently" at bounding box center [462, 298] width 163 height 32
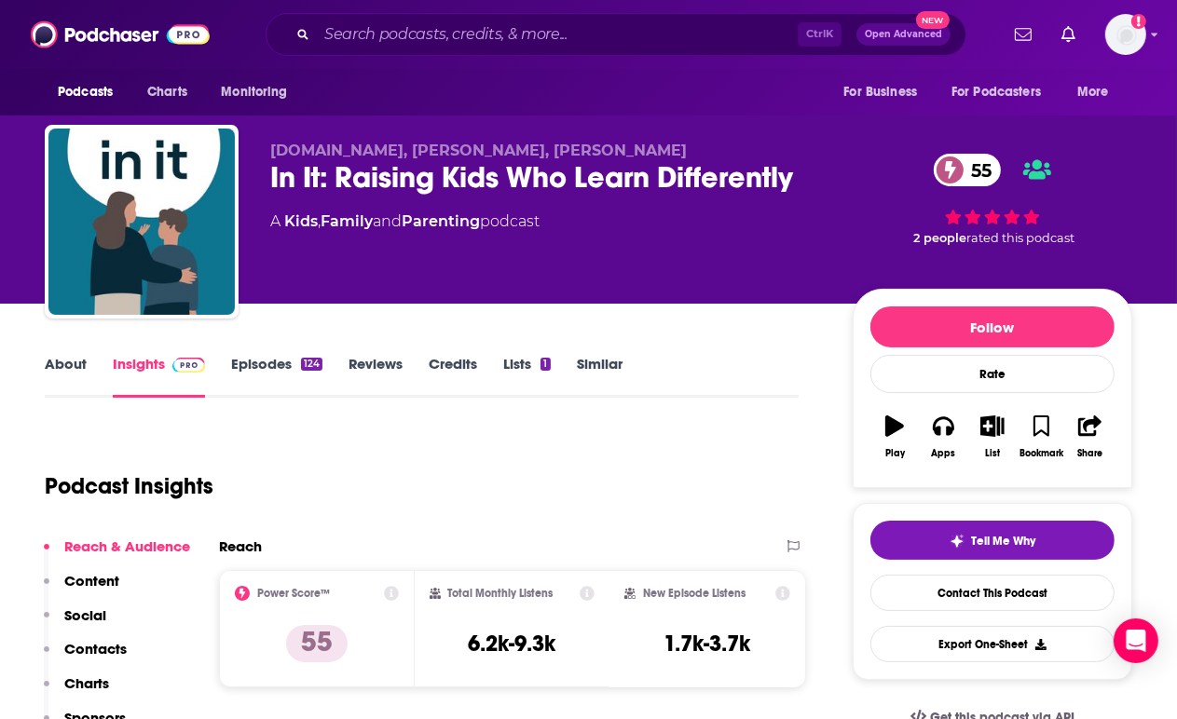
click at [63, 366] on link "About" at bounding box center [66, 376] width 42 height 43
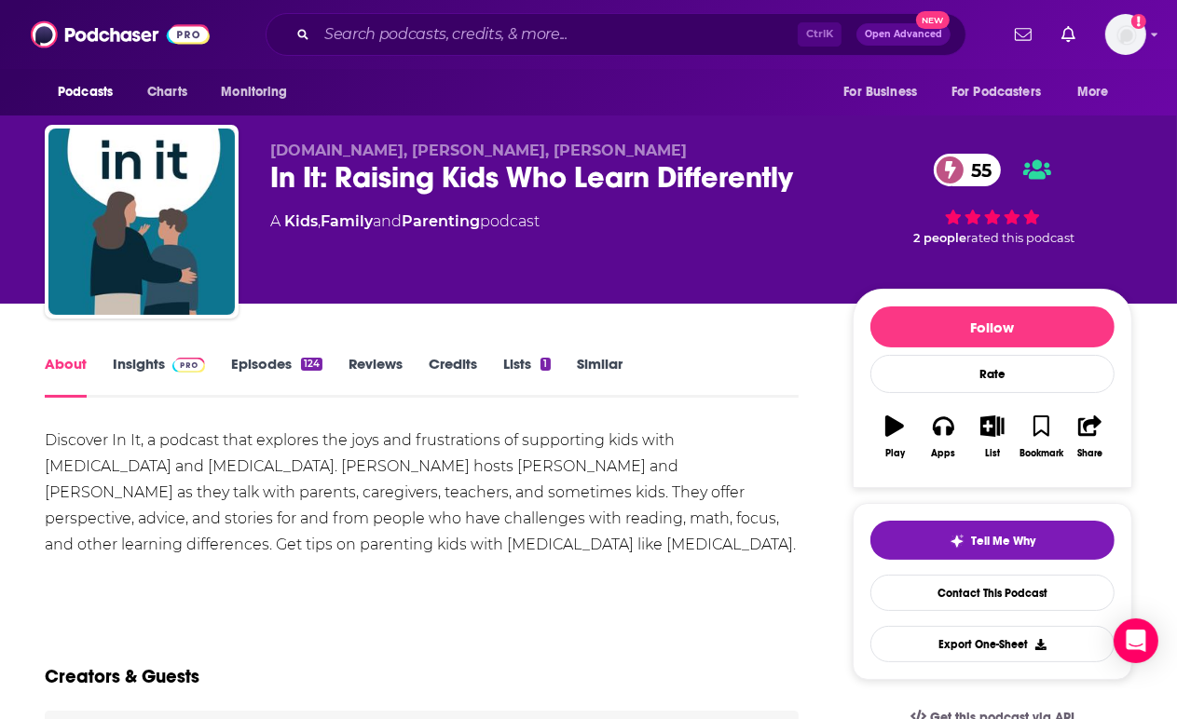
click at [155, 375] on link "Insights" at bounding box center [159, 376] width 92 height 43
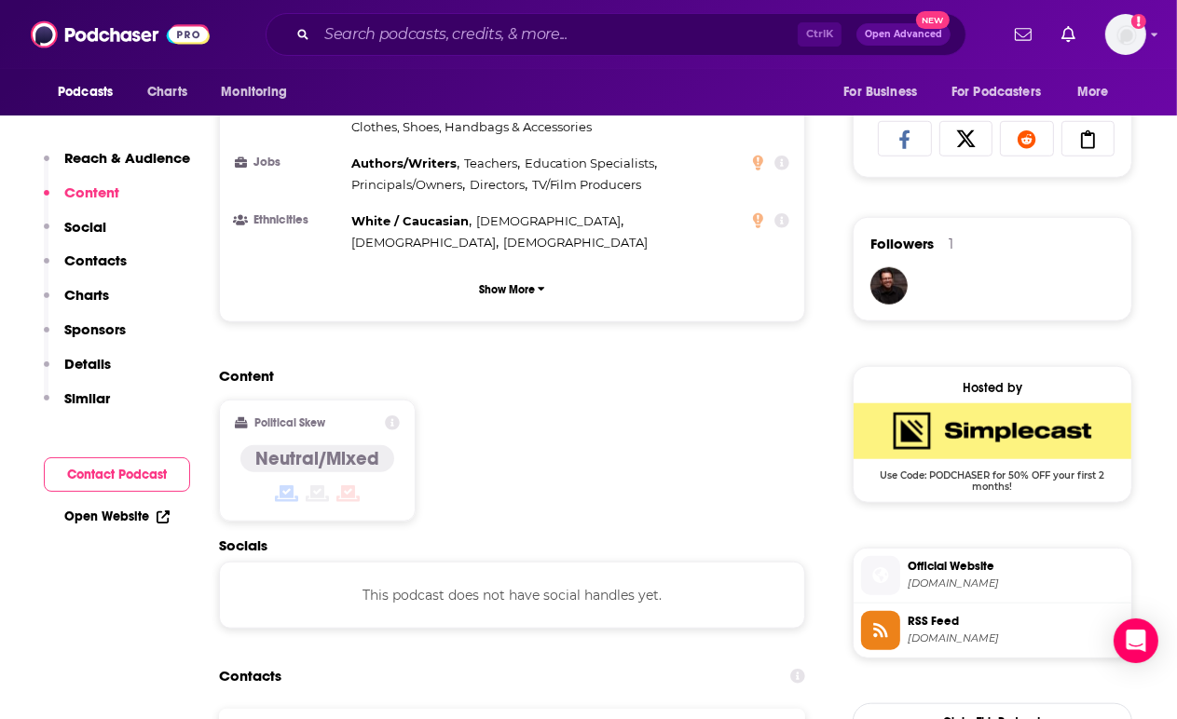
scroll to position [1358, 0]
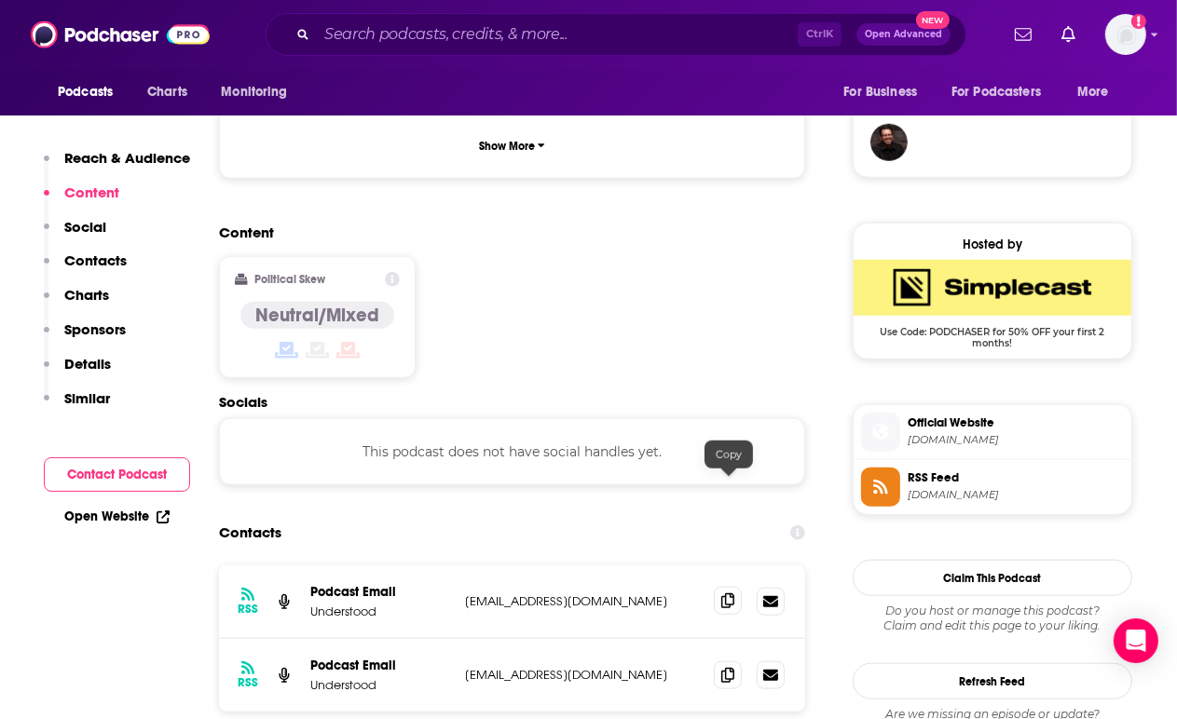
click at [731, 594] on icon at bounding box center [727, 601] width 13 height 15
click at [738, 661] on span at bounding box center [728, 675] width 28 height 28
click at [726, 587] on span at bounding box center [728, 601] width 28 height 28
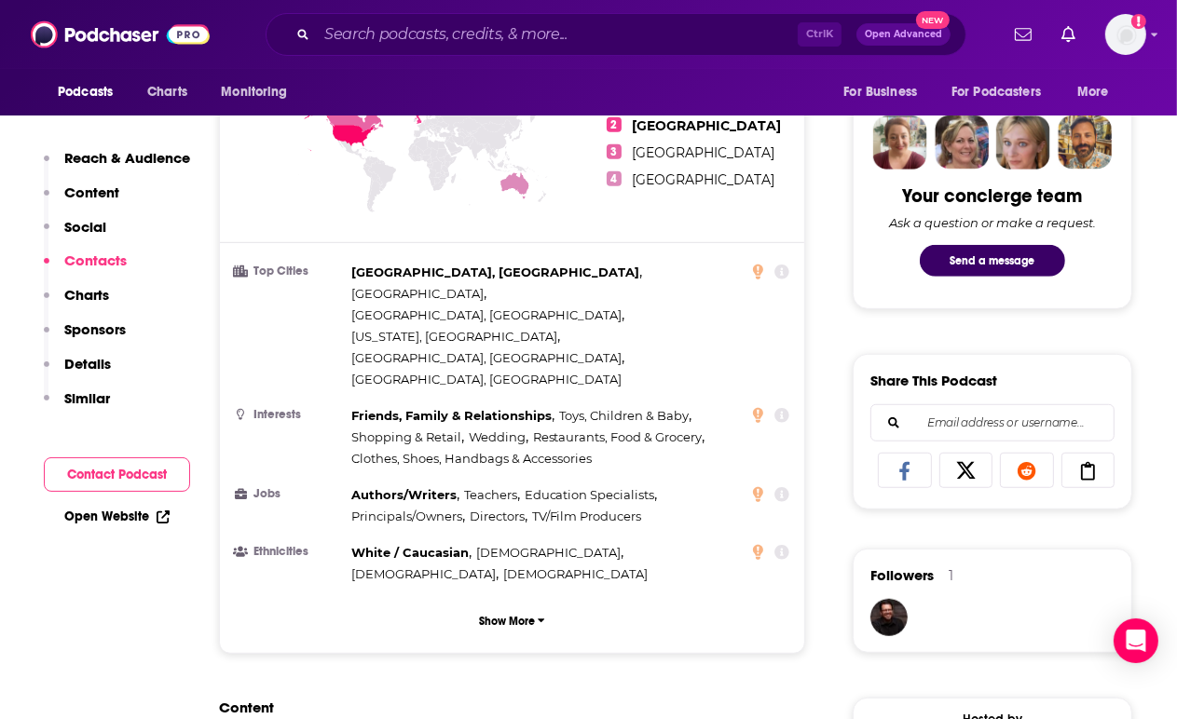
scroll to position [401, 0]
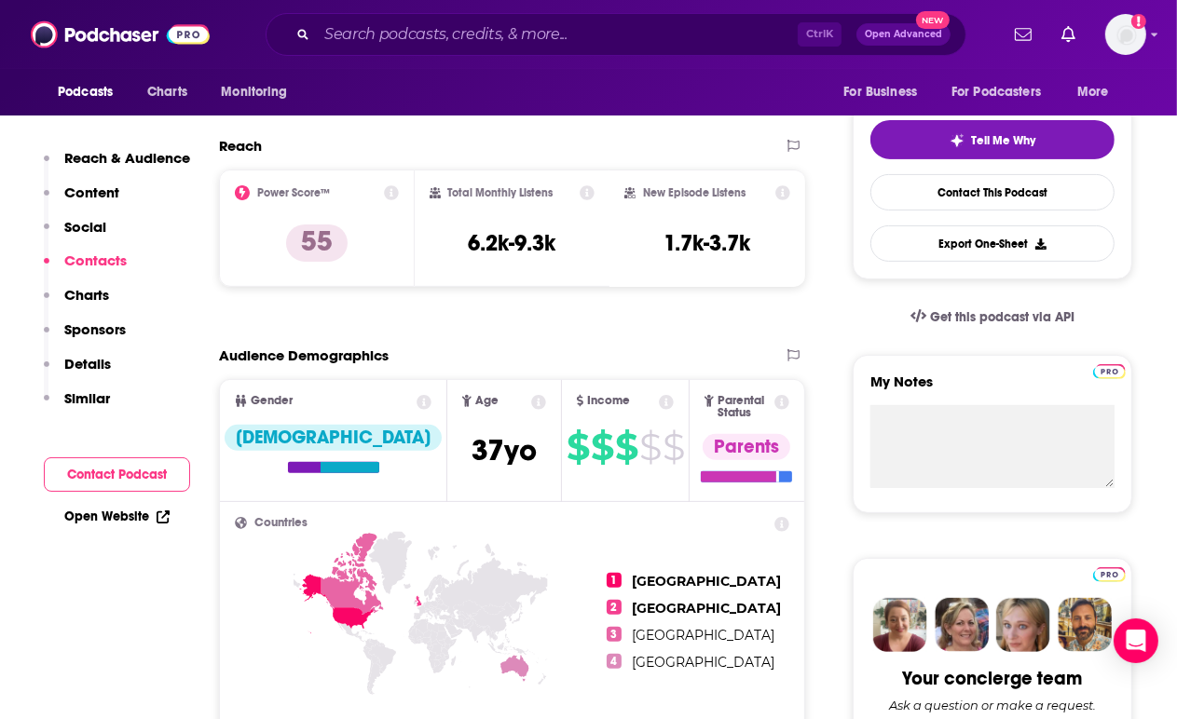
click at [573, 18] on div "Ctrl K Open Advanced New" at bounding box center [616, 34] width 701 height 43
click at [559, 29] on input "Search podcasts, credits, & more..." at bounding box center [557, 35] width 481 height 30
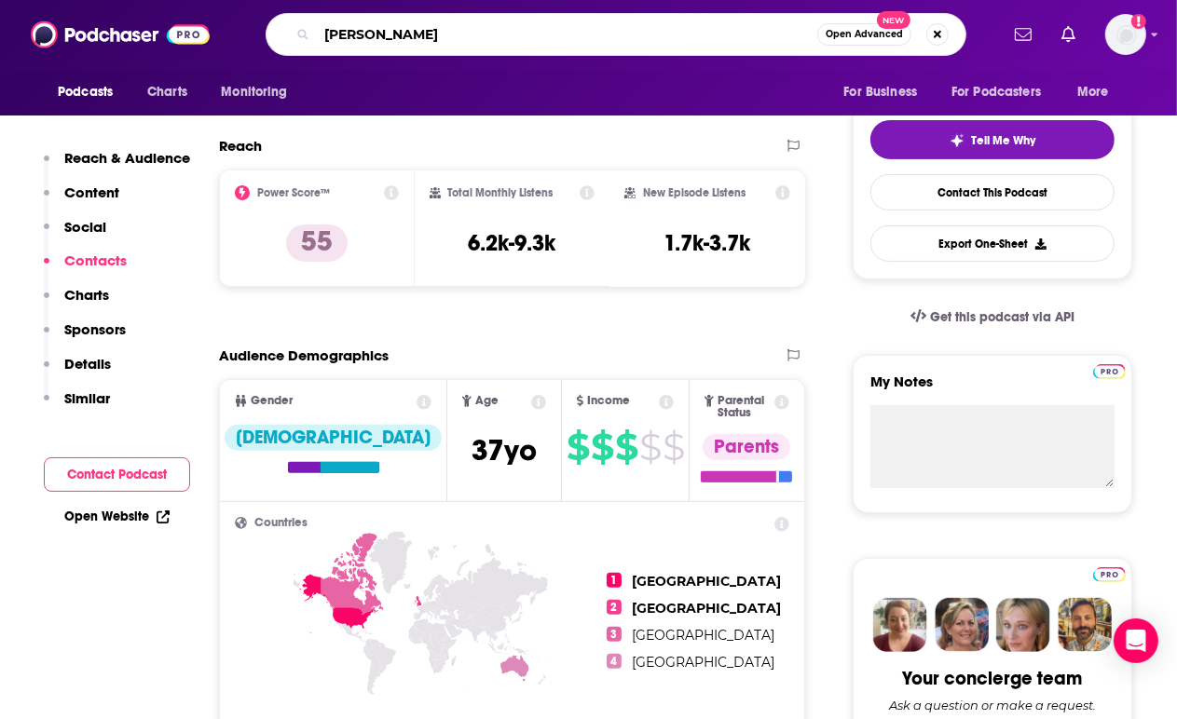
type input "[PERSON_NAME]"
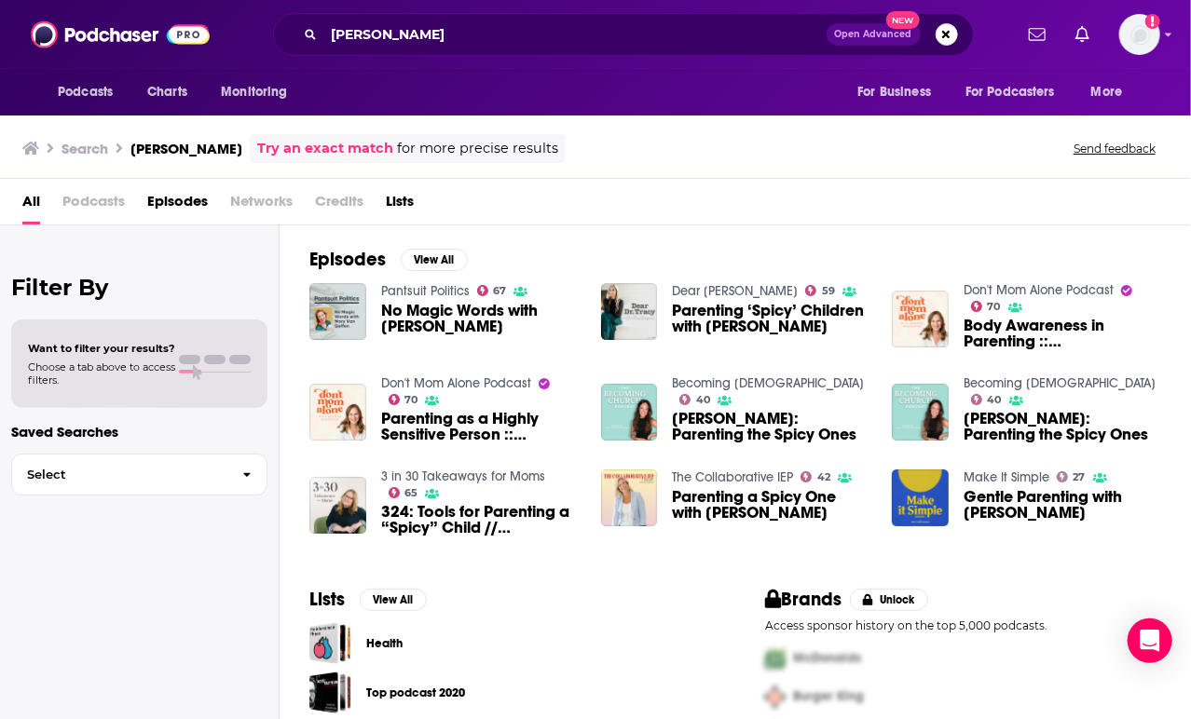
click at [422, 307] on span "No Magic Words with [PERSON_NAME]" at bounding box center [480, 319] width 198 height 32
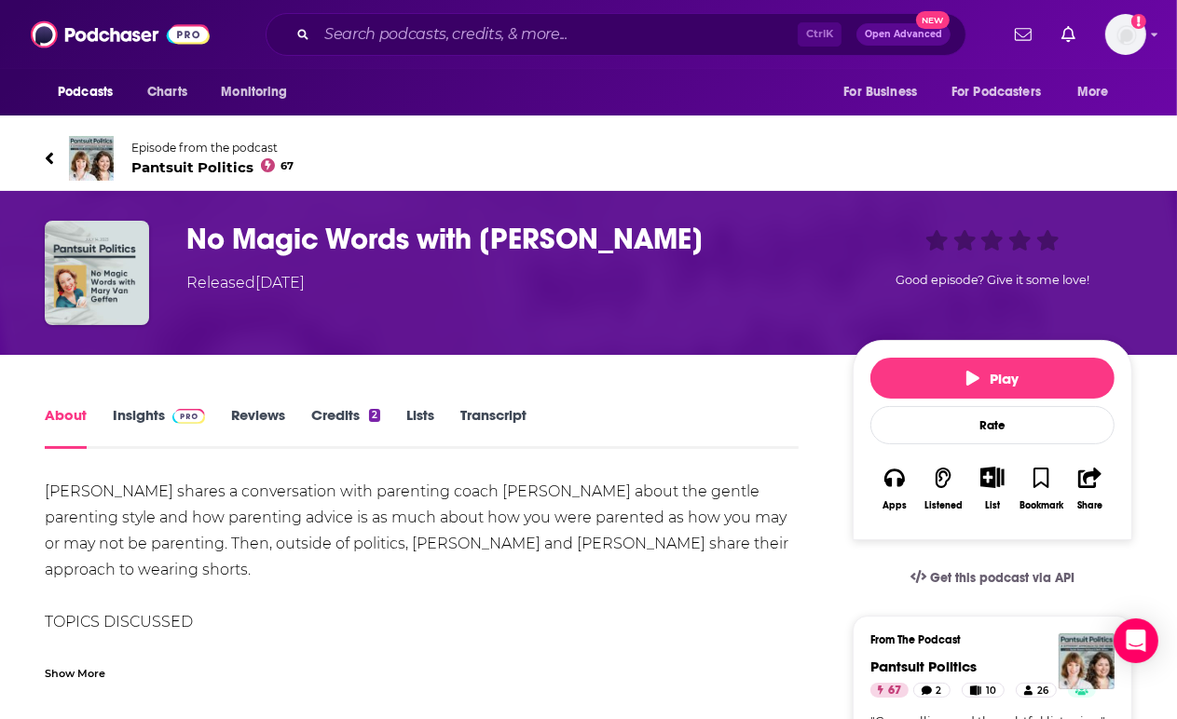
click at [305, 245] on h1 "No Magic Words with [PERSON_NAME]" at bounding box center [504, 239] width 636 height 36
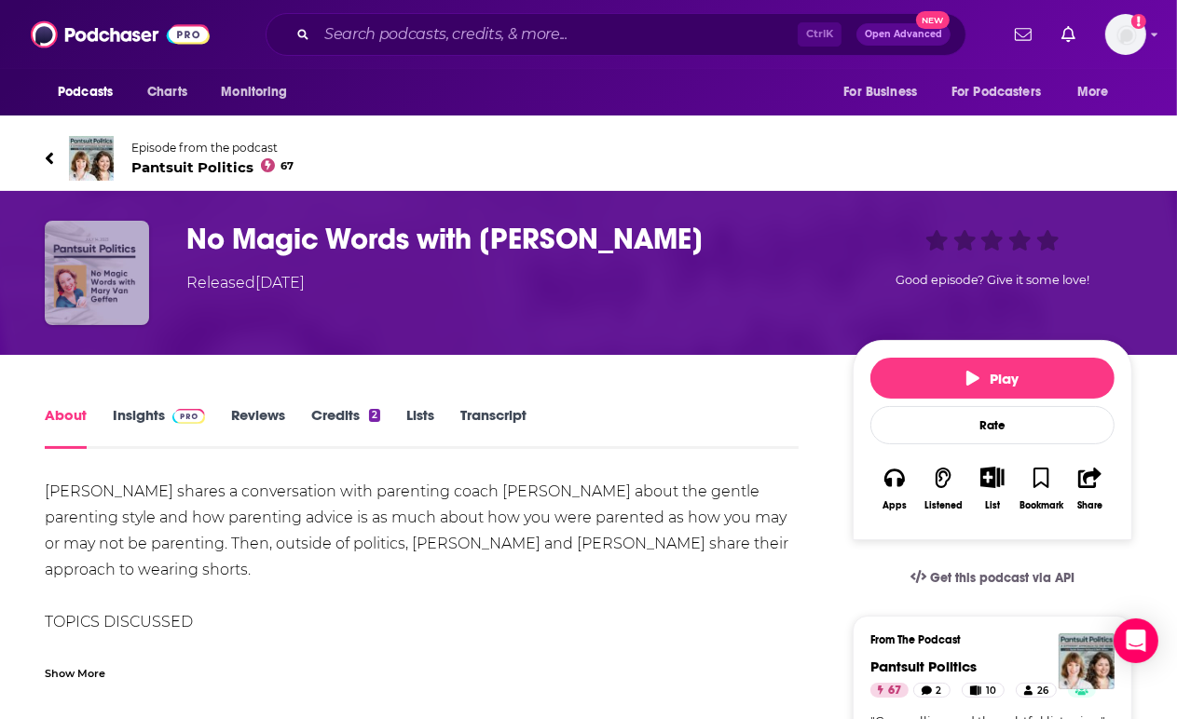
click at [121, 245] on img "No Magic Words with Mary Van Geffen" at bounding box center [97, 273] width 104 height 104
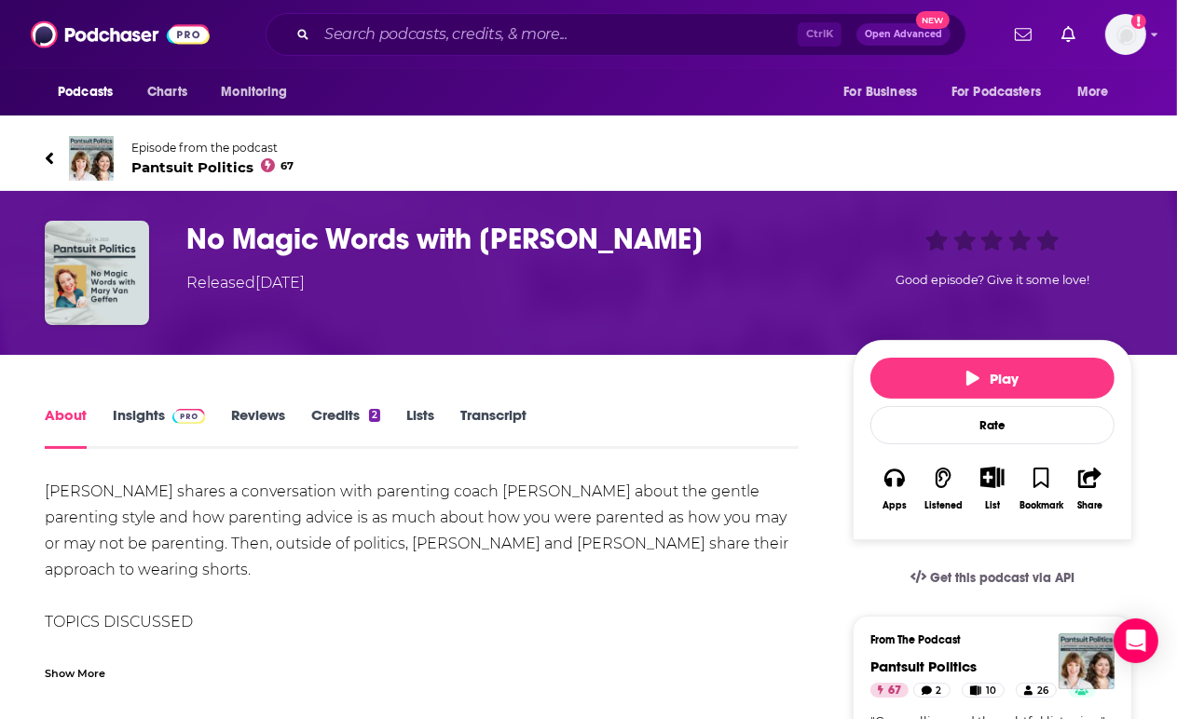
click at [524, 131] on div "Episode from the podcast Pantsuit Politics 67 Next Episode" at bounding box center [588, 158] width 1087 height 75
click at [514, 39] on input "Search podcasts, credits, & more..." at bounding box center [557, 35] width 481 height 30
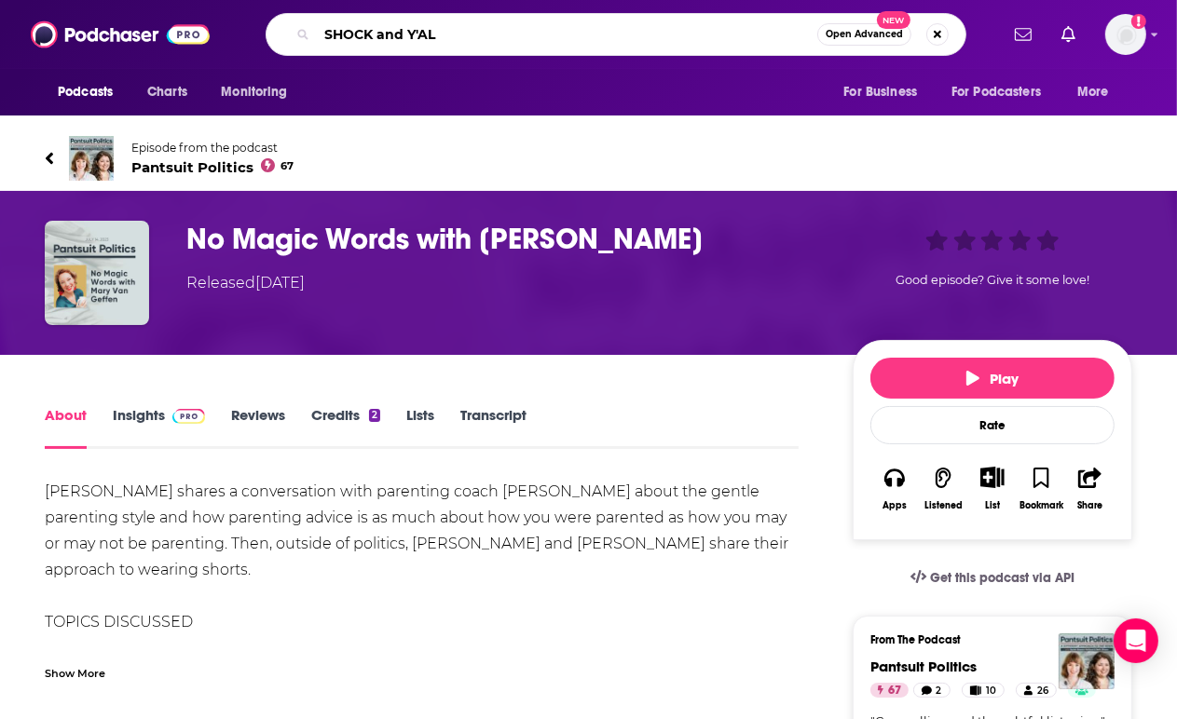
type input "SHOCK and Y'ALL"
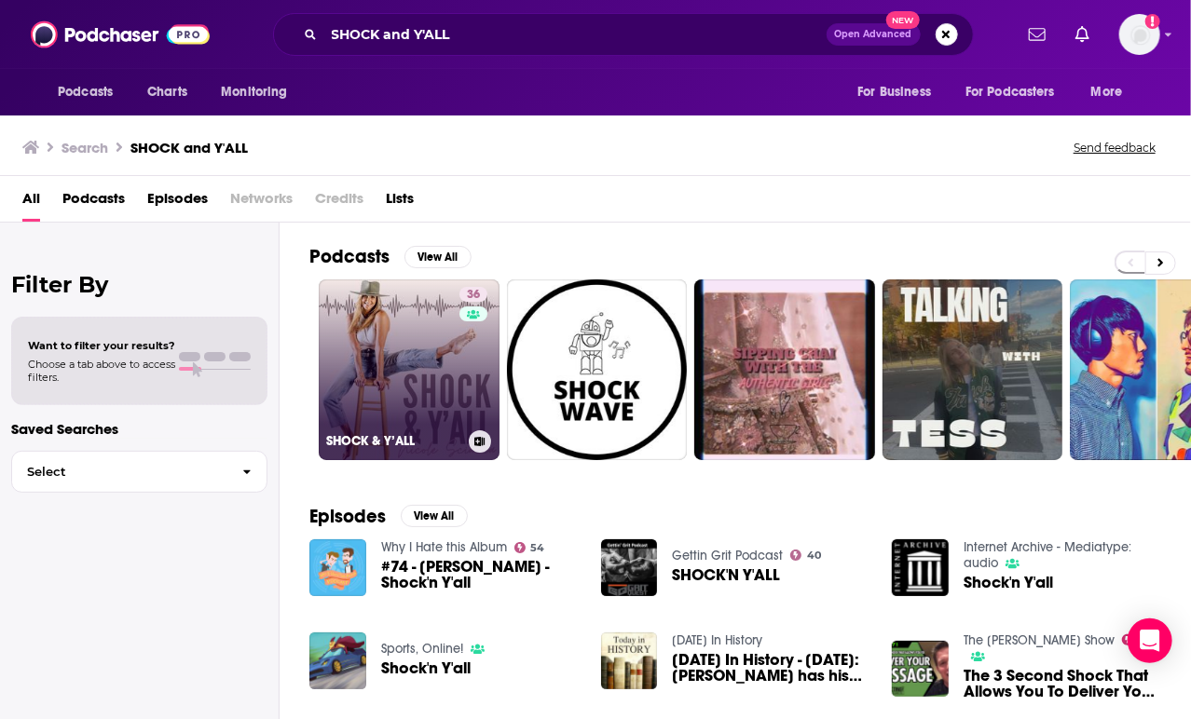
click at [429, 321] on link "36 SHOCK & Y’ALL" at bounding box center [409, 370] width 181 height 181
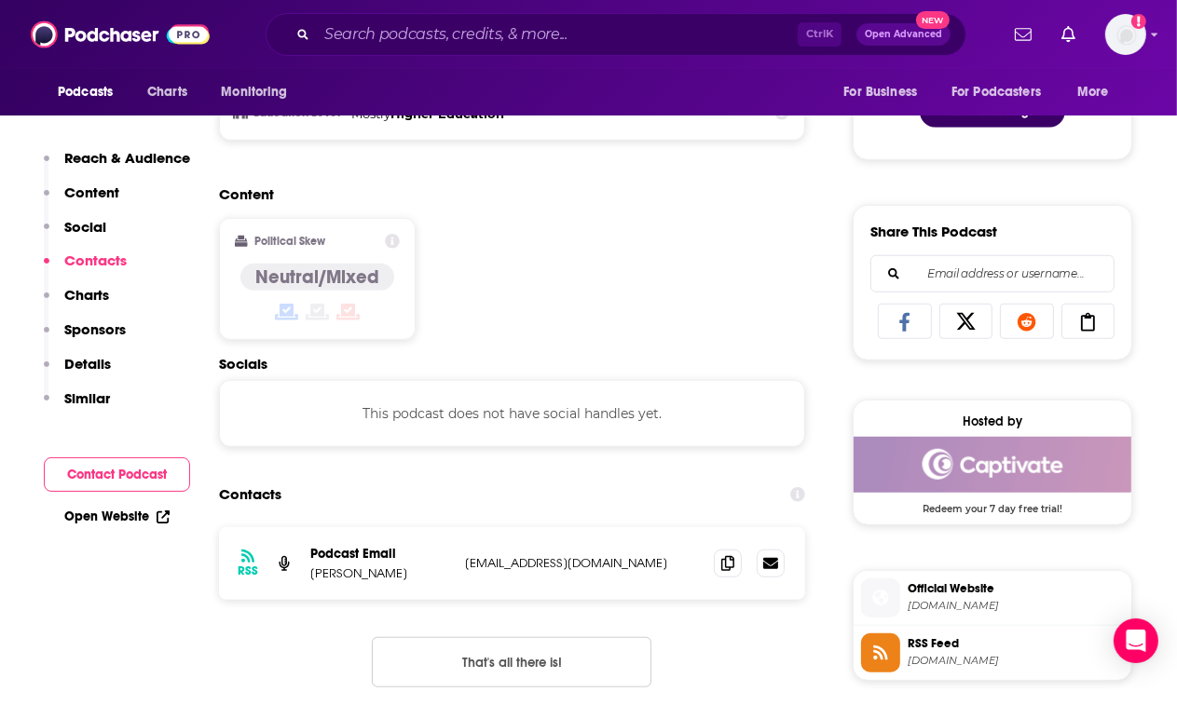
scroll to position [1235, 0]
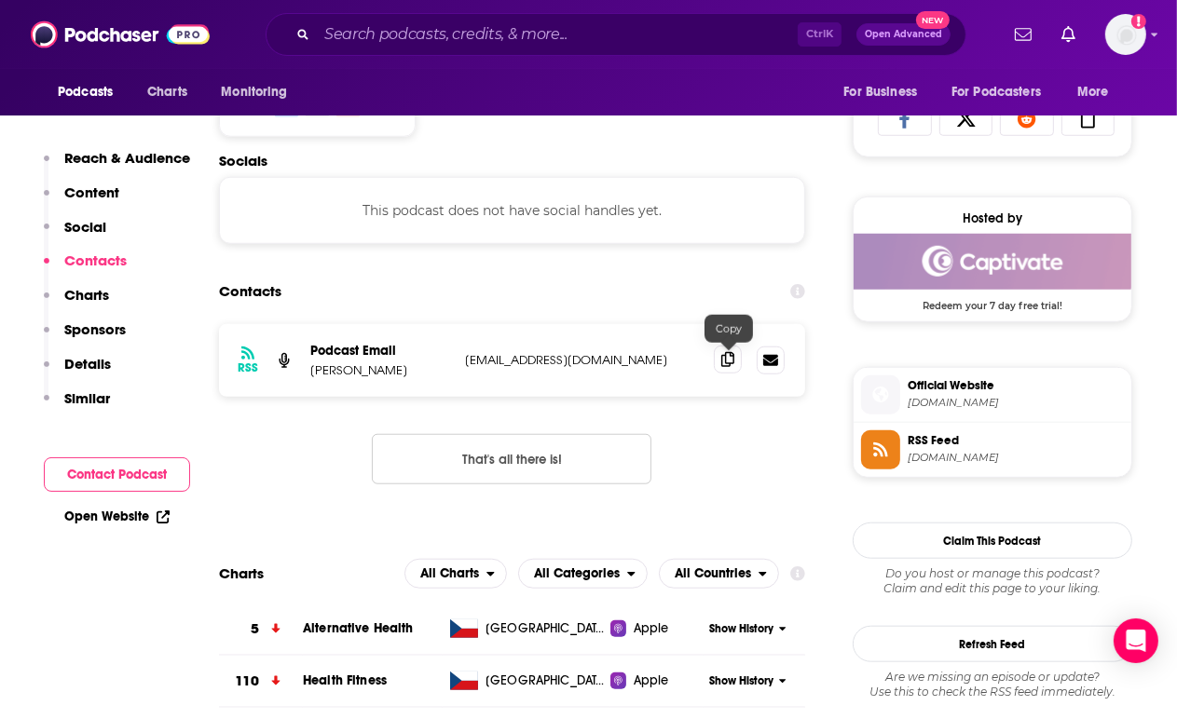
click at [730, 365] on icon at bounding box center [727, 359] width 13 height 15
click at [721, 361] on icon at bounding box center [727, 359] width 13 height 15
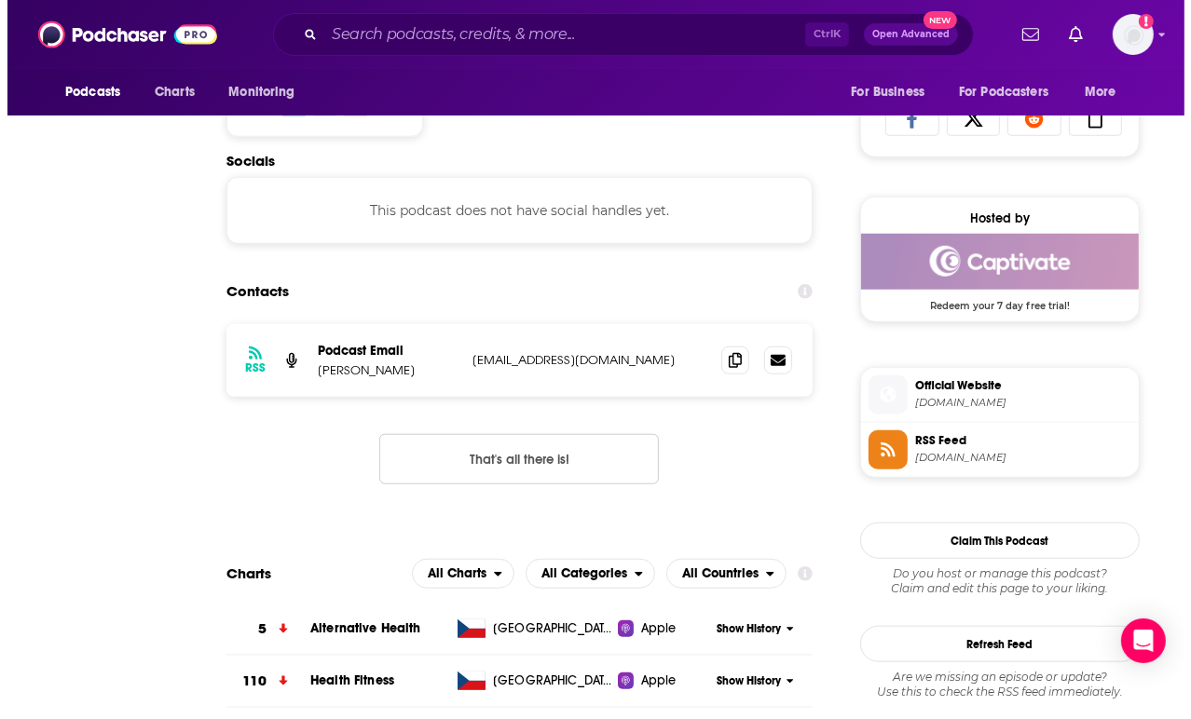
scroll to position [0, 0]
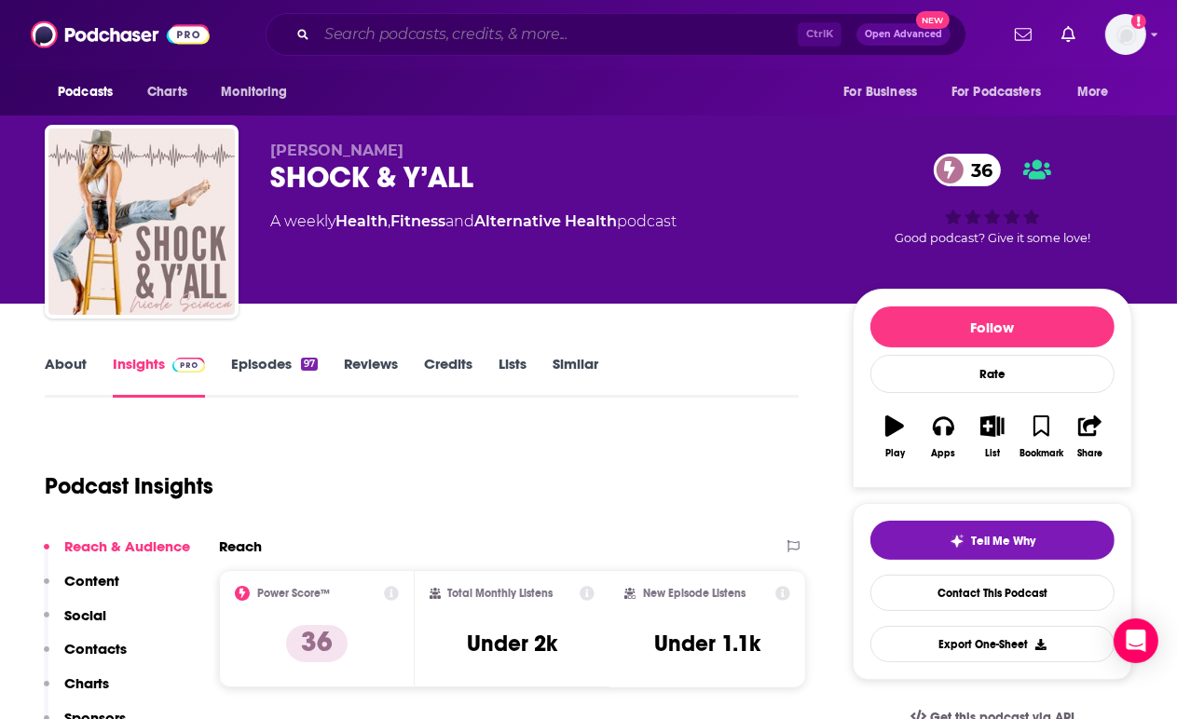
click at [520, 38] on input "Search podcasts, credits, & more..." at bounding box center [557, 35] width 481 height 30
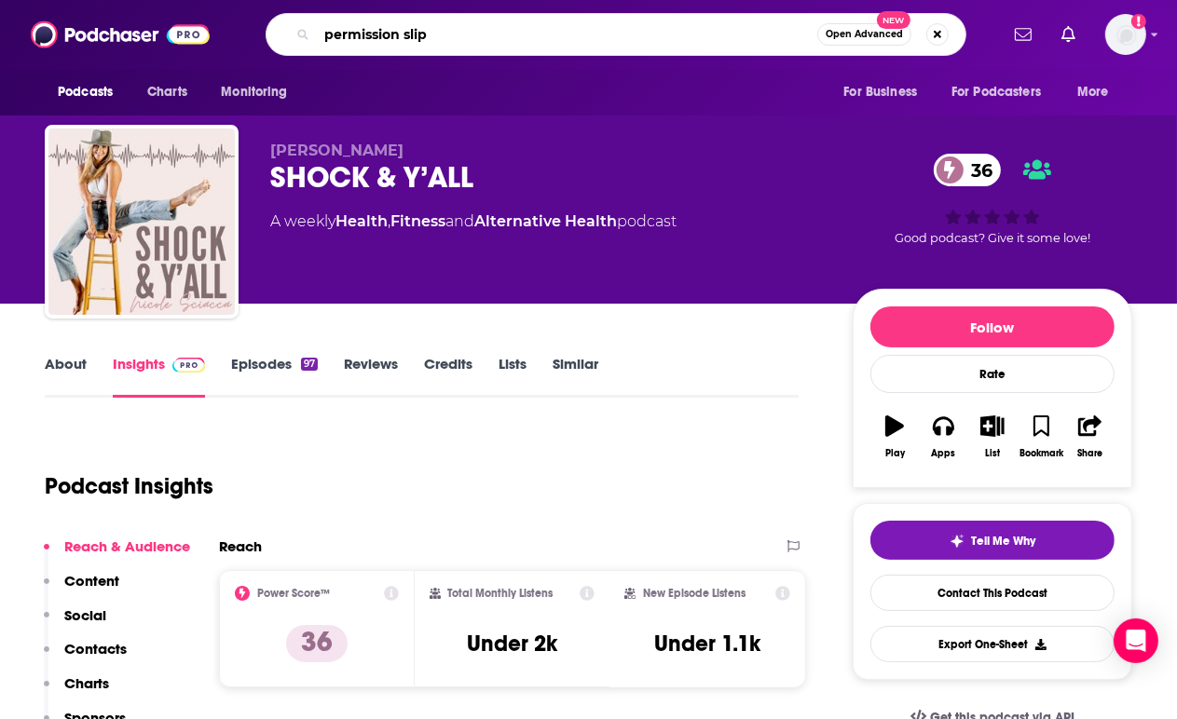
type input "permission slips"
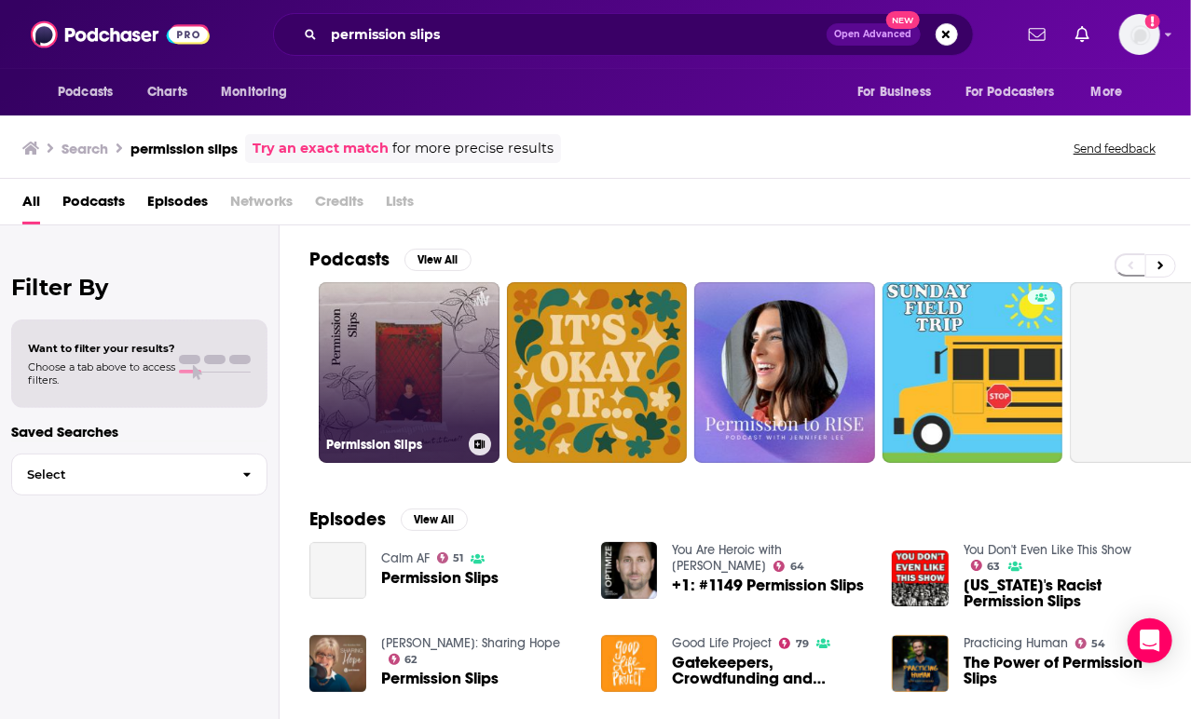
click at [403, 357] on link "Permission Slips" at bounding box center [409, 372] width 181 height 181
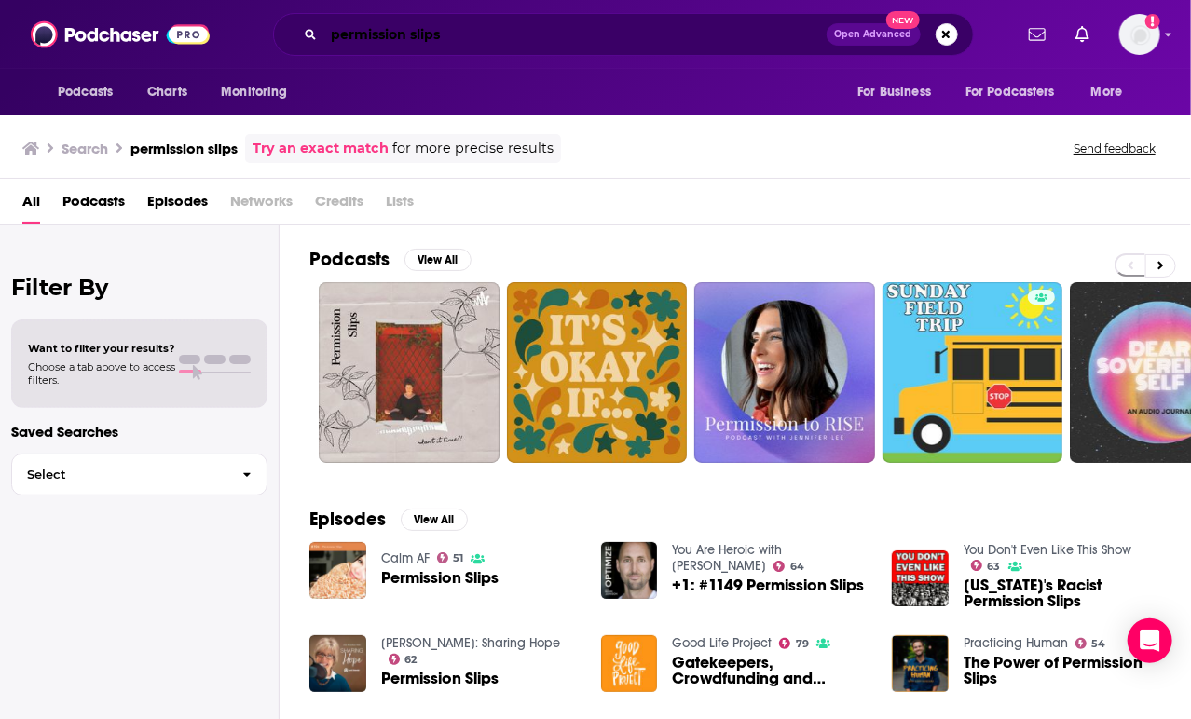
click at [516, 31] on input "permission slips" at bounding box center [575, 35] width 502 height 30
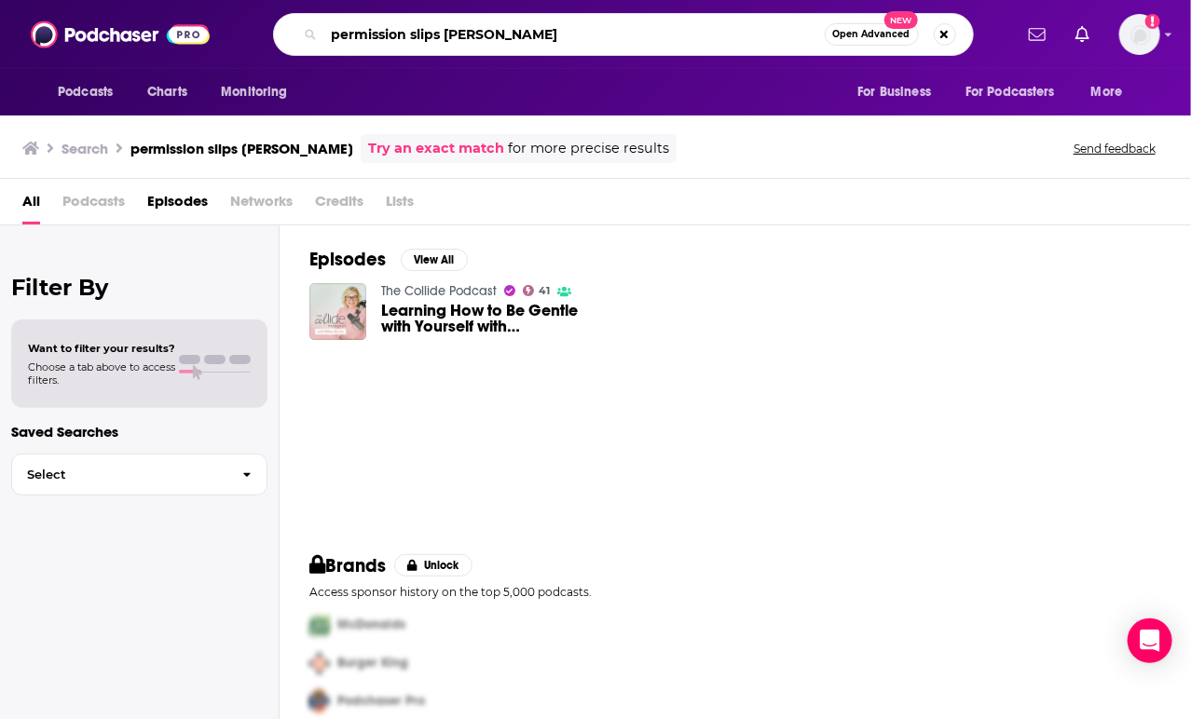
drag, startPoint x: 505, startPoint y: 33, endPoint x: 221, endPoint y: 34, distance: 284.2
click at [221, 34] on div "Podcasts Charts Monitoring permission slips jillian Open Advanced New For Busin…" at bounding box center [615, 34] width 793 height 43
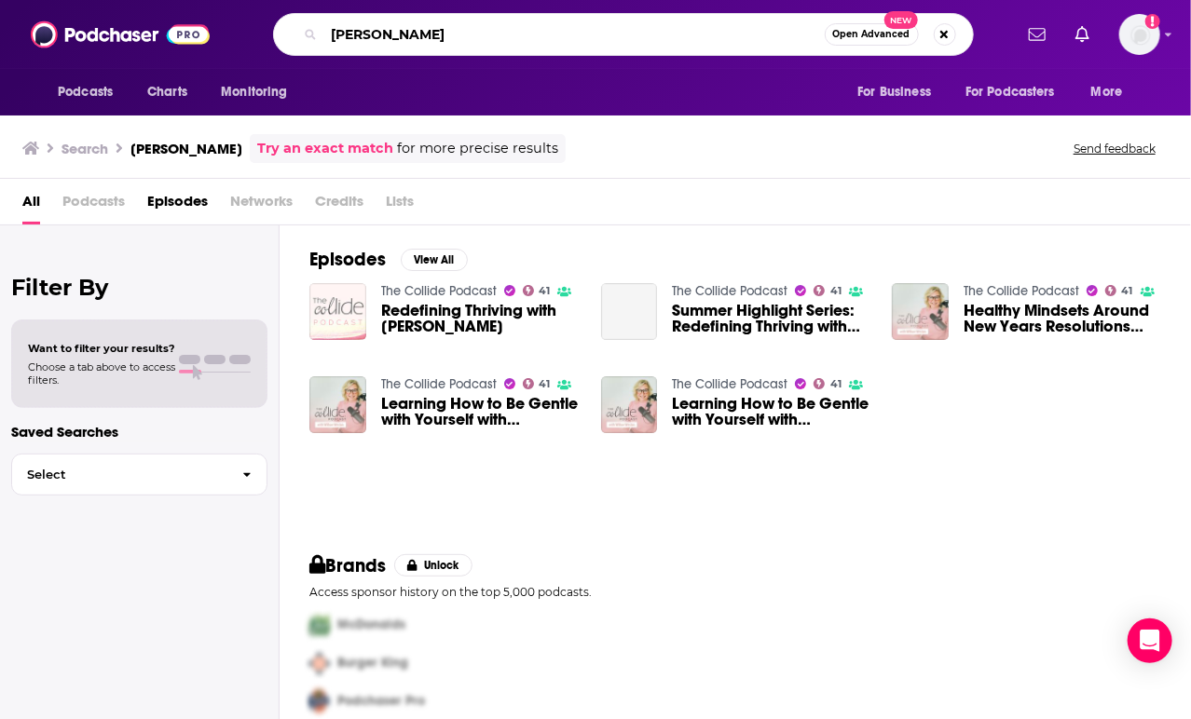
drag, startPoint x: 497, startPoint y: 41, endPoint x: 183, endPoint y: 2, distance: 316.4
click at [183, 2] on div "Podcasts Charts Monitoring [PERSON_NAME] Open Advanced New For Business For Pod…" at bounding box center [595, 34] width 1191 height 69
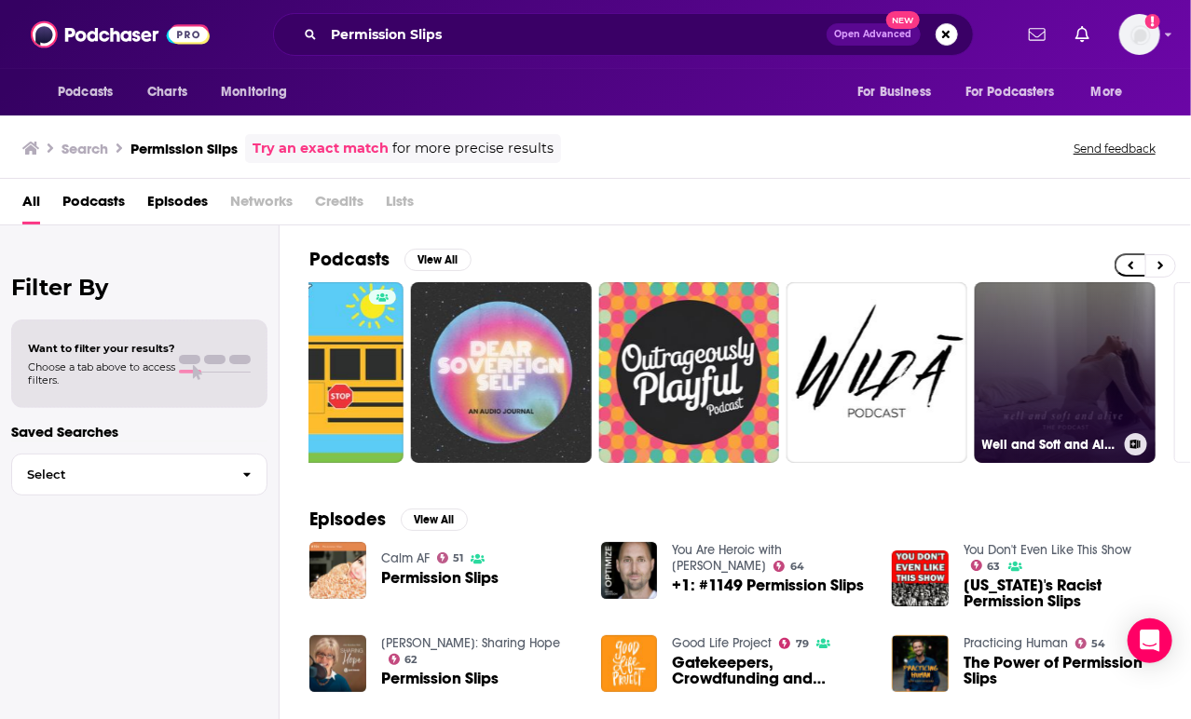
scroll to position [0, 829]
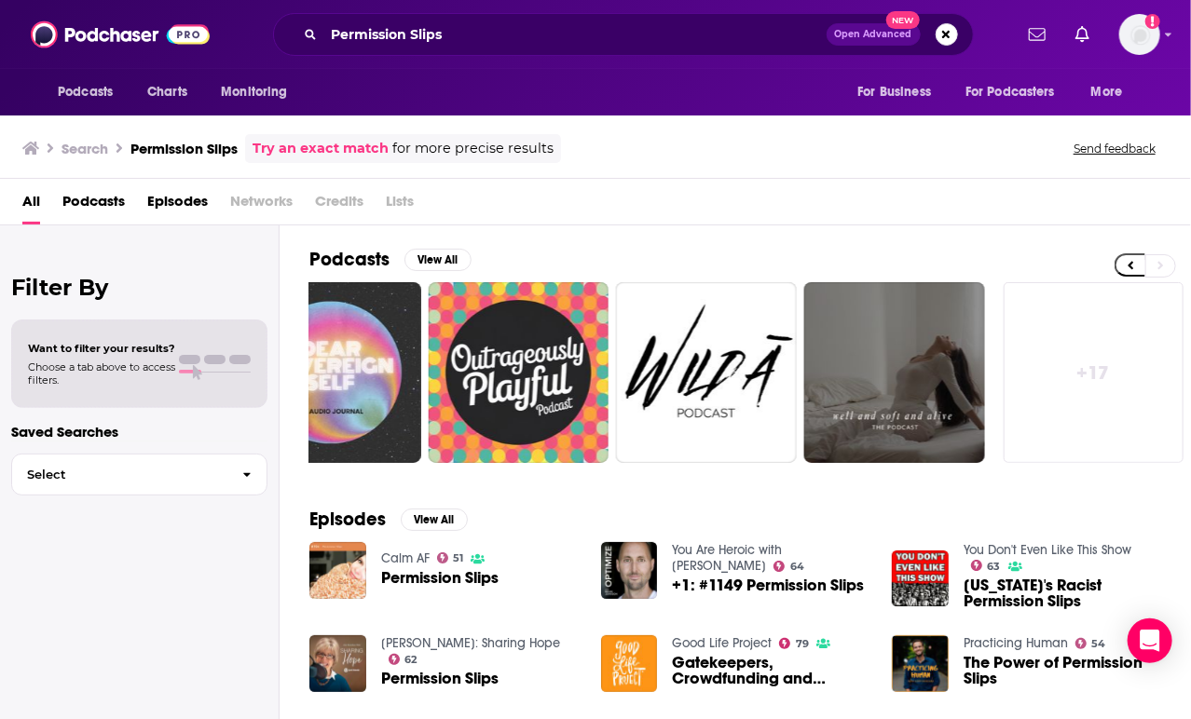
click at [1149, 364] on link "+ 17" at bounding box center [1093, 372] width 181 height 181
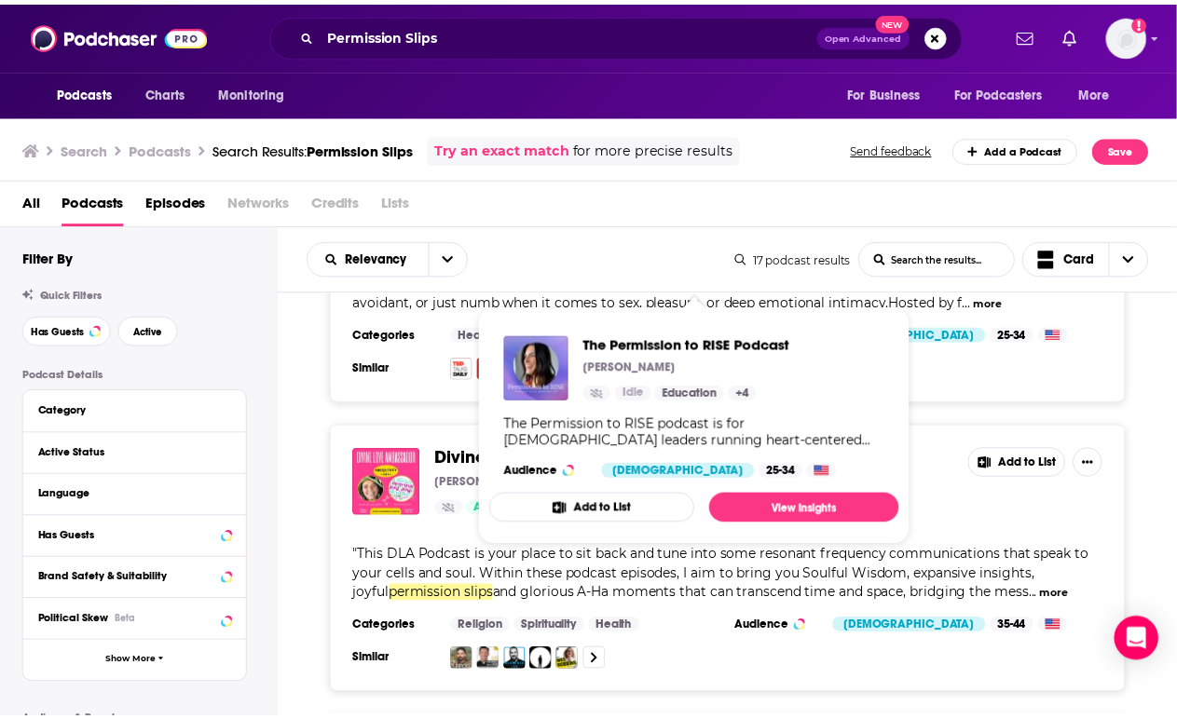
scroll to position [4514, 0]
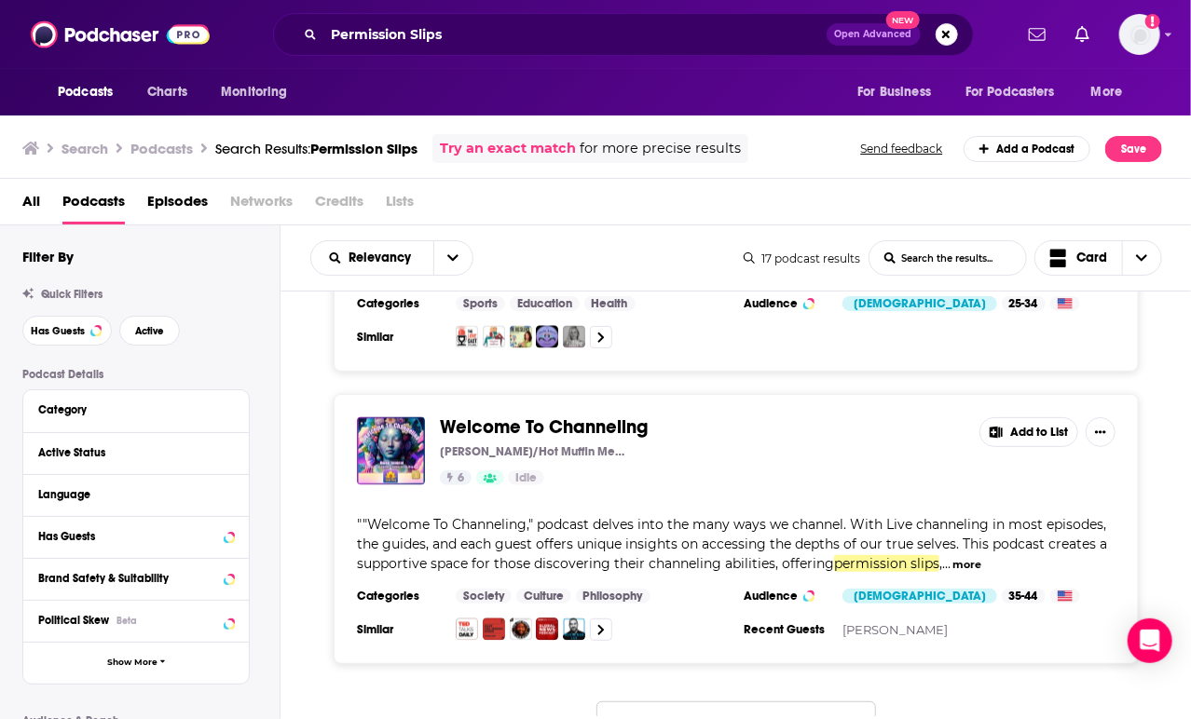
click at [473, 13] on div "Permission Slips Open Advanced New" at bounding box center [623, 34] width 701 height 43
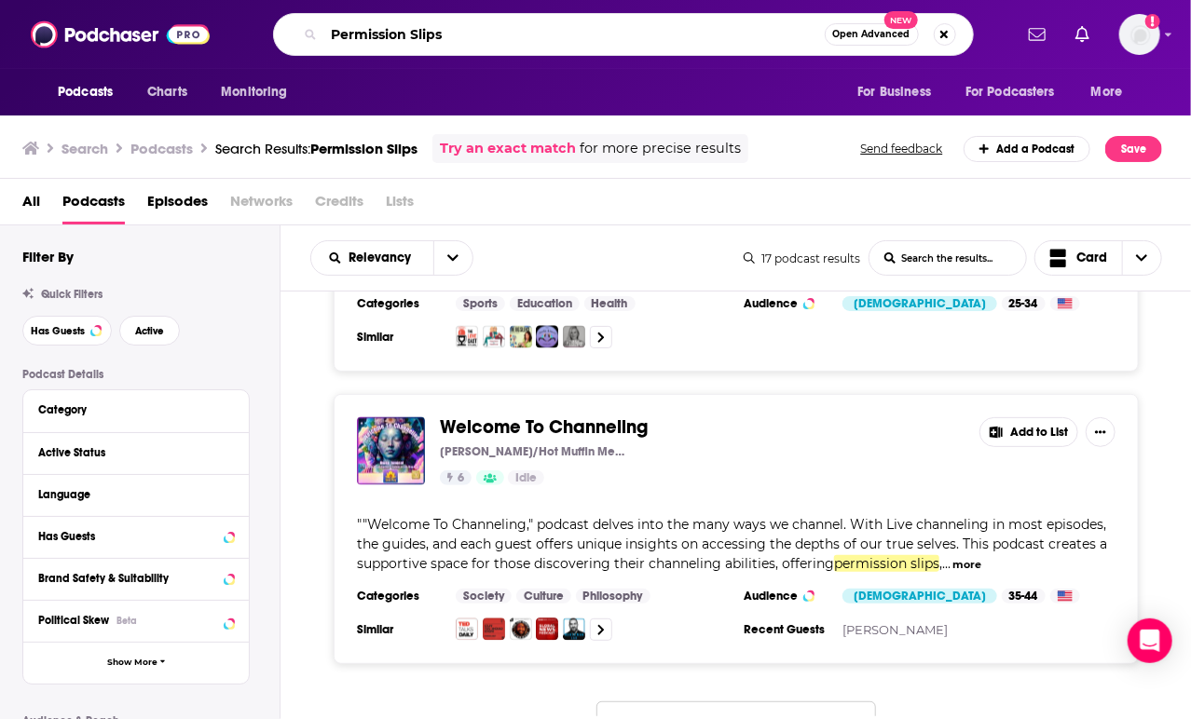
drag, startPoint x: 464, startPoint y: 20, endPoint x: 196, endPoint y: 24, distance: 268.4
click at [196, 24] on div "Podcasts Charts Monitoring Permission Slips Open Advanced New For Business For …" at bounding box center [595, 34] width 1191 height 69
type input "father [PERSON_NAME]"
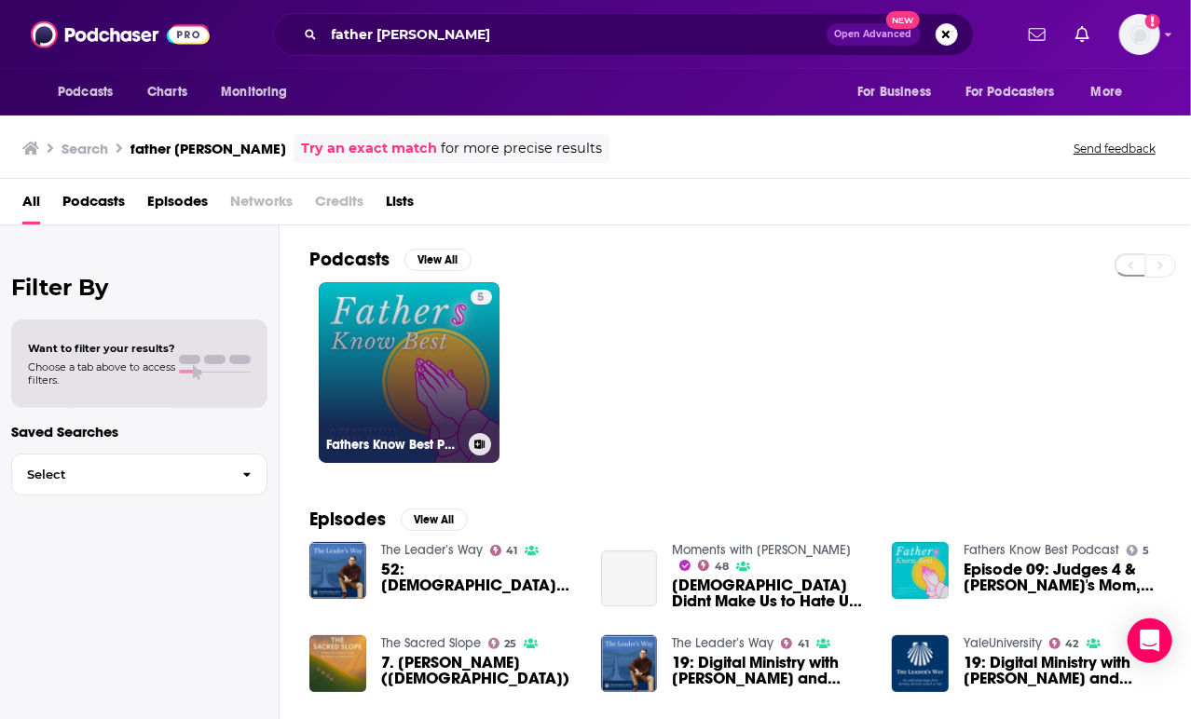
click at [468, 361] on link "5 Fathers Know Best Podcast" at bounding box center [409, 372] width 181 height 181
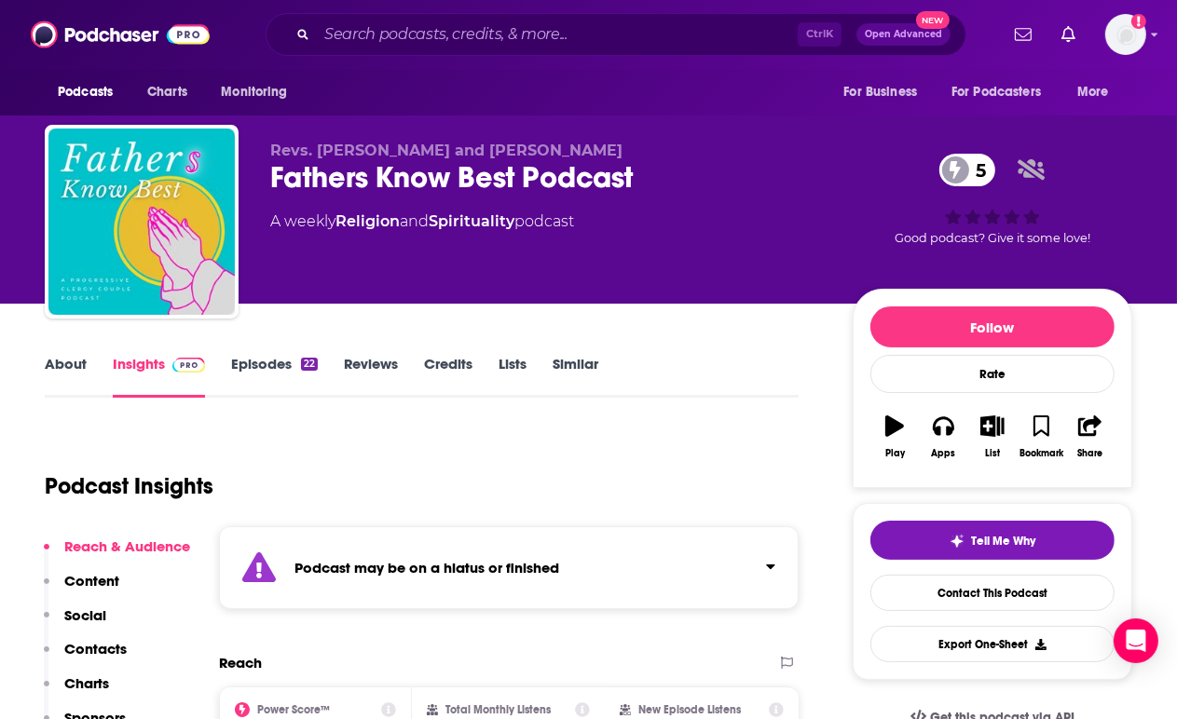
click at [492, 535] on div "Podcast may be on a hiatus or finished" at bounding box center [509, 567] width 580 height 83
